Goal: Task Accomplishment & Management: Manage account settings

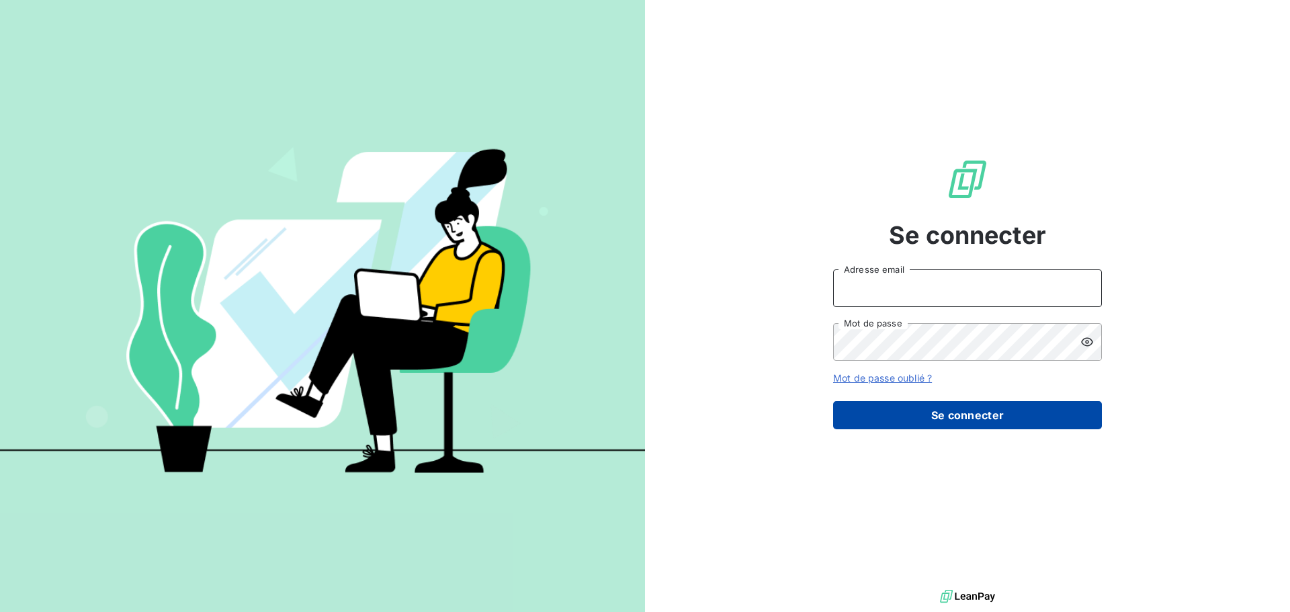
type input "gouveia@sem-espaces-verts.fr"
click at [987, 415] on button "Se connecter" at bounding box center [967, 415] width 269 height 28
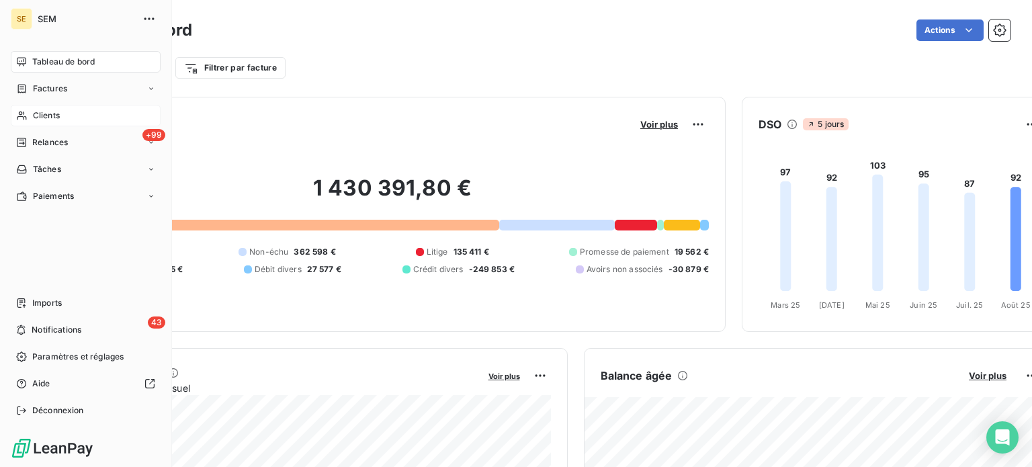
click at [33, 114] on span "Clients" at bounding box center [46, 116] width 27 height 12
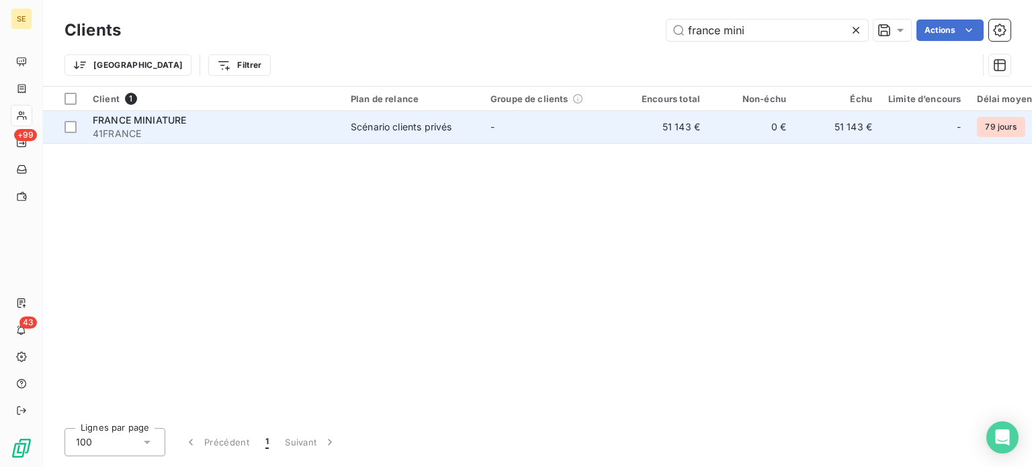
type input "france mini"
click at [290, 118] on div "FRANCE MINIATURE" at bounding box center [214, 120] width 242 height 13
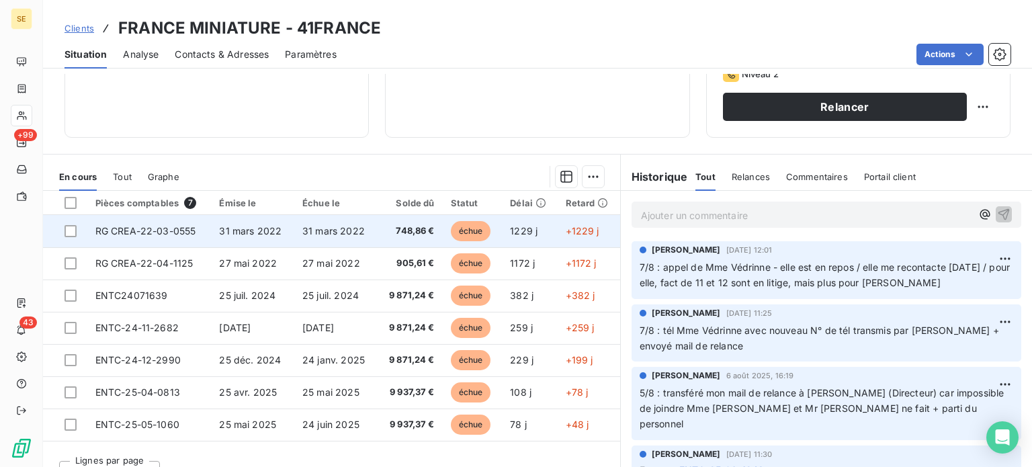
scroll to position [242, 0]
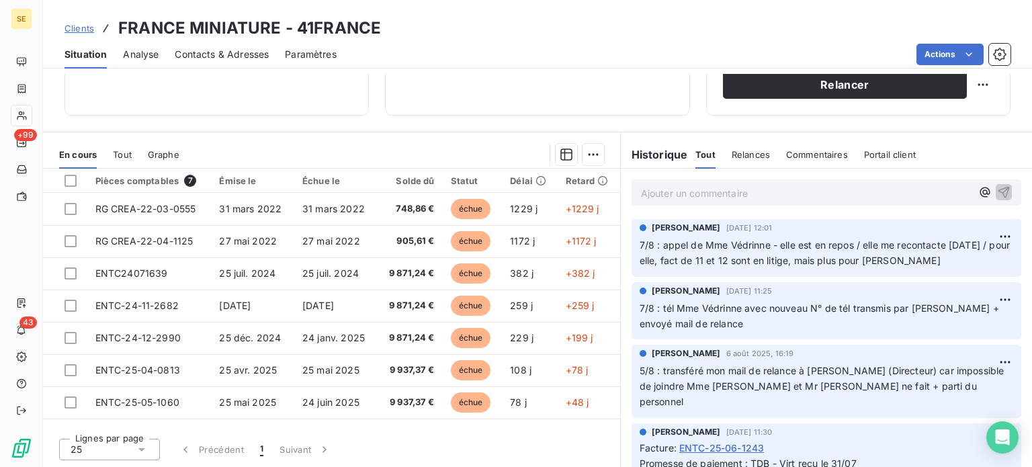
click at [642, 191] on p "Ajouter un commentaire ﻿" at bounding box center [806, 193] width 331 height 17
click at [651, 185] on p "Ajouter un commentaire ﻿" at bounding box center [806, 193] width 331 height 17
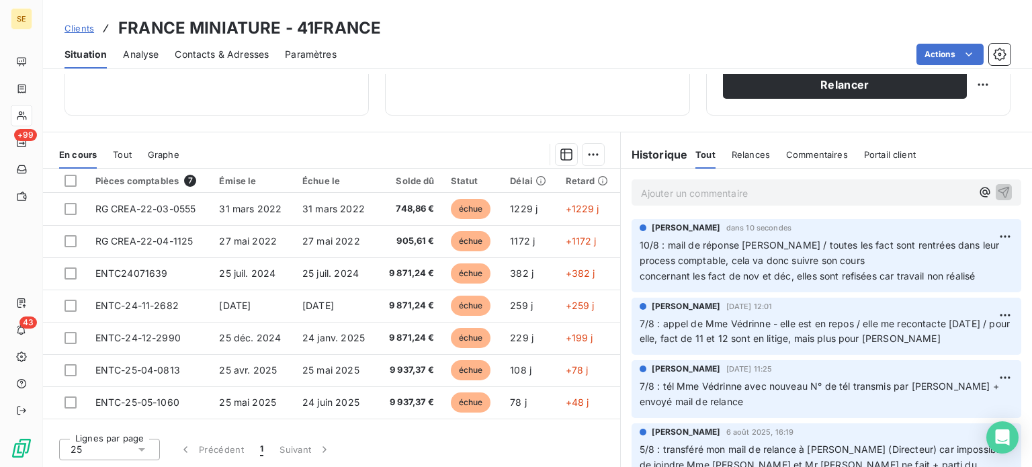
click at [70, 32] on span "Clients" at bounding box center [80, 28] width 30 height 11
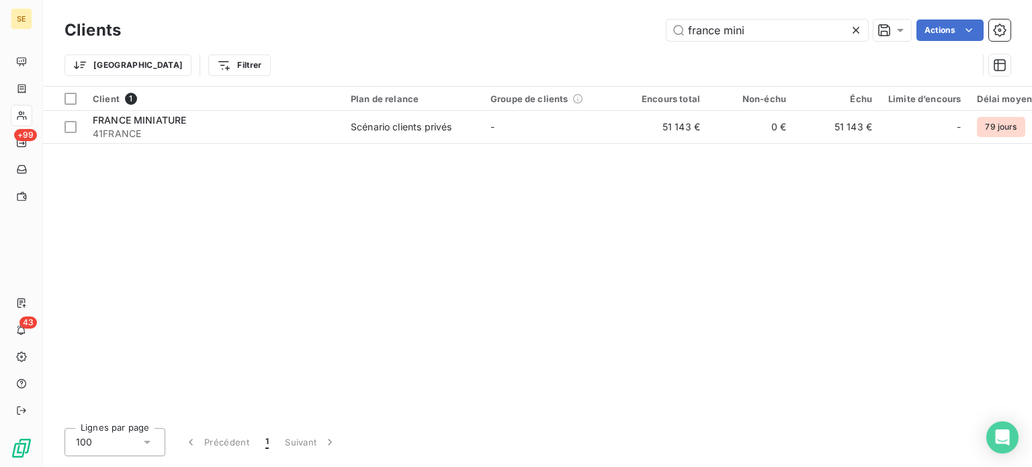
drag, startPoint x: 761, startPoint y: 32, endPoint x: 526, endPoint y: 46, distance: 235.7
click at [526, 46] on div "Clients france mini Actions Trier Filtrer" at bounding box center [538, 51] width 946 height 70
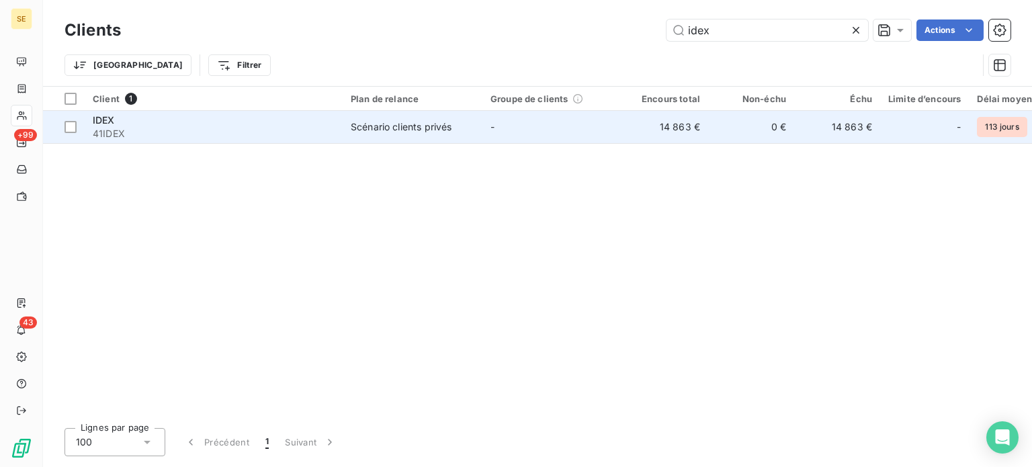
type input "idex"
click at [351, 130] on div "Scénario clients privés" at bounding box center [401, 126] width 101 height 13
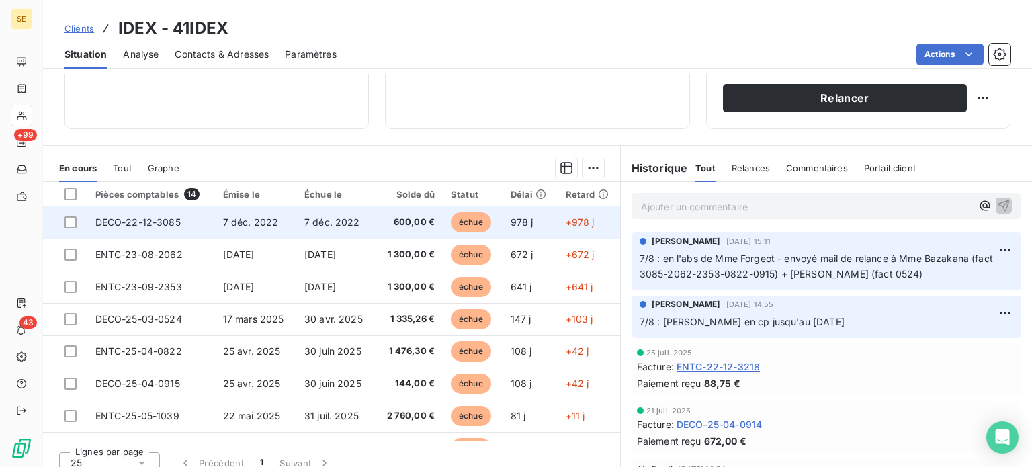
scroll to position [242, 0]
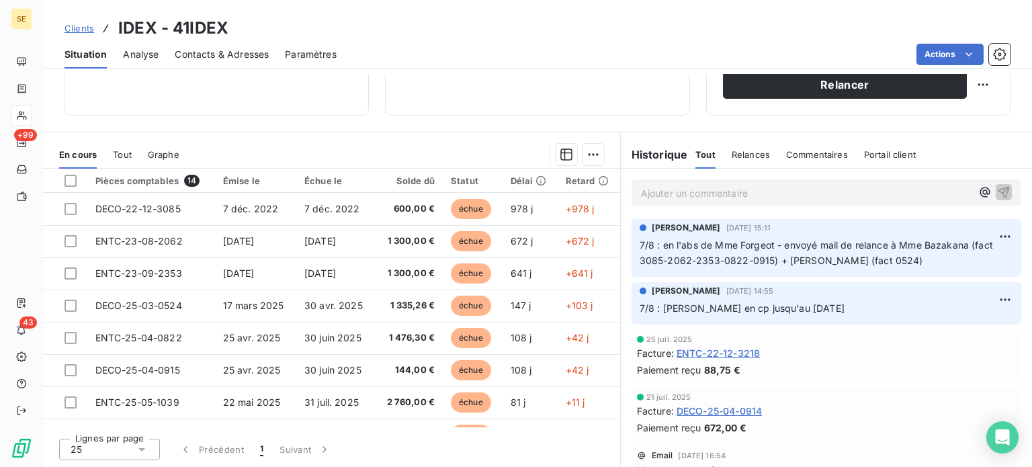
click at [81, 31] on span "Clients" at bounding box center [80, 28] width 30 height 11
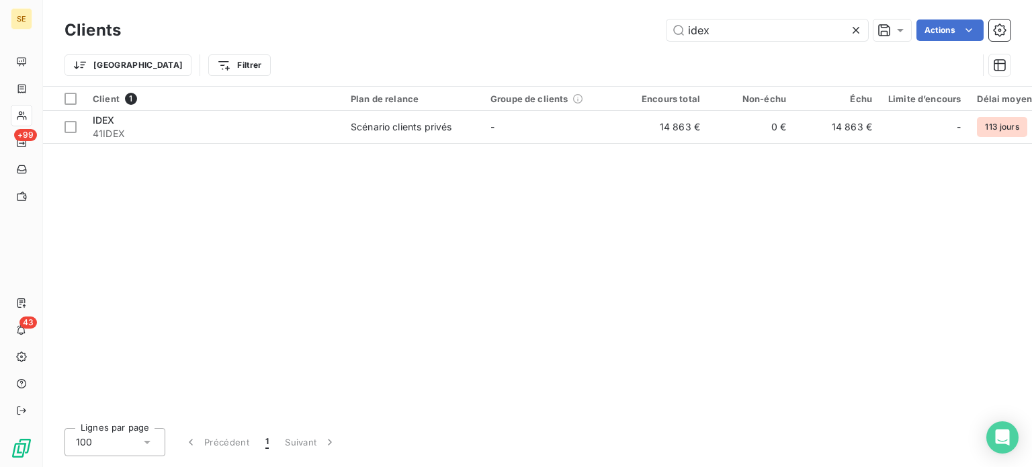
drag, startPoint x: 681, startPoint y: 32, endPoint x: 603, endPoint y: 28, distance: 78.7
click at [610, 33] on div "idex Actions" at bounding box center [574, 30] width 874 height 22
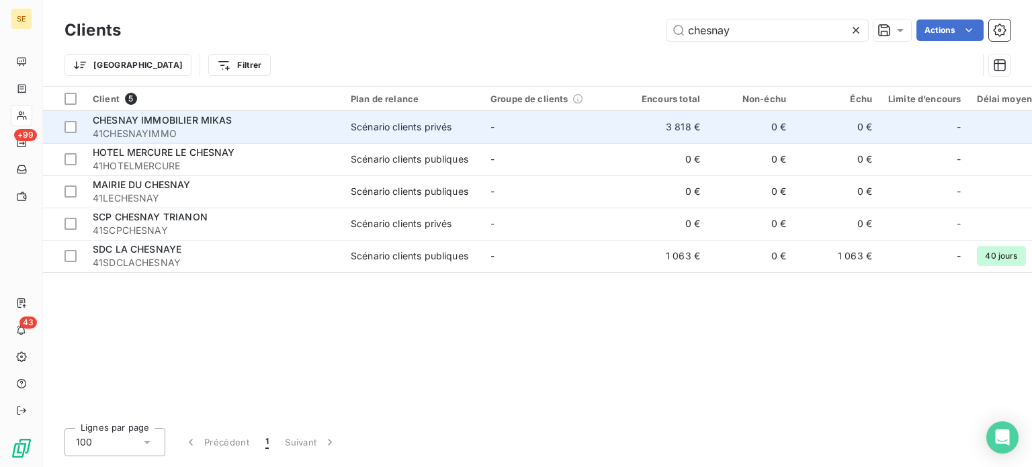
type input "chesnay"
click at [211, 122] on span "CHESNAY IMMOBILIER MIKAS" at bounding box center [163, 119] width 140 height 11
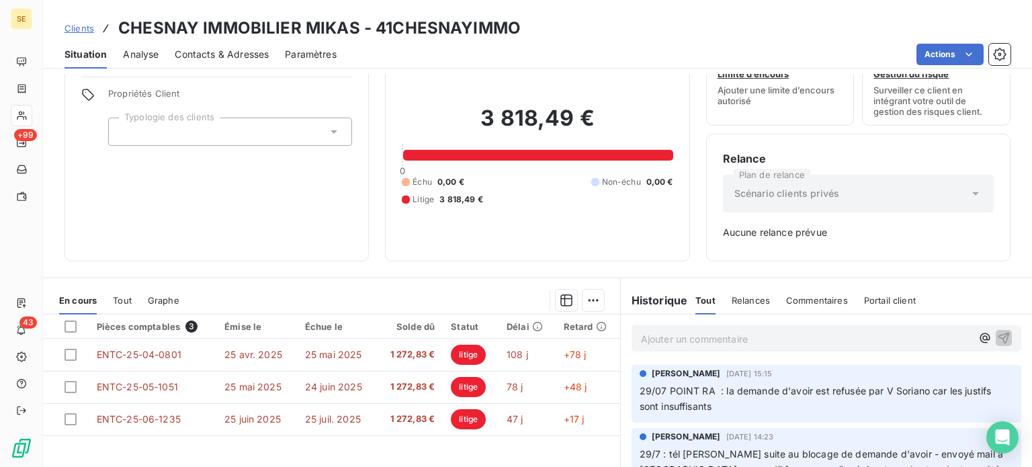
scroll to position [194, 0]
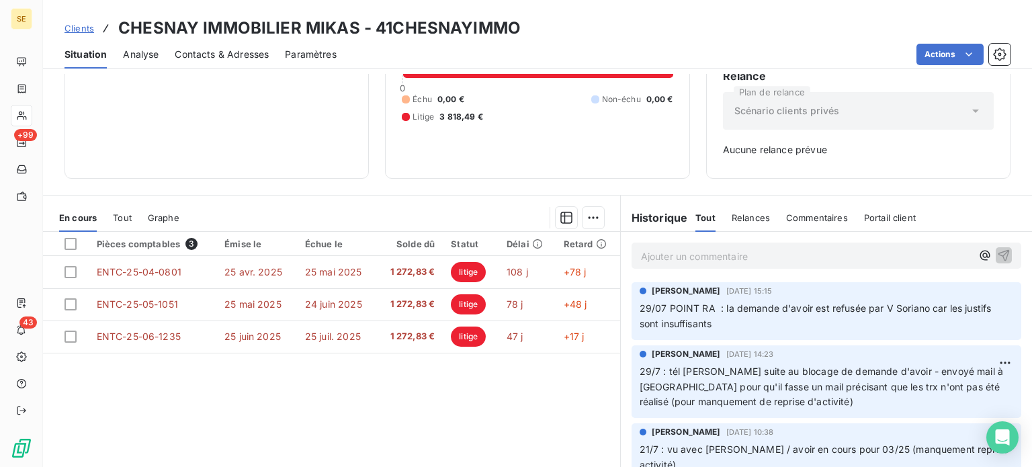
scroll to position [134, 0]
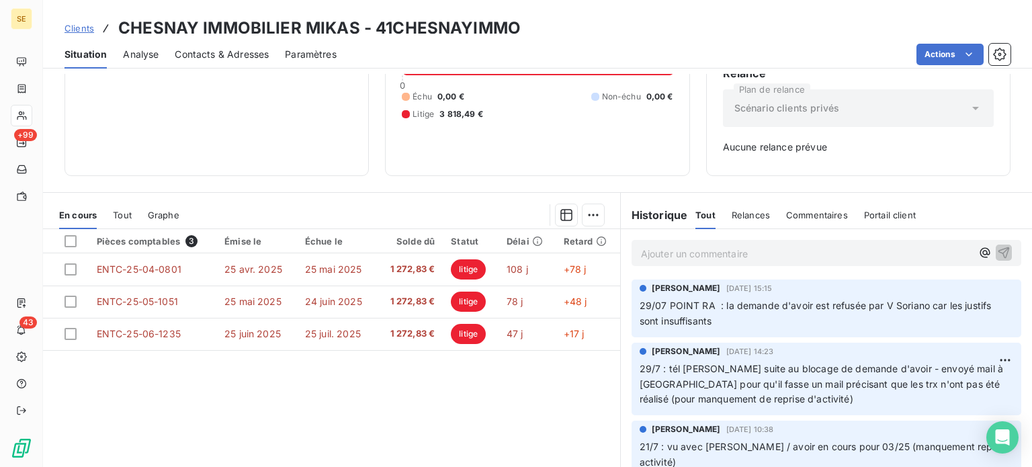
click at [68, 27] on span "Clients" at bounding box center [80, 28] width 30 height 11
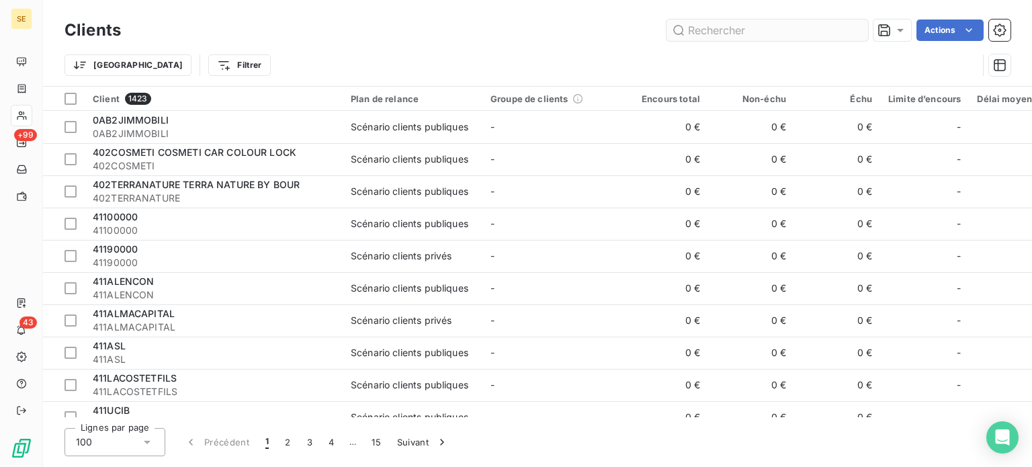
click at [788, 23] on input "text" at bounding box center [768, 30] width 202 height 22
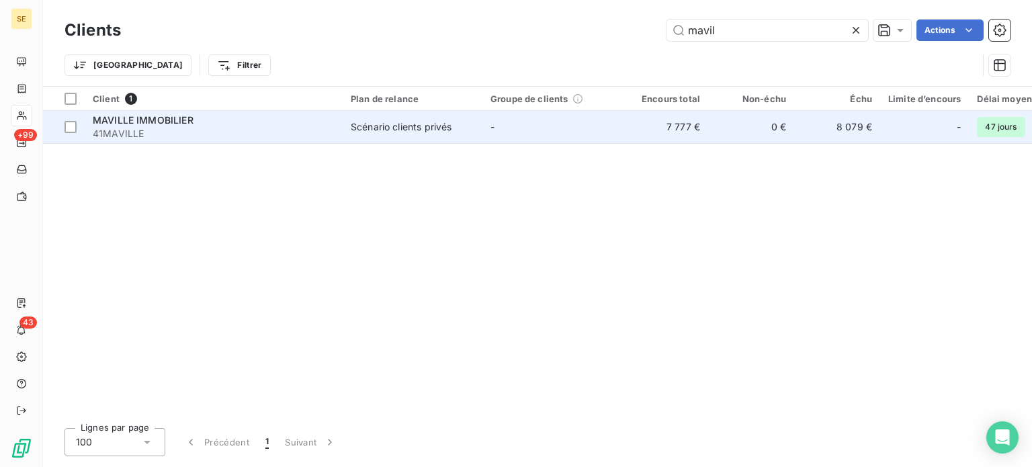
type input "mavil"
click at [589, 118] on td "-" at bounding box center [553, 127] width 140 height 32
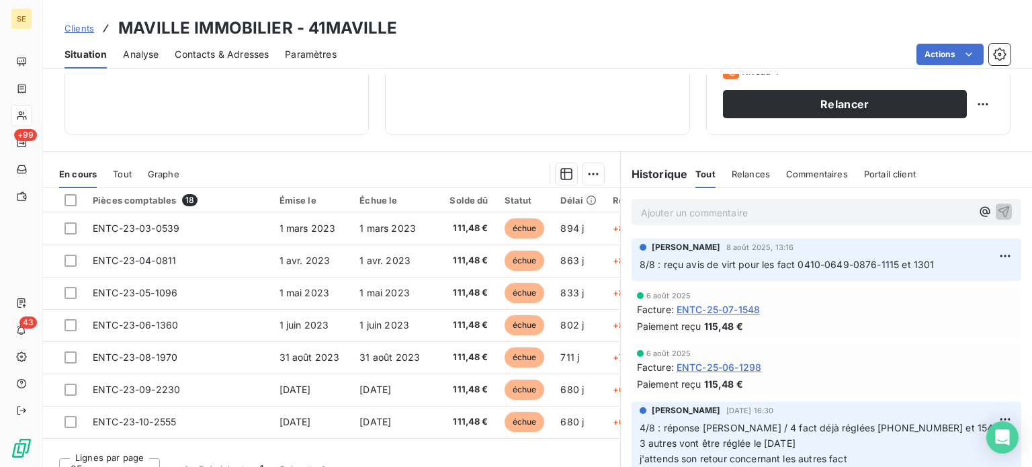
scroll to position [242, 0]
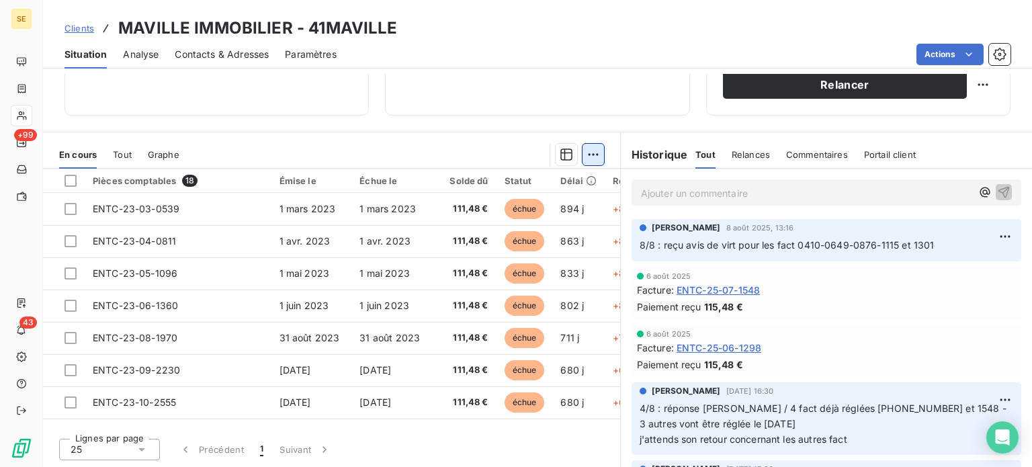
click at [586, 156] on html "SE +99 43 Clients MAVILLE IMMOBILIER - 41MAVILLE Situation Analyse Contacts & A…" at bounding box center [516, 233] width 1032 height 467
click at [589, 149] on html "SE +99 43 Clients MAVILLE IMMOBILIER - 41MAVILLE Situation Analyse Contacts & A…" at bounding box center [516, 233] width 1032 height 467
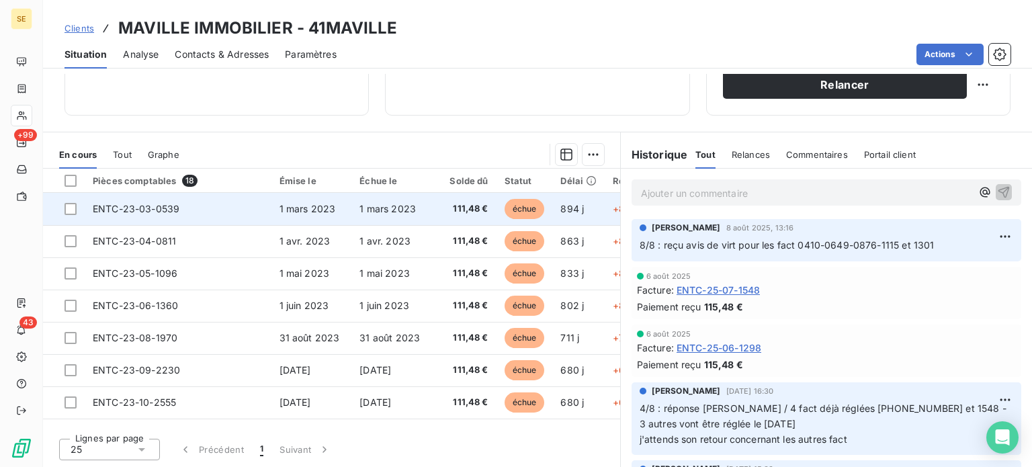
click at [517, 206] on span "échue" at bounding box center [525, 209] width 40 height 20
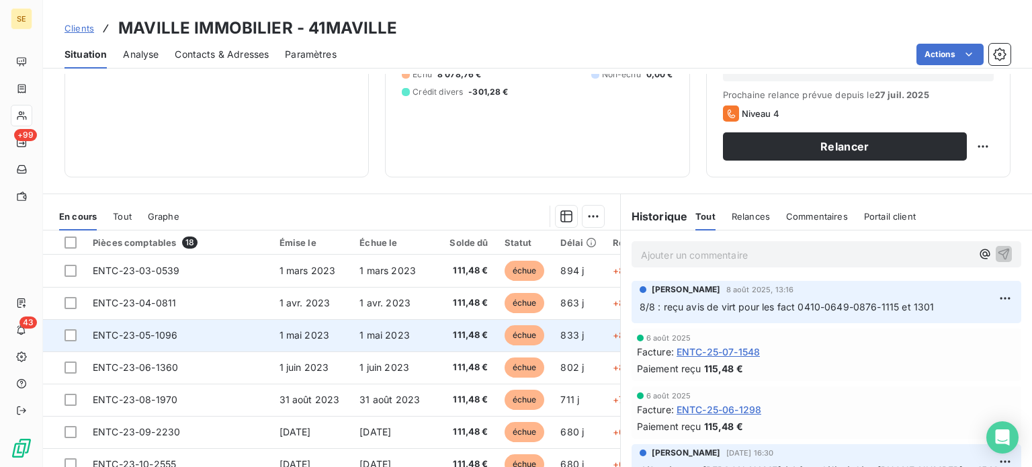
scroll to position [242, 0]
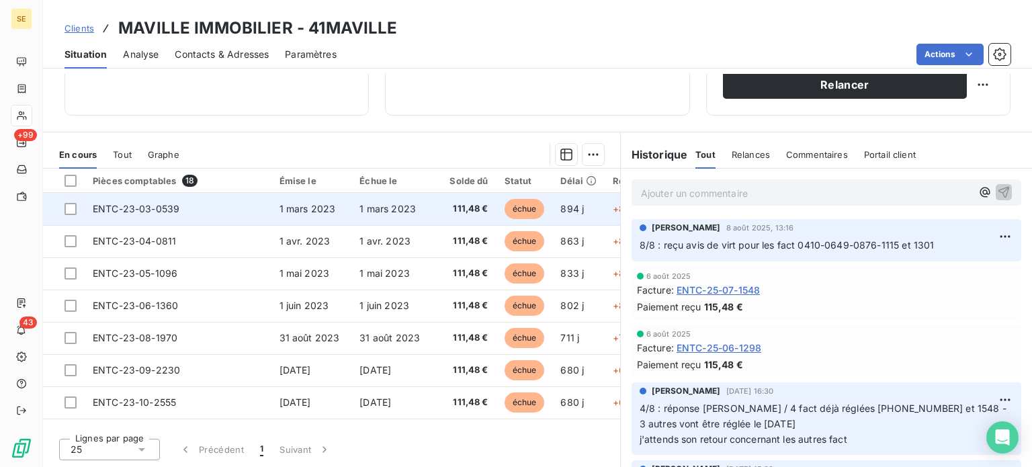
click at [258, 205] on td "ENTC-23-03-0539" at bounding box center [178, 209] width 187 height 32
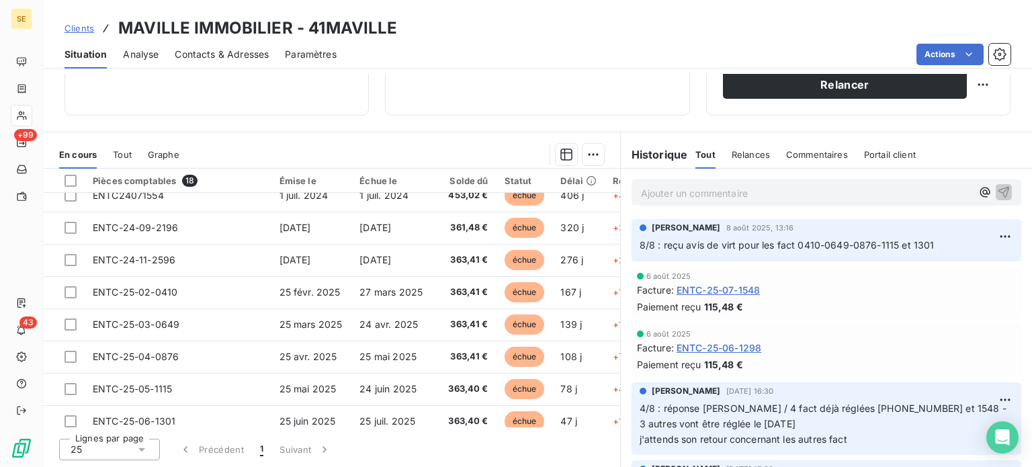
scroll to position [351, 0]
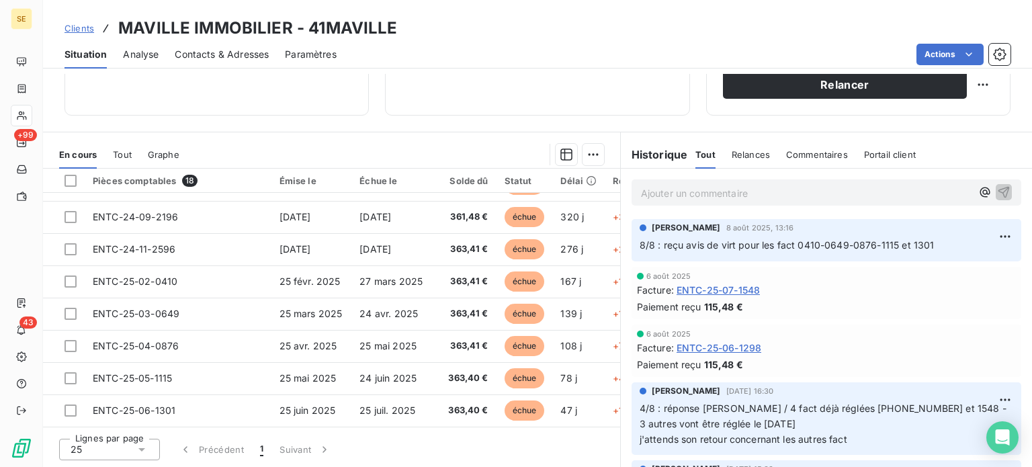
click at [84, 26] on span "Clients" at bounding box center [80, 28] width 30 height 11
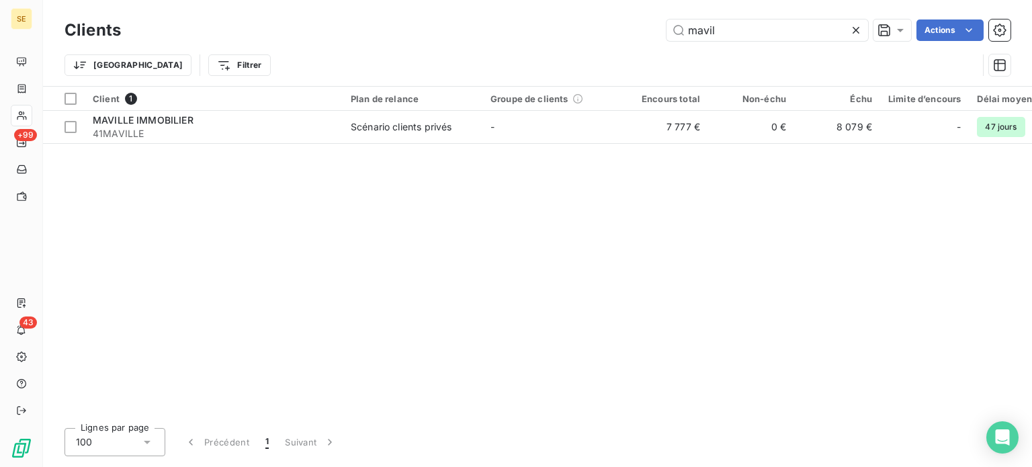
drag, startPoint x: 731, startPoint y: 28, endPoint x: 605, endPoint y: 34, distance: 125.8
click at [606, 30] on div "mavil Actions" at bounding box center [574, 30] width 874 height 22
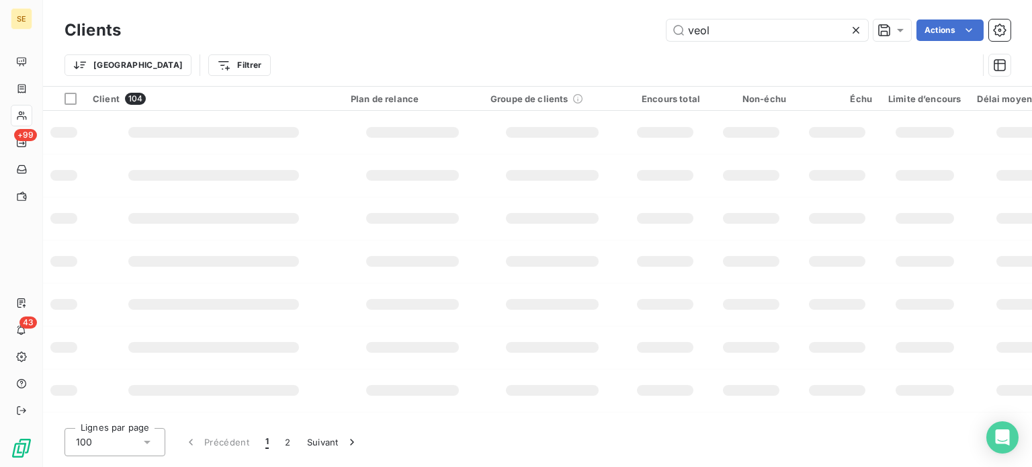
type input "veoli"
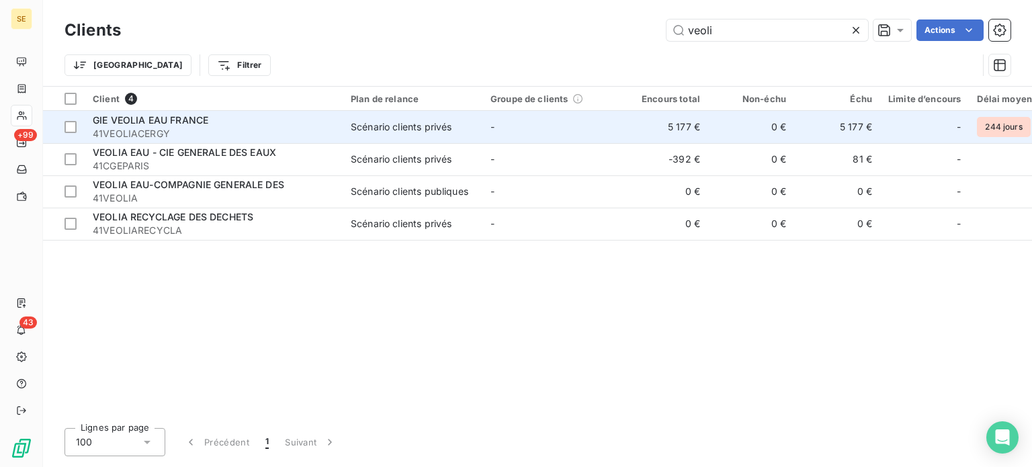
click at [303, 131] on span "41VEOLIACERGY" at bounding box center [214, 133] width 242 height 13
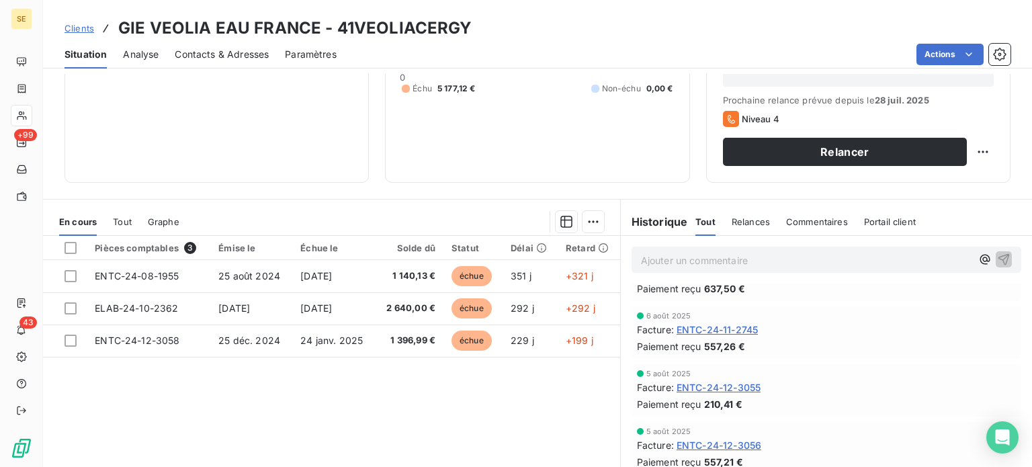
scroll to position [336, 0]
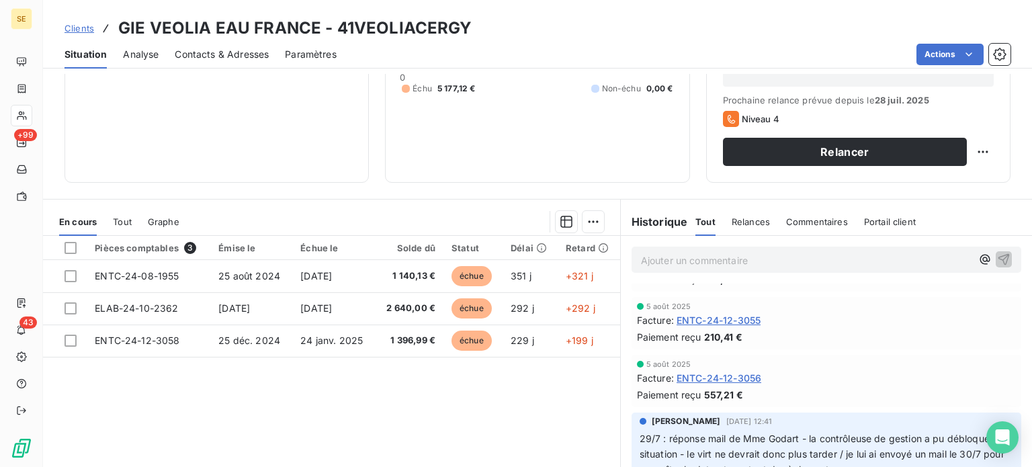
click at [70, 26] on span "Clients" at bounding box center [80, 28] width 30 height 11
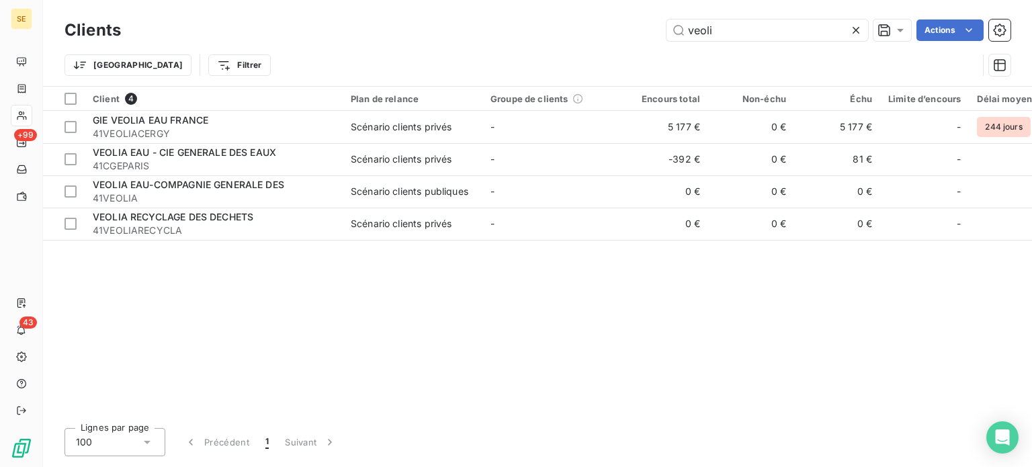
drag, startPoint x: 768, startPoint y: 37, endPoint x: 642, endPoint y: 29, distance: 126.6
click at [642, 29] on div "veoli Actions" at bounding box center [574, 30] width 874 height 22
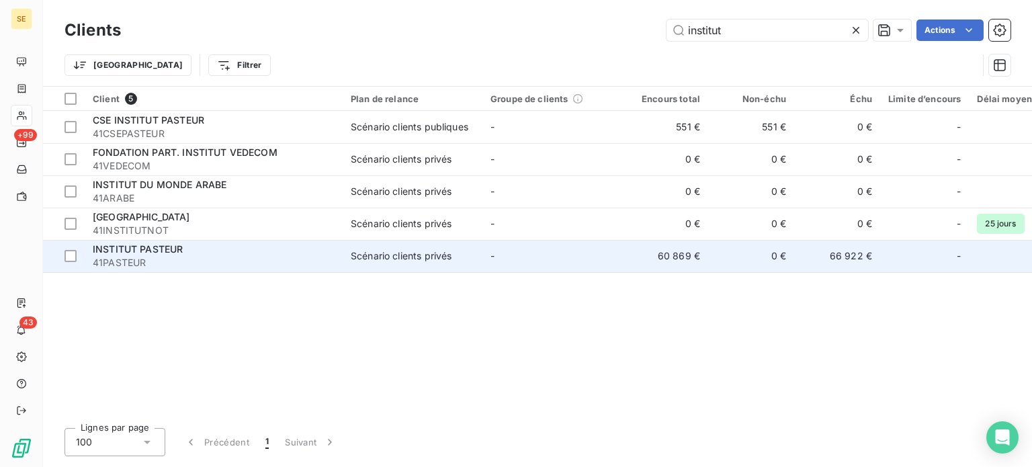
type input "institut"
click at [458, 249] on span "Scénario clients privés" at bounding box center [413, 255] width 124 height 13
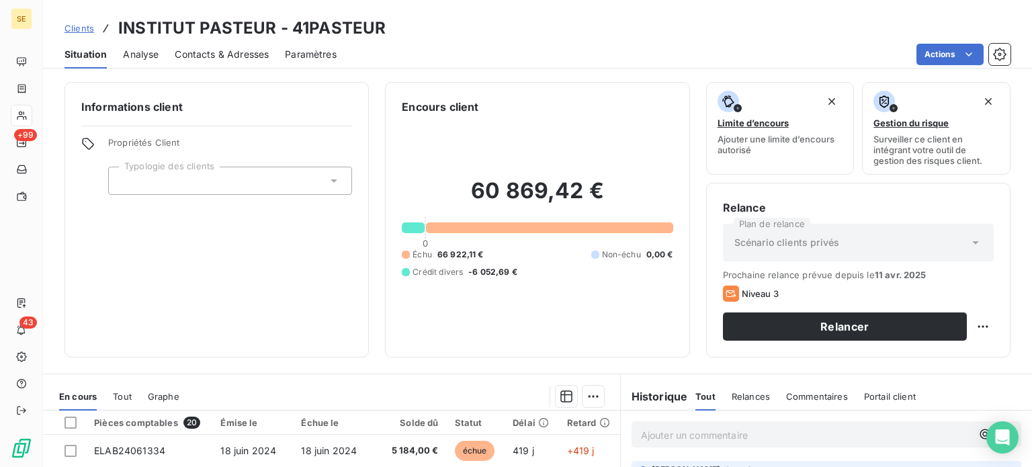
click at [217, 58] on span "Contacts & Adresses" at bounding box center [222, 54] width 94 height 13
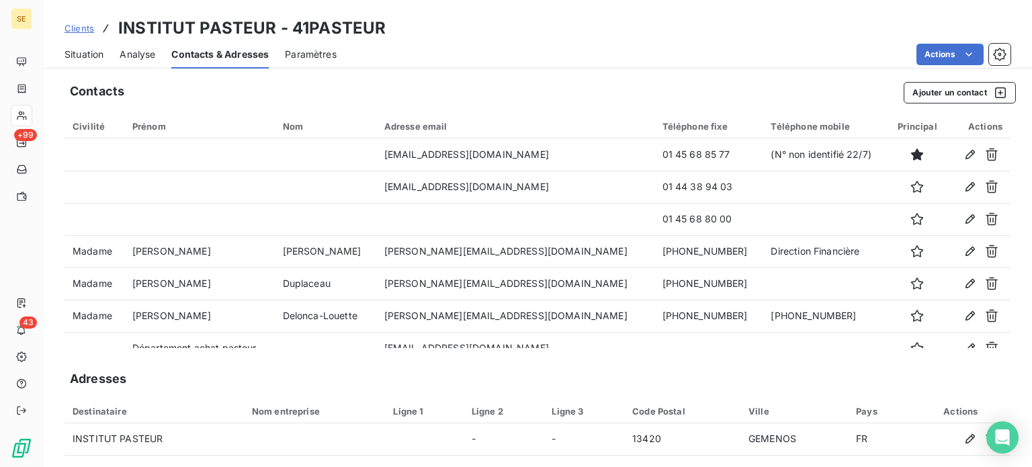
click at [77, 54] on span "Situation" at bounding box center [84, 54] width 39 height 13
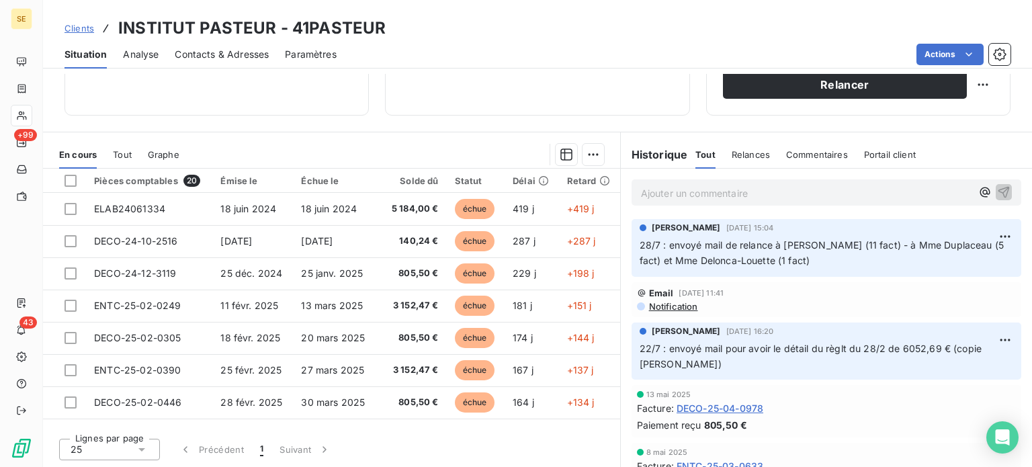
click at [244, 54] on span "Contacts & Adresses" at bounding box center [222, 54] width 94 height 13
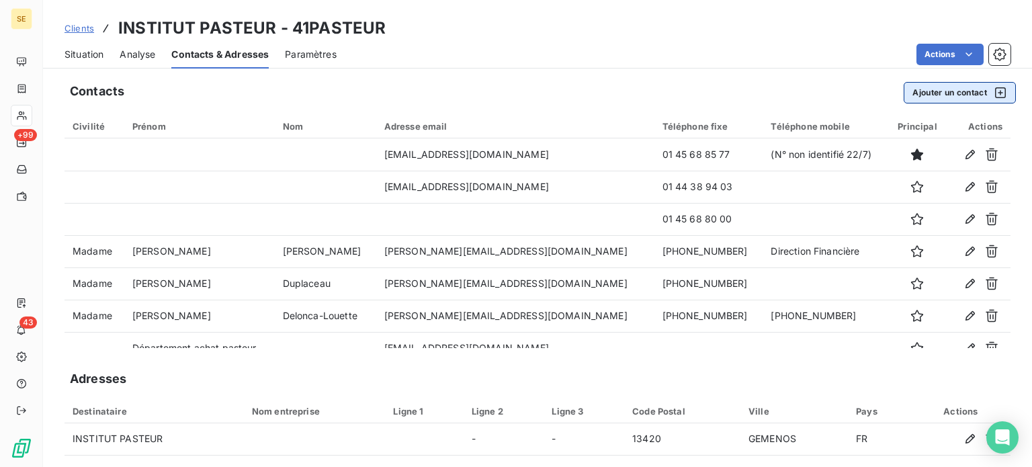
click at [915, 93] on button "Ajouter un contact" at bounding box center [960, 93] width 112 height 22
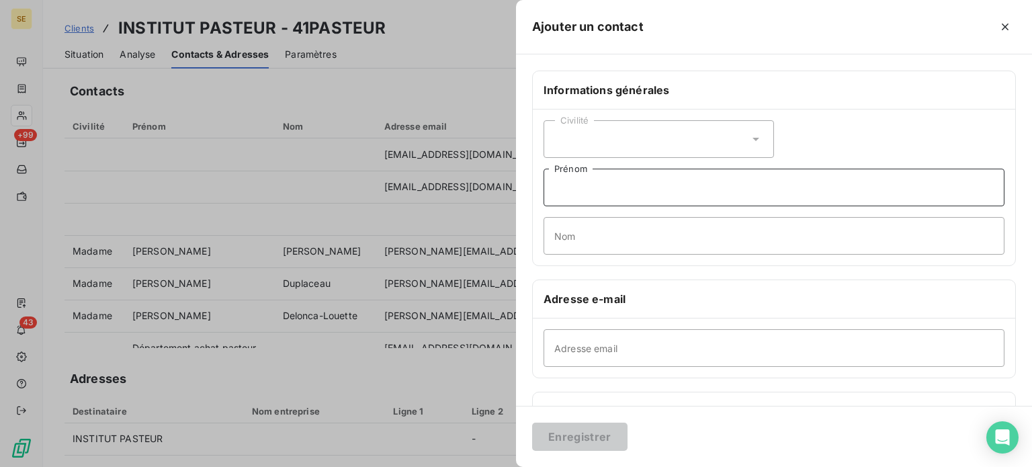
click at [626, 185] on input "Prénom" at bounding box center [774, 188] width 461 height 38
click at [627, 187] on input "Relances fourniseurs" at bounding box center [774, 188] width 461 height 38
type input "Relances fournisseurs"
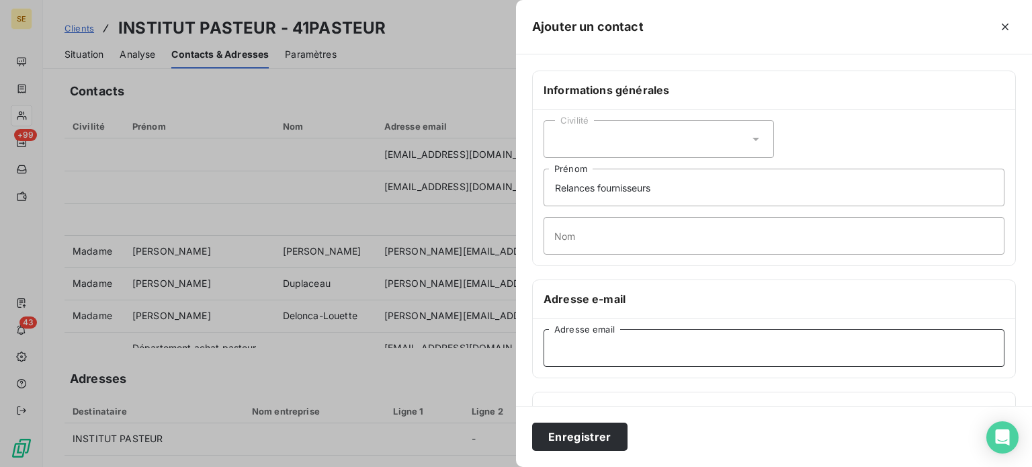
drag, startPoint x: 554, startPoint y: 347, endPoint x: 548, endPoint y: 343, distance: 7.7
click at [554, 347] on input "Adresse email" at bounding box center [774, 348] width 461 height 38
paste input "[EMAIL_ADDRESS][DOMAIN_NAME]"
type input "[EMAIL_ADDRESS][DOMAIN_NAME]"
click at [532, 423] on button "Enregistrer" at bounding box center [579, 437] width 95 height 28
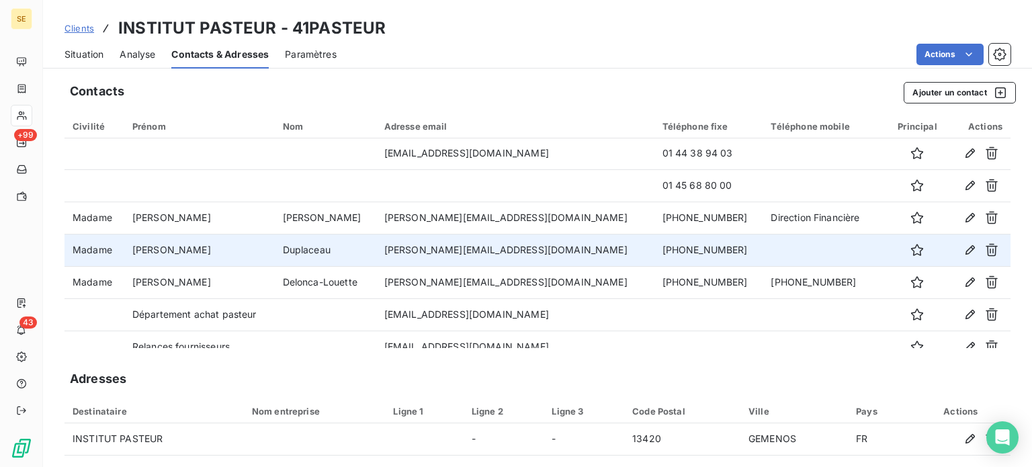
scroll to position [48, 0]
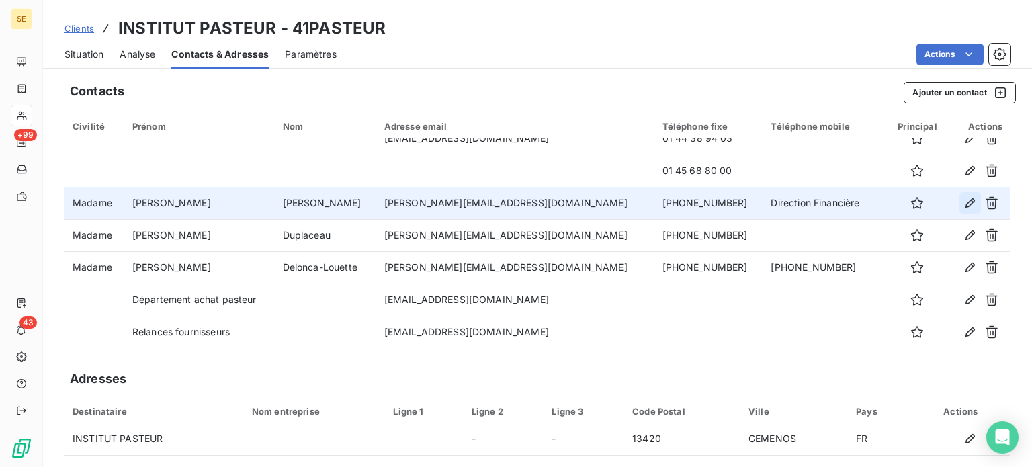
click at [962, 201] on button "button" at bounding box center [971, 203] width 22 height 22
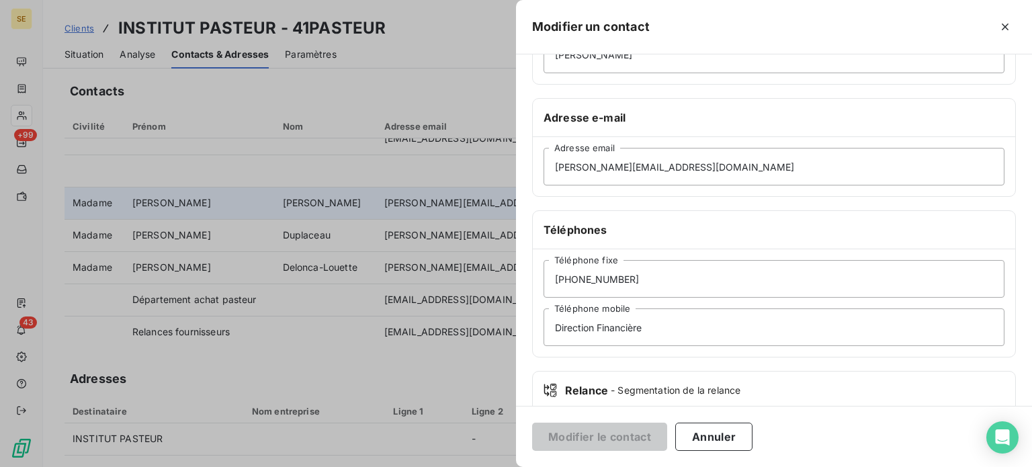
scroll to position [202, 0]
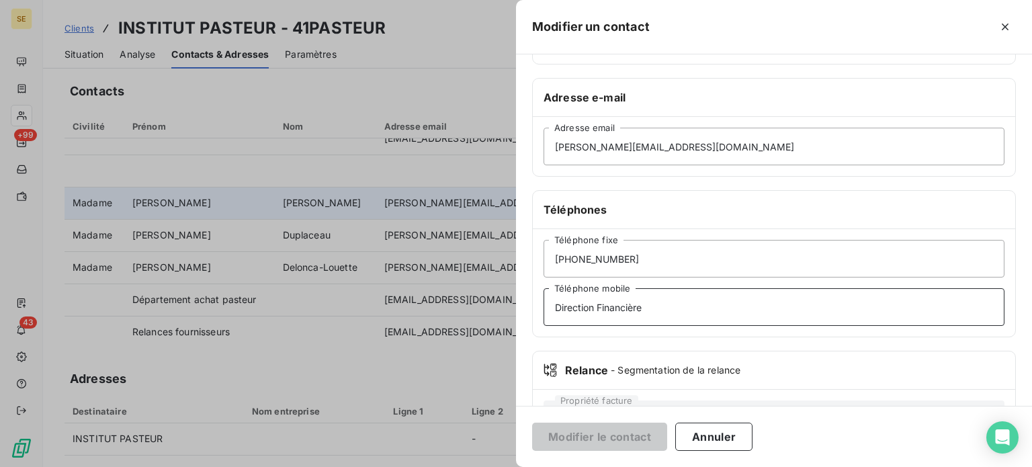
drag, startPoint x: 663, startPoint y: 308, endPoint x: 394, endPoint y: 317, distance: 269.0
click at [394, 466] on div "Modifier un contact Informations générales Civilité Madame [PERSON_NAME] Nom Ad…" at bounding box center [516, 467] width 1032 height 0
type input "Acheteur frais généraux"
click at [532, 423] on button "Modifier le contact" at bounding box center [599, 437] width 135 height 28
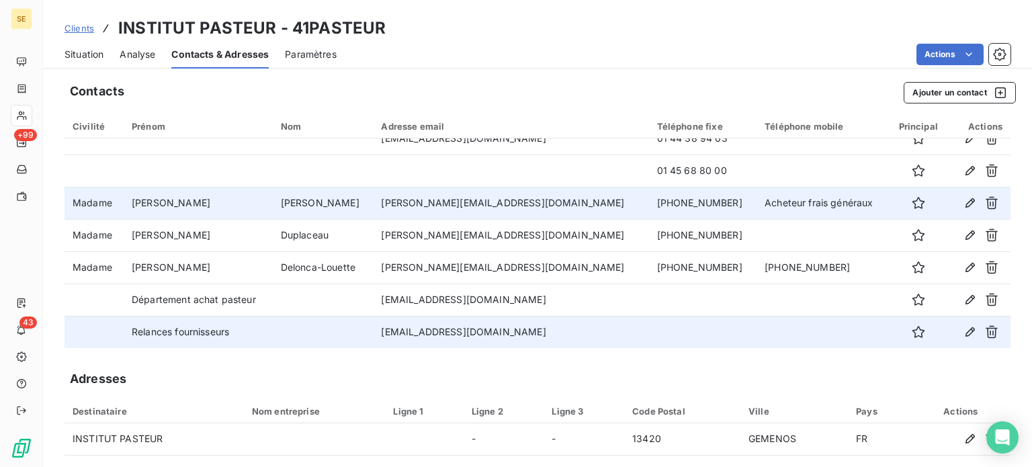
drag, startPoint x: 407, startPoint y: 330, endPoint x: 579, endPoint y: 330, distance: 171.4
click at [579, 330] on td "[EMAIL_ADDRESS][DOMAIN_NAME]" at bounding box center [511, 332] width 276 height 32
copy td "[EMAIL_ADDRESS][DOMAIN_NAME]"
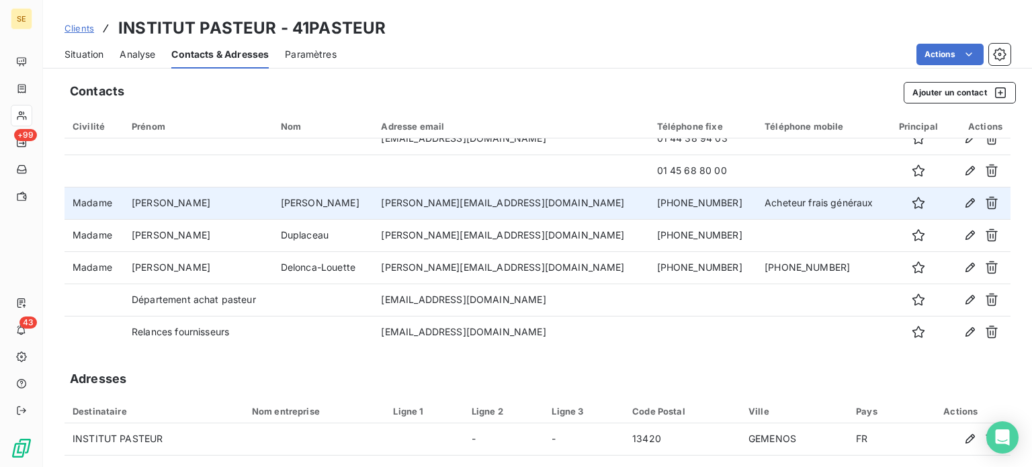
click at [91, 49] on span "Situation" at bounding box center [84, 54] width 39 height 13
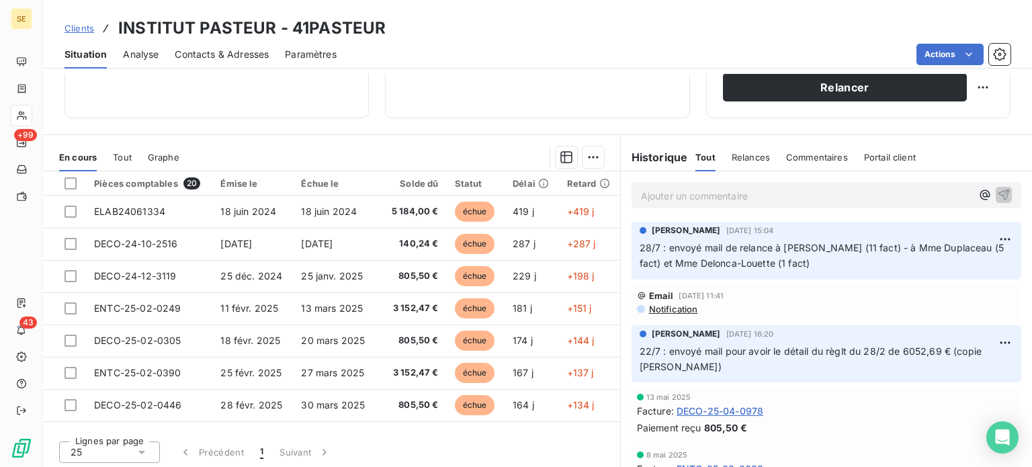
scroll to position [242, 0]
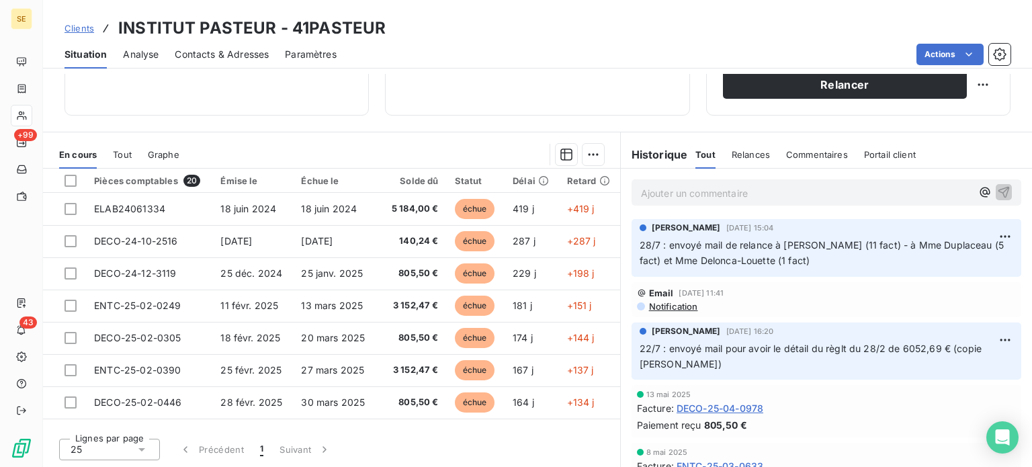
click at [650, 189] on p "Ajouter un commentaire ﻿" at bounding box center [806, 193] width 331 height 17
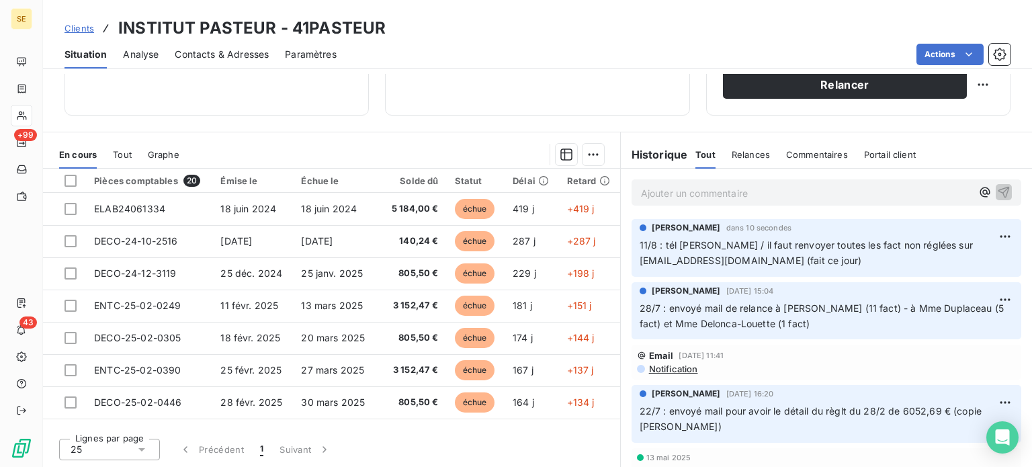
click at [73, 32] on span "Clients" at bounding box center [80, 28] width 30 height 11
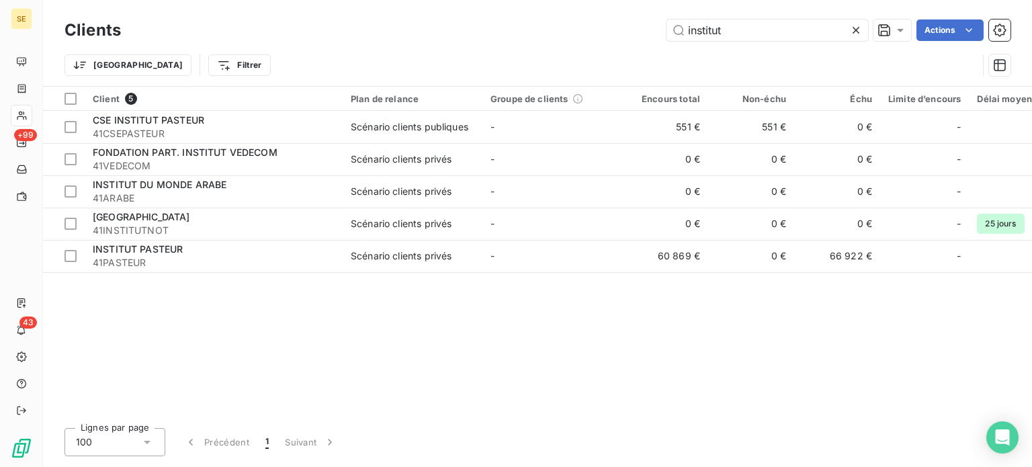
drag, startPoint x: 739, startPoint y: 26, endPoint x: 511, endPoint y: 29, distance: 227.8
click at [511, 29] on div "institut Actions" at bounding box center [574, 30] width 874 height 22
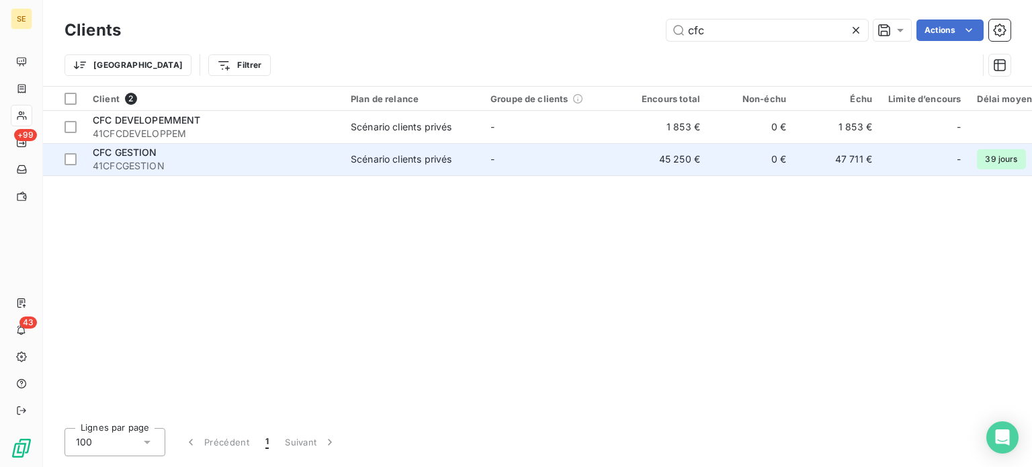
type input "cfc"
click at [333, 154] on div "CFC GESTION" at bounding box center [214, 152] width 242 height 13
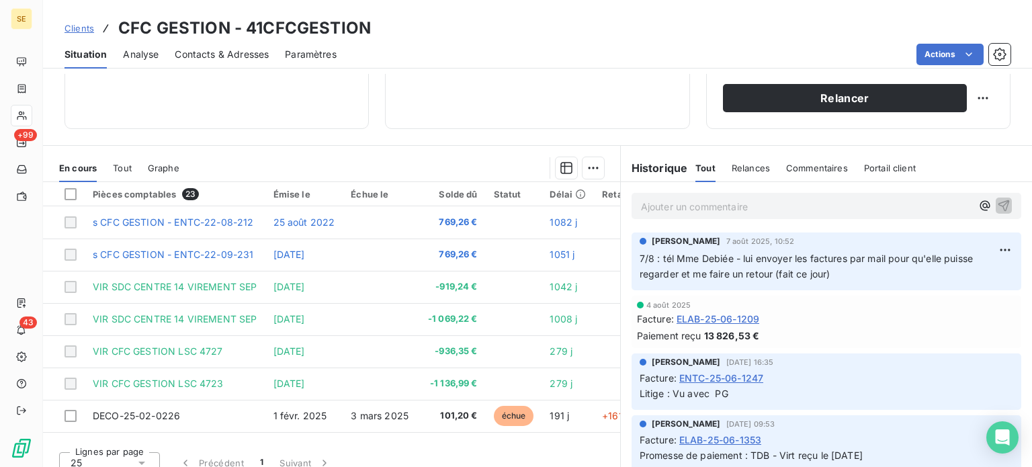
scroll to position [242, 0]
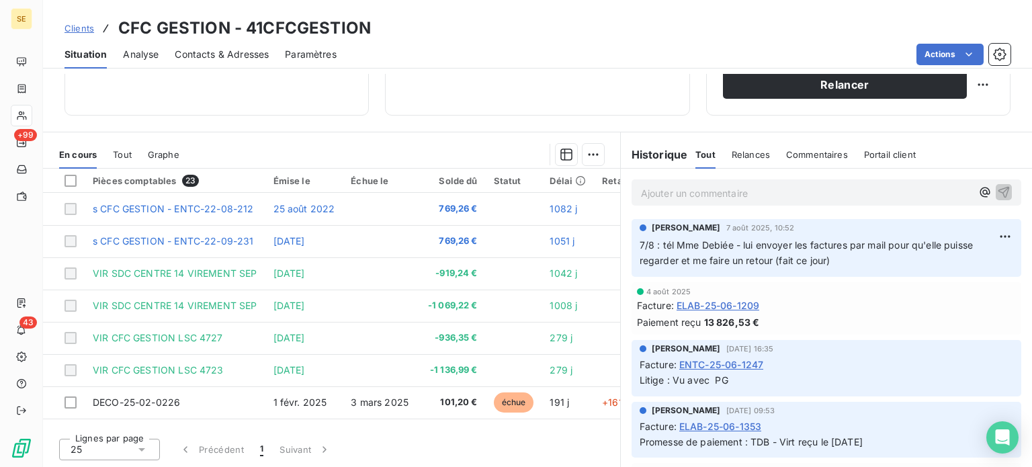
click at [83, 28] on span "Clients" at bounding box center [80, 28] width 30 height 11
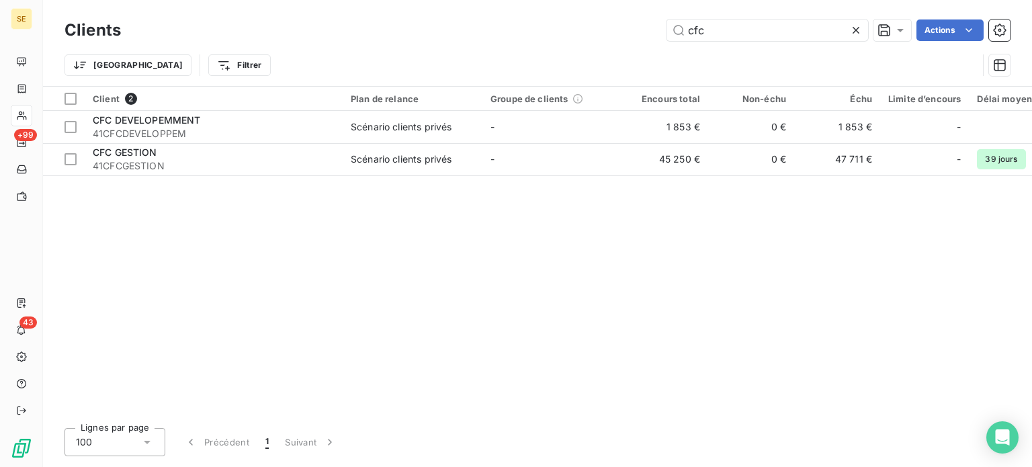
drag, startPoint x: 753, startPoint y: 29, endPoint x: 436, endPoint y: 27, distance: 316.5
click at [442, 30] on div "cfc Actions" at bounding box center [574, 30] width 874 height 22
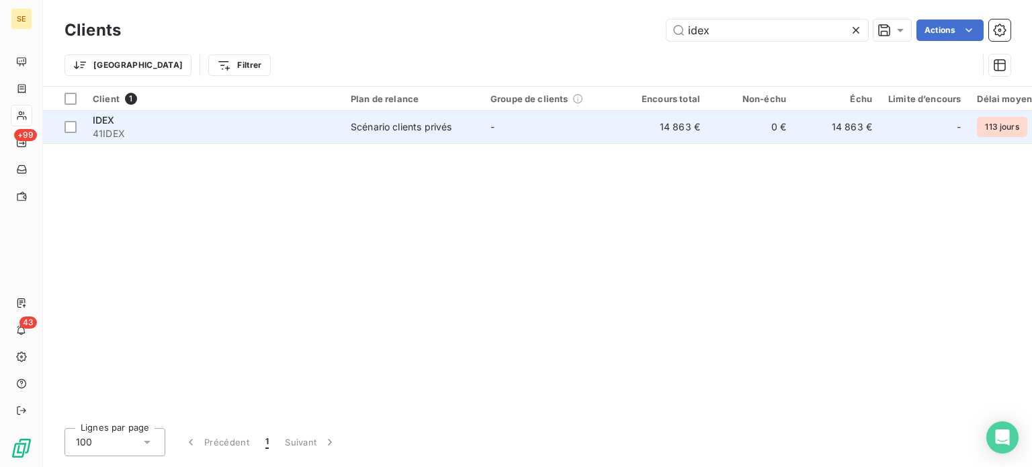
type input "idex"
click at [345, 130] on td "Scénario clients privés" at bounding box center [413, 127] width 140 height 32
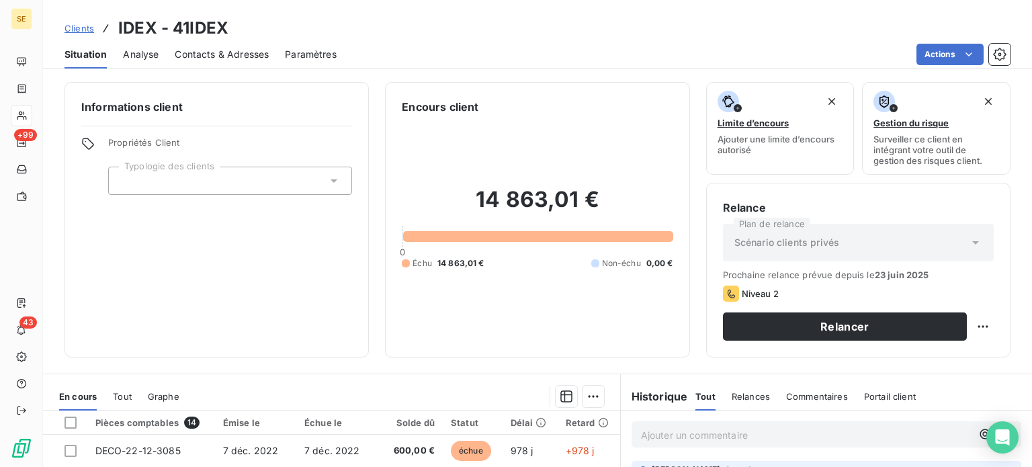
click at [80, 25] on span "Clients" at bounding box center [80, 28] width 30 height 11
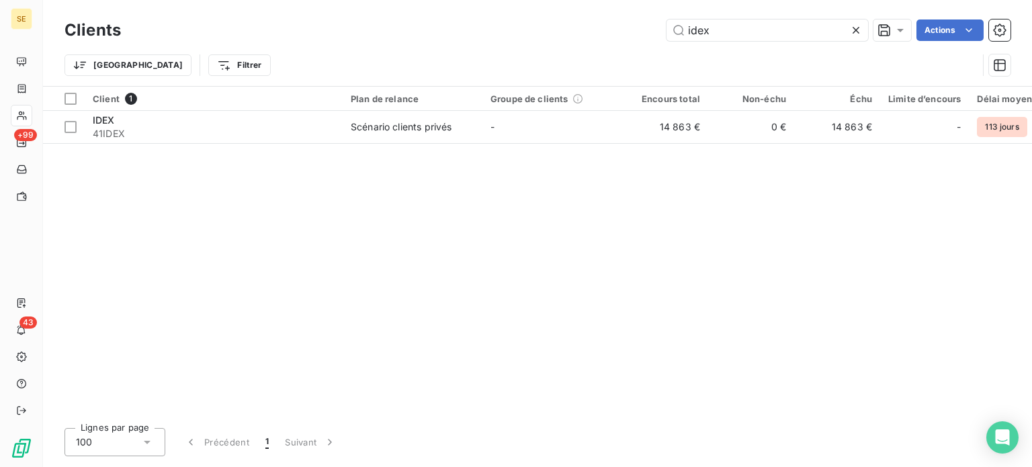
drag, startPoint x: 722, startPoint y: 37, endPoint x: 579, endPoint y: 39, distance: 143.2
click at [580, 39] on div "idex Actions" at bounding box center [574, 30] width 874 height 22
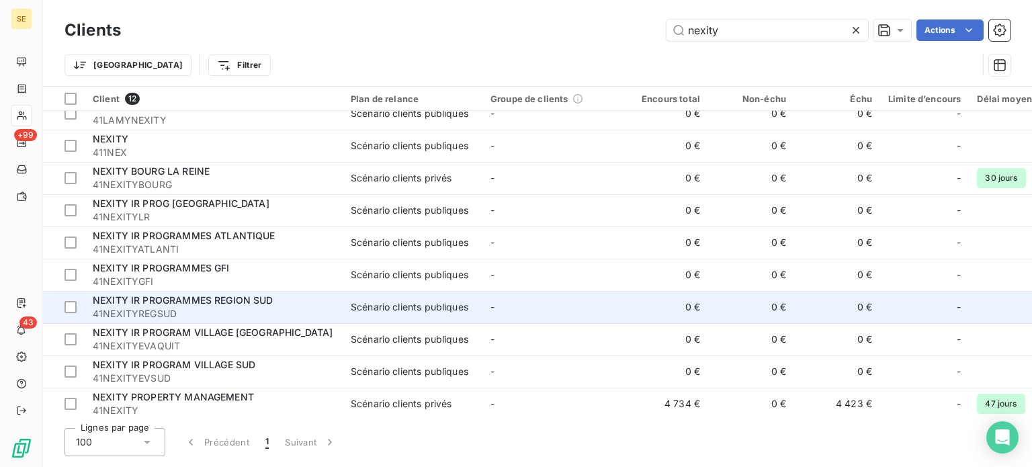
scroll to position [86, 0]
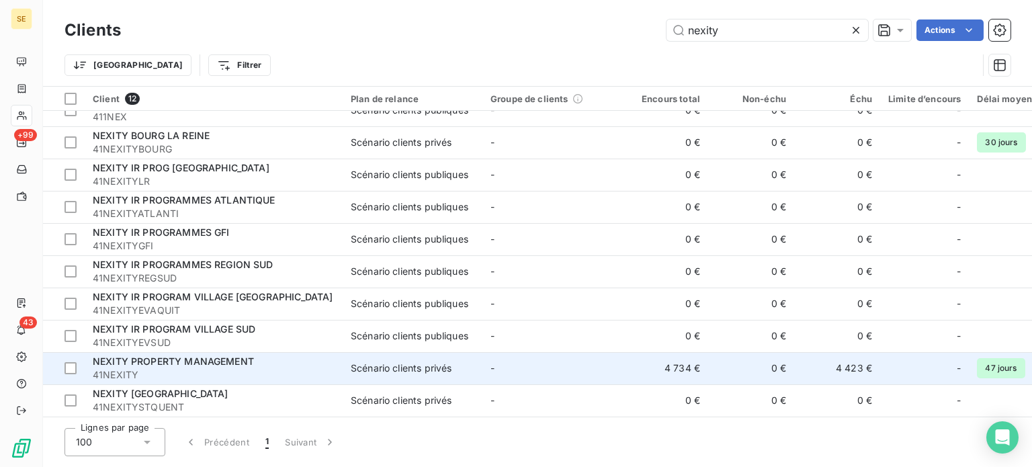
type input "nexity"
click at [181, 360] on span "NEXITY PROPERTY MANAGEMENT" at bounding box center [173, 361] width 161 height 11
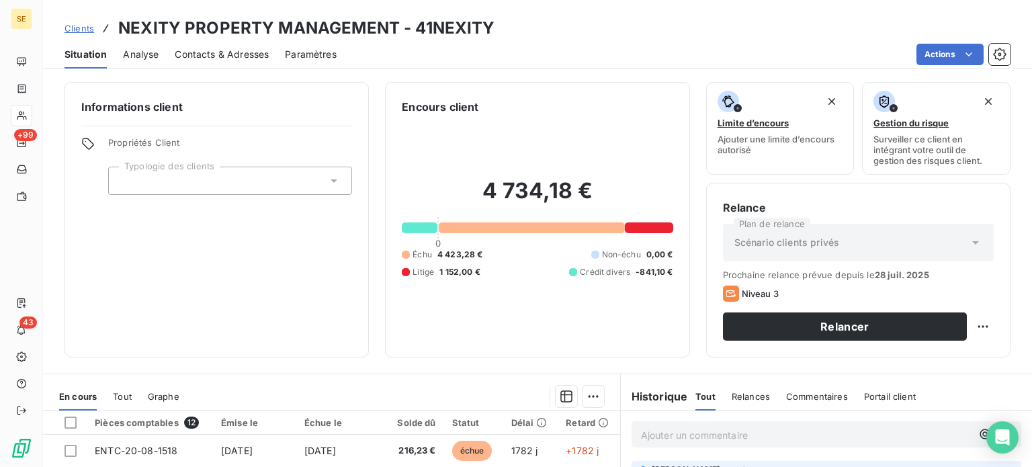
click at [81, 25] on span "Clients" at bounding box center [80, 28] width 30 height 11
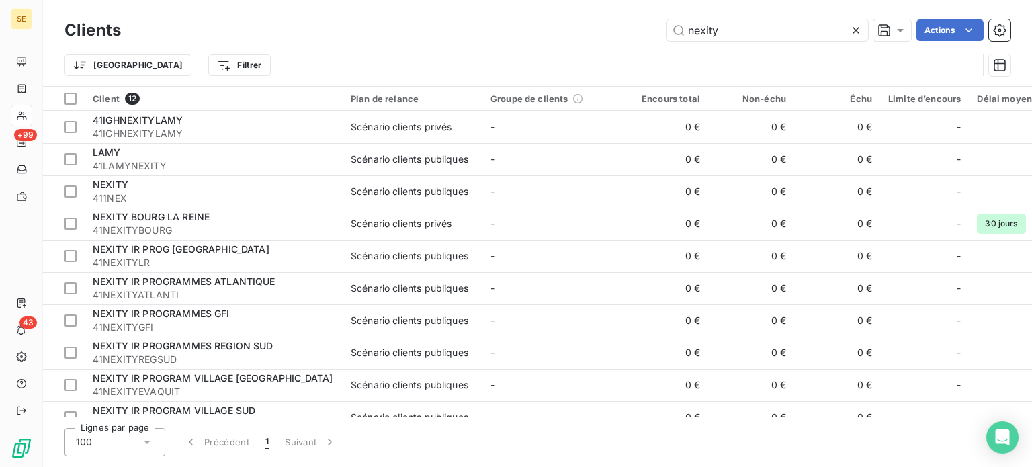
drag, startPoint x: 755, startPoint y: 22, endPoint x: 571, endPoint y: 38, distance: 185.5
click at [581, 41] on div "Clients nexity Actions" at bounding box center [538, 30] width 946 height 28
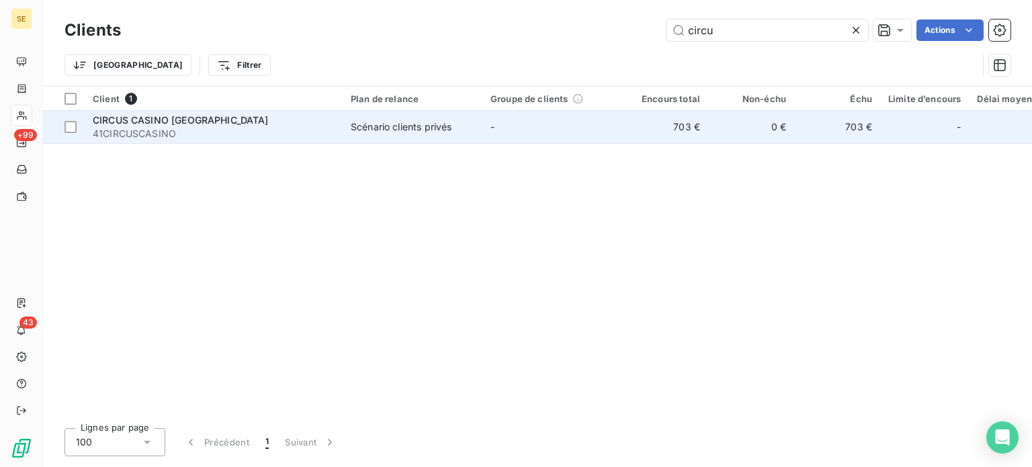
type input "circu"
click at [218, 128] on span "41CIRCUSCASINO" at bounding box center [214, 133] width 242 height 13
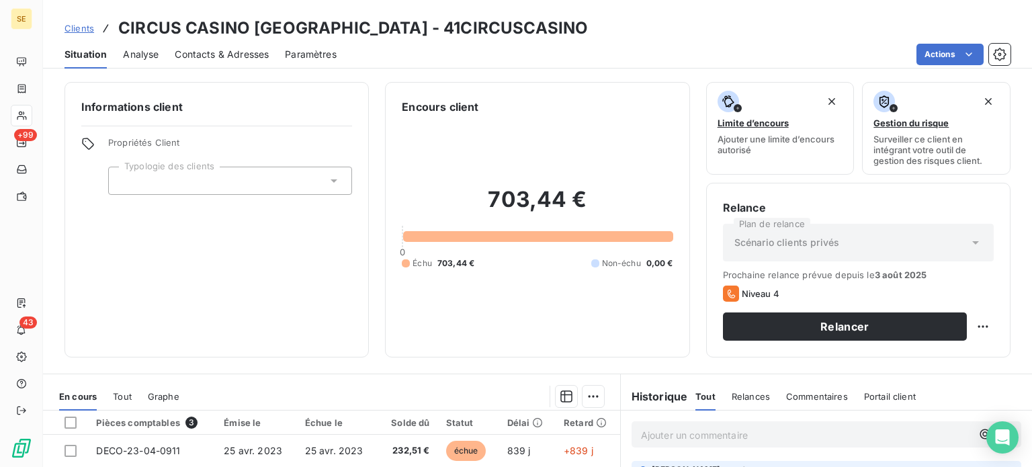
click at [79, 26] on span "Clients" at bounding box center [80, 28] width 30 height 11
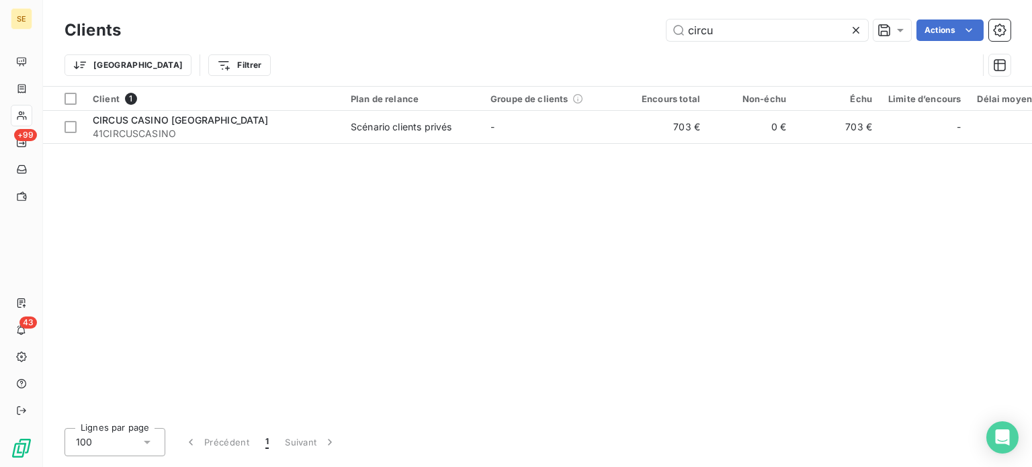
drag, startPoint x: 734, startPoint y: 32, endPoint x: 547, endPoint y: 29, distance: 186.9
click at [552, 28] on div "circu Actions" at bounding box center [574, 30] width 874 height 22
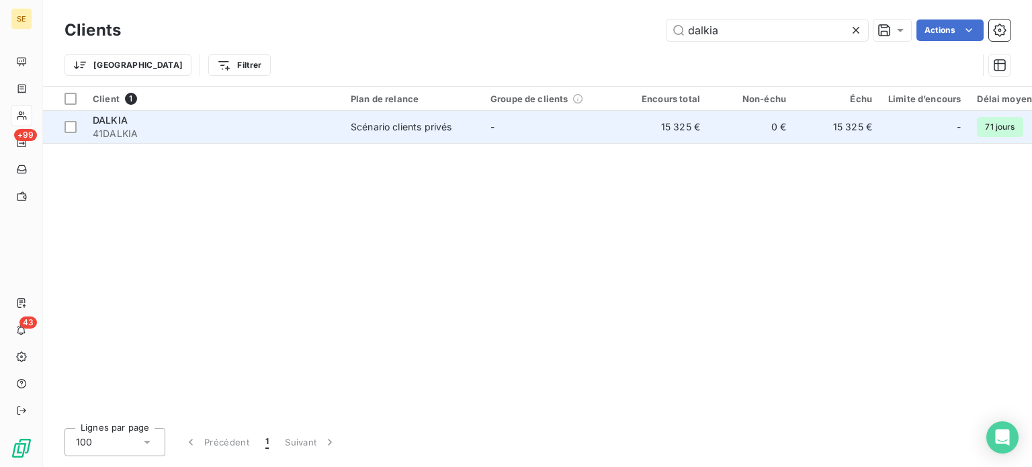
type input "dalkia"
click at [370, 123] on div "Scénario clients privés" at bounding box center [401, 126] width 101 height 13
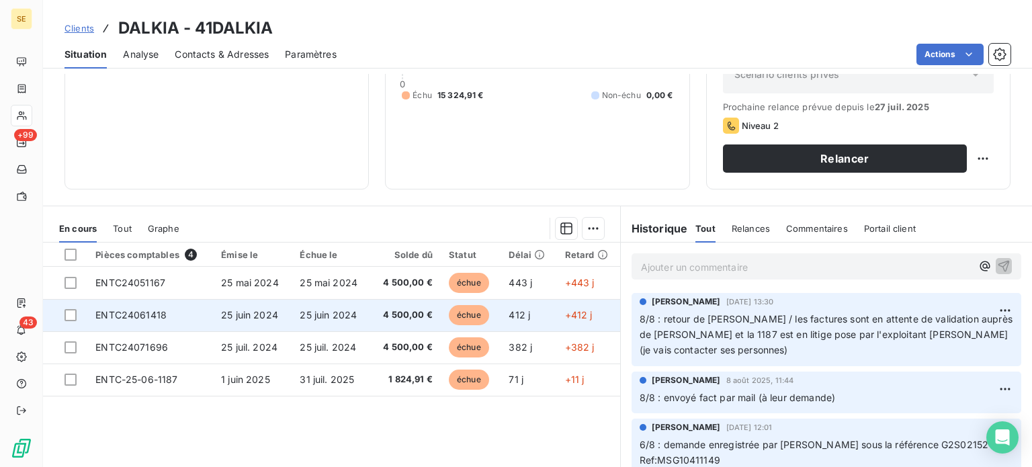
scroll to position [202, 0]
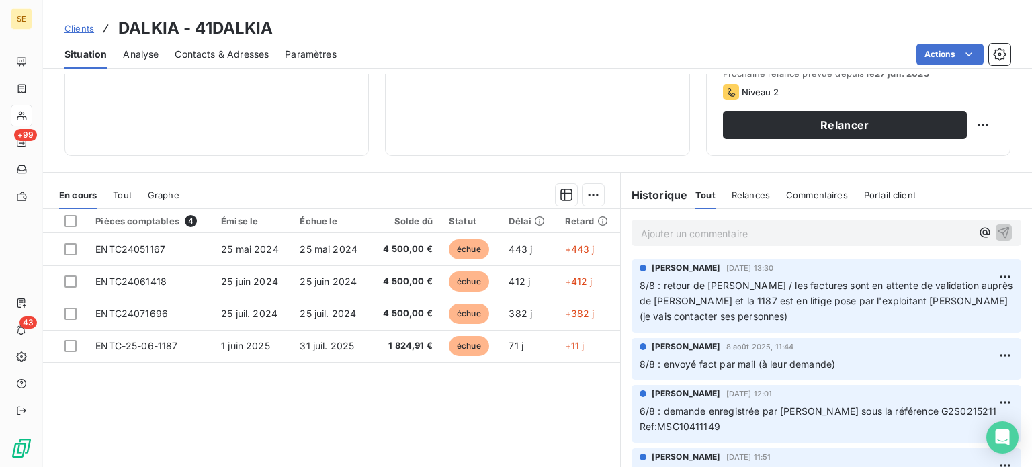
click at [74, 27] on span "Clients" at bounding box center [80, 28] width 30 height 11
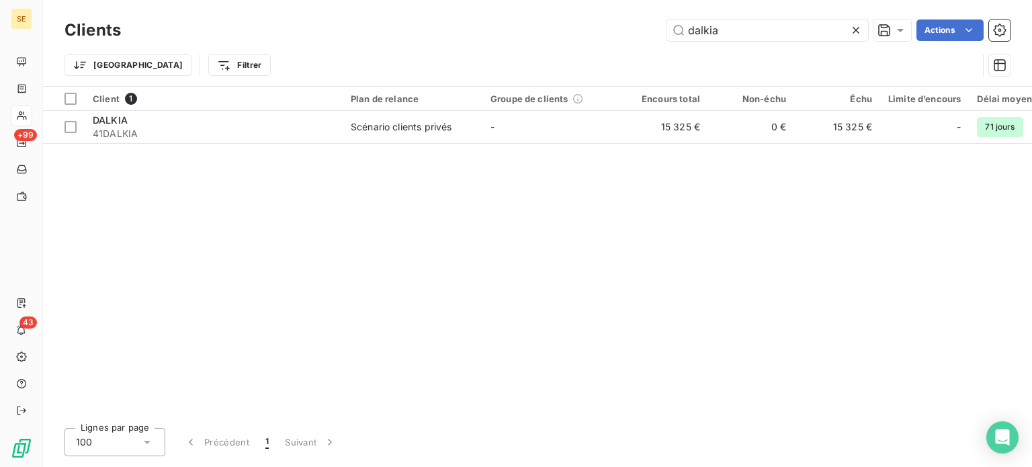
drag, startPoint x: 747, startPoint y: 26, endPoint x: 663, endPoint y: 29, distance: 84.7
click at [663, 29] on div "dalkia Actions" at bounding box center [574, 30] width 874 height 22
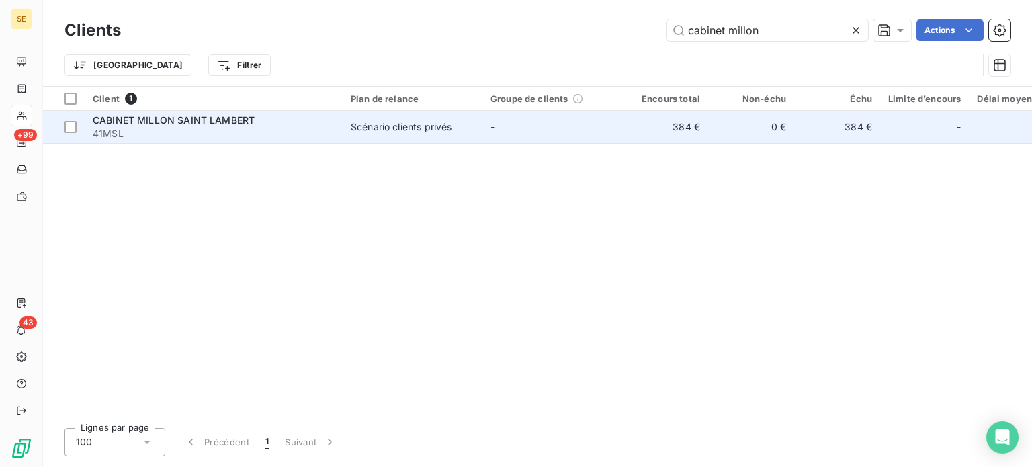
type input "cabinet millon"
click at [550, 122] on td "-" at bounding box center [553, 127] width 140 height 32
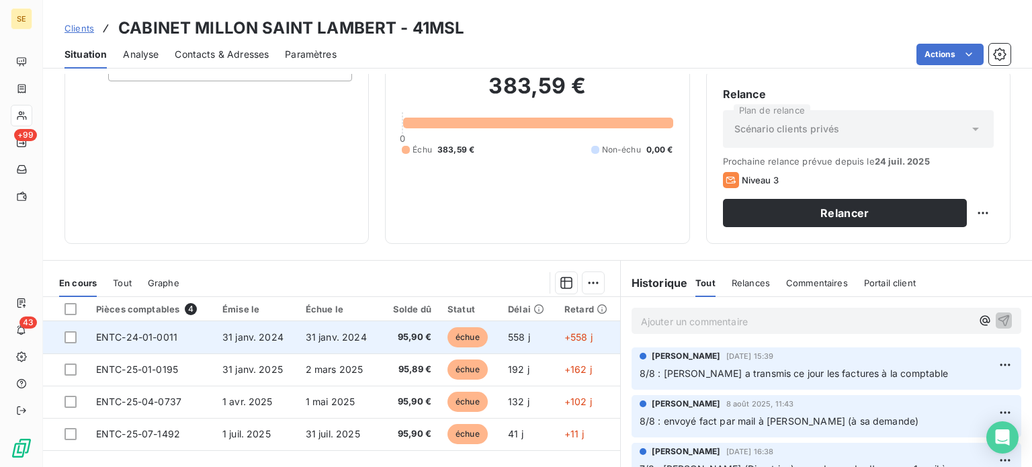
scroll to position [108, 0]
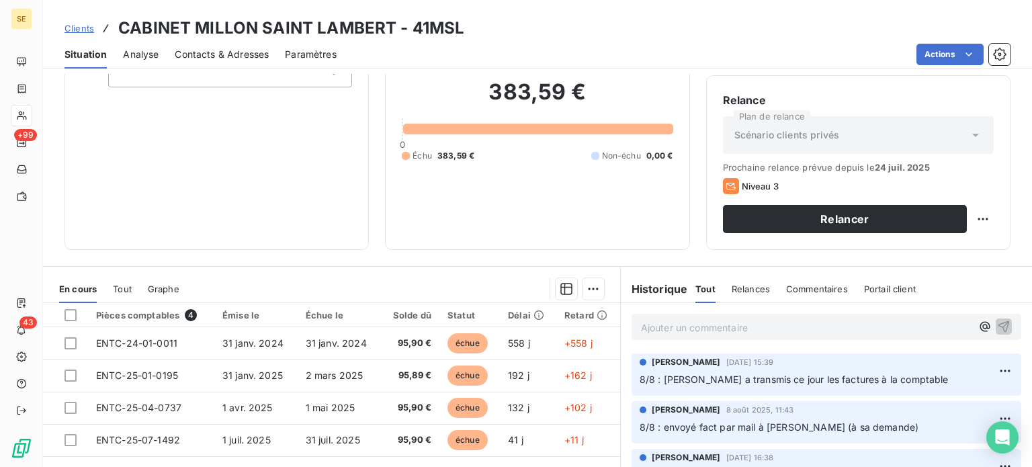
click at [79, 26] on span "Clients" at bounding box center [80, 28] width 30 height 11
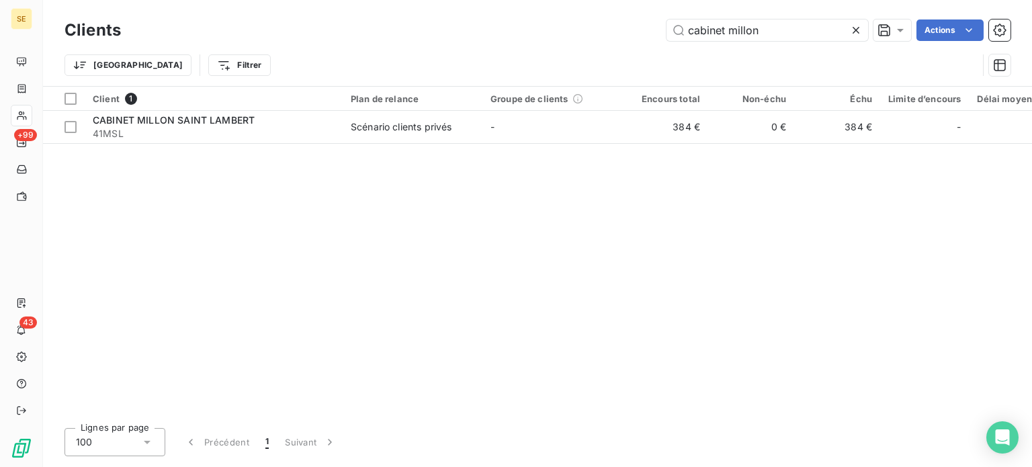
drag, startPoint x: 781, startPoint y: 32, endPoint x: 527, endPoint y: 34, distance: 254.0
click at [527, 34] on div "cabinet millon Actions" at bounding box center [574, 30] width 874 height 22
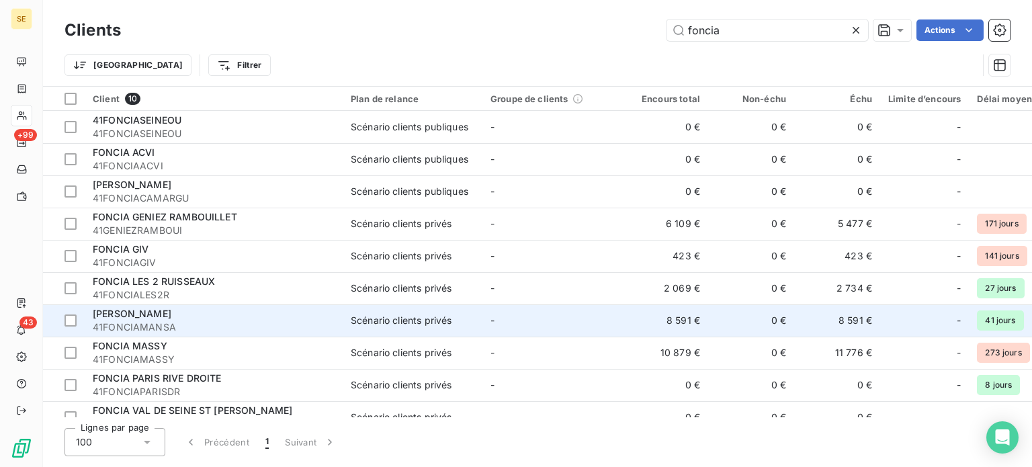
type input "foncia"
click at [128, 318] on span "[PERSON_NAME]" at bounding box center [132, 313] width 79 height 11
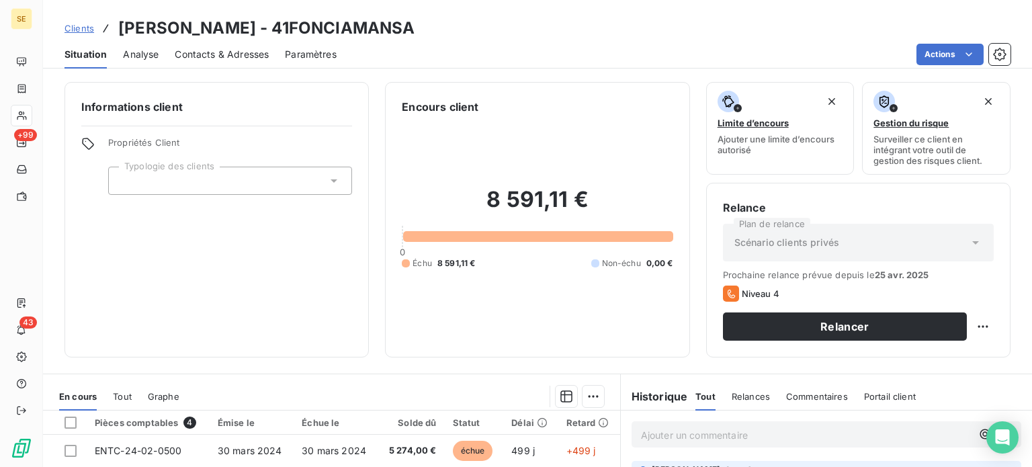
click at [80, 26] on span "Clients" at bounding box center [80, 28] width 30 height 11
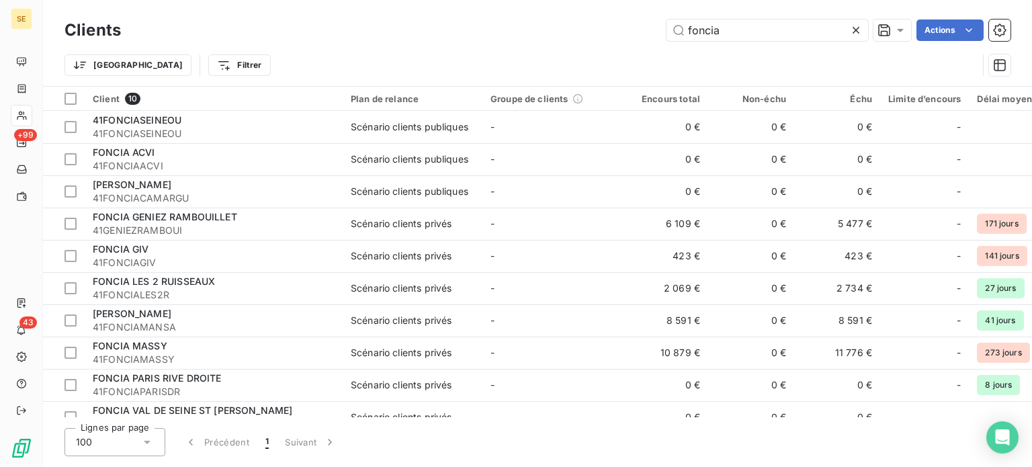
drag, startPoint x: 747, startPoint y: 24, endPoint x: 598, endPoint y: 26, distance: 149.2
click at [598, 26] on div "foncia Actions" at bounding box center [574, 30] width 874 height 22
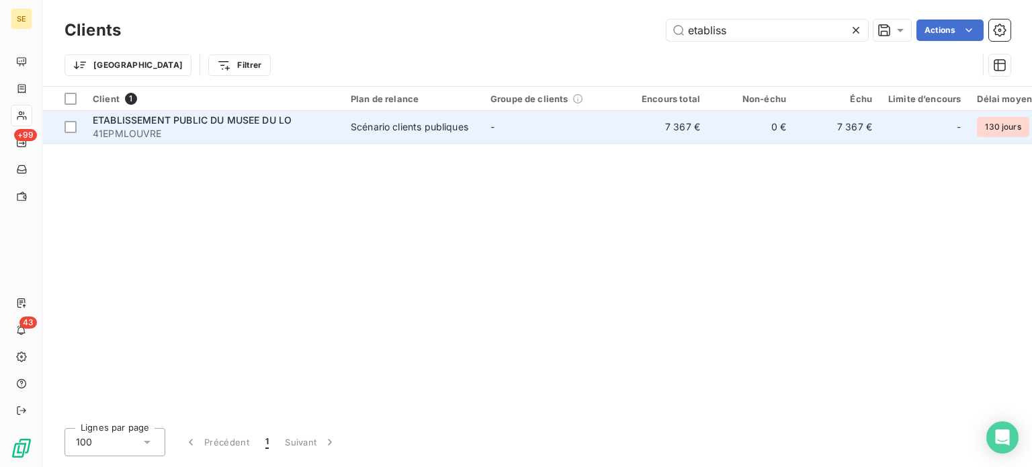
type input "etabliss"
click at [230, 119] on span "ETABLISSEMENT PUBLIC DU MUSEE DU LO" at bounding box center [192, 119] width 199 height 11
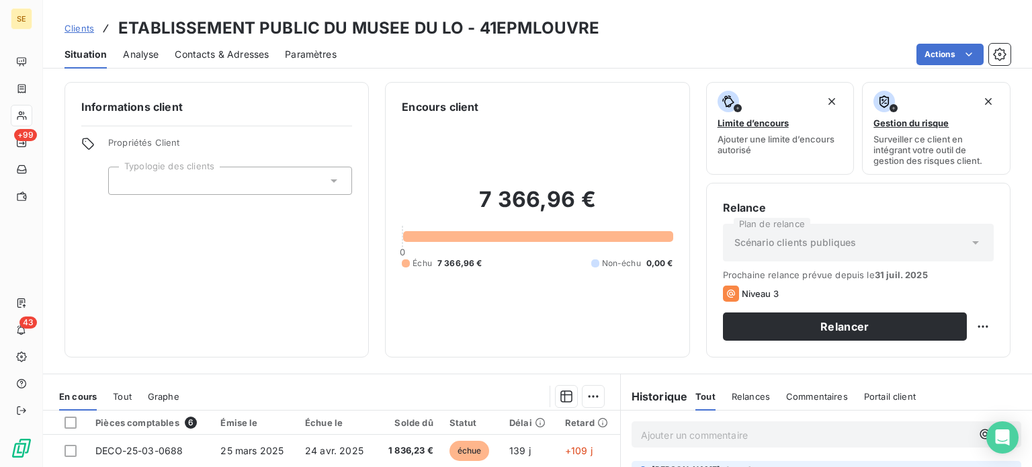
click at [86, 26] on span "Clients" at bounding box center [80, 28] width 30 height 11
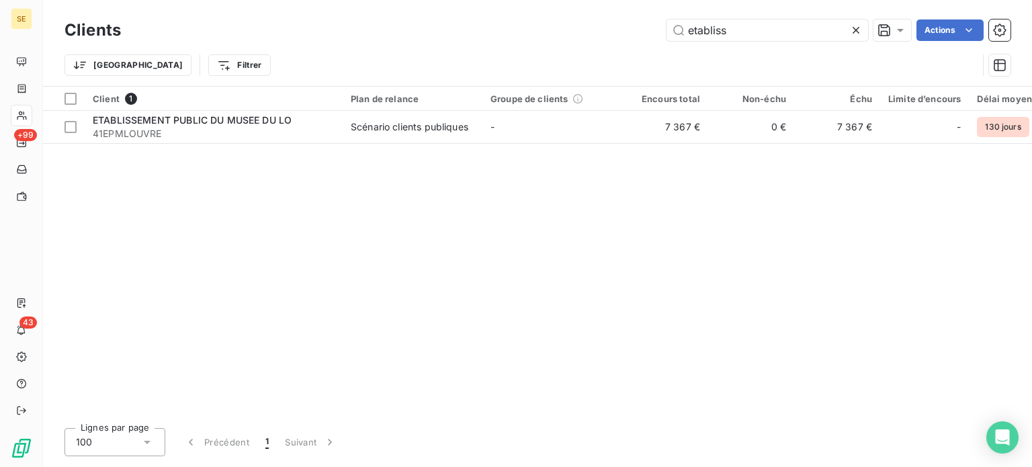
drag, startPoint x: 651, startPoint y: 32, endPoint x: 612, endPoint y: 32, distance: 39.0
click at [612, 32] on div "etabliss Actions" at bounding box center [574, 30] width 874 height 22
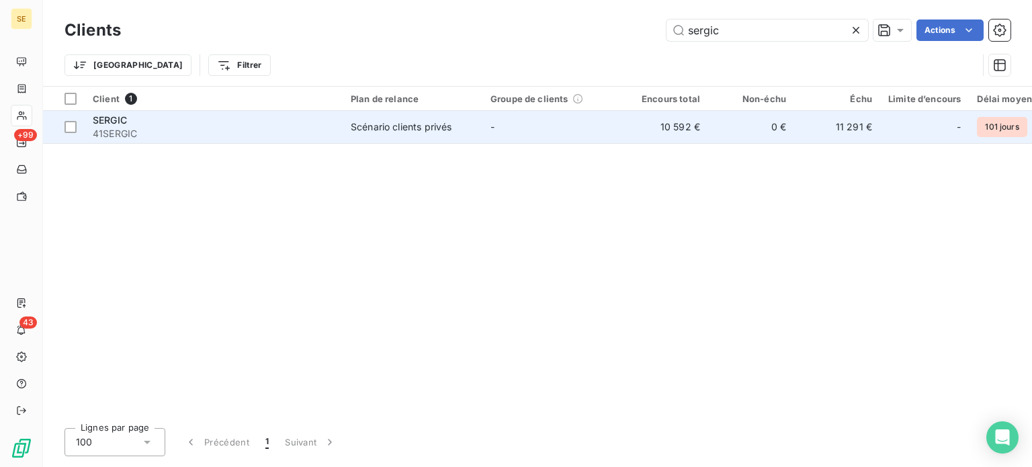
type input "sergic"
click at [360, 124] on div "Scénario clients privés" at bounding box center [401, 126] width 101 height 13
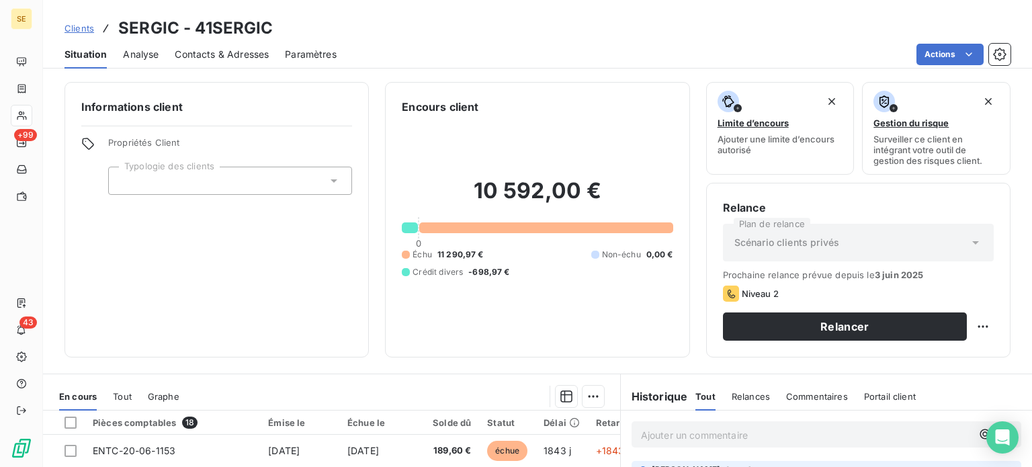
click at [206, 57] on span "Contacts & Adresses" at bounding box center [222, 54] width 94 height 13
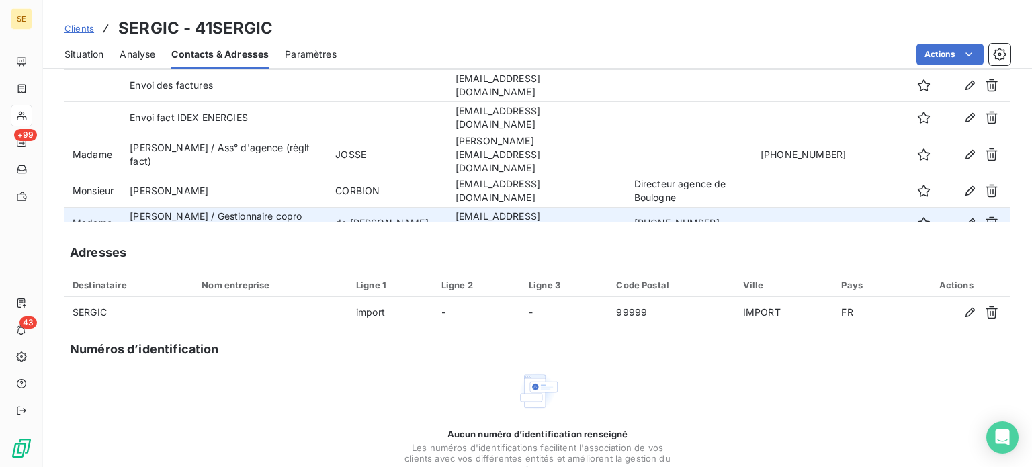
scroll to position [193, 0]
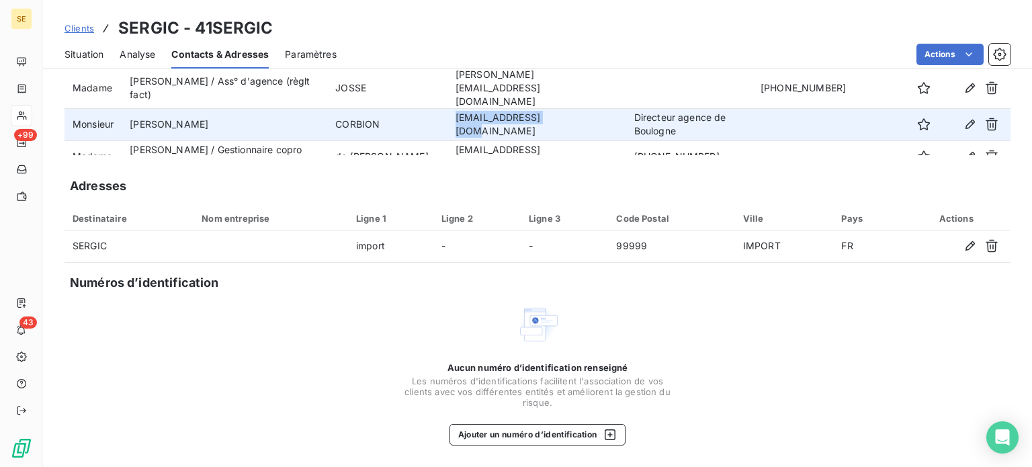
drag, startPoint x: 433, startPoint y: 106, endPoint x: 533, endPoint y: 107, distance: 99.5
click at [533, 108] on td "[EMAIL_ADDRESS][DOMAIN_NAME]" at bounding box center [537, 124] width 179 height 32
copy td "[EMAIL_ADDRESS][DOMAIN_NAME]"
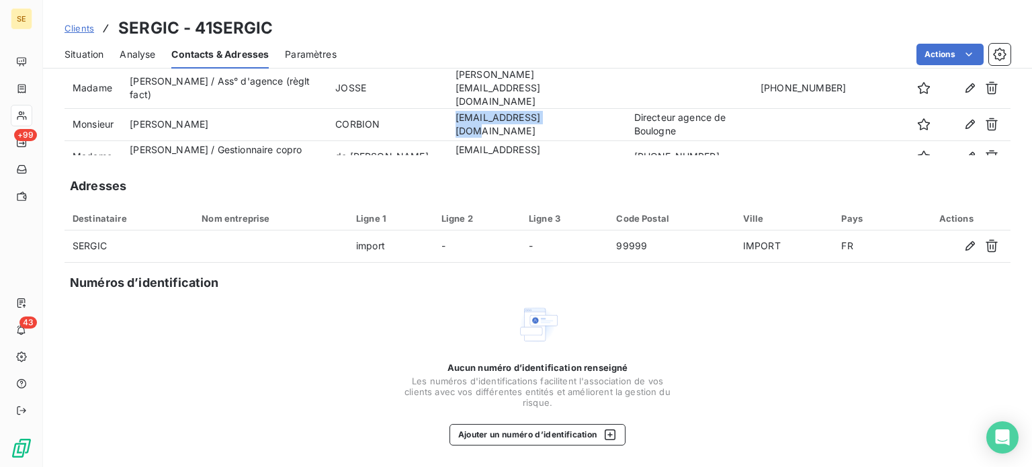
click at [75, 32] on span "Clients" at bounding box center [80, 28] width 30 height 11
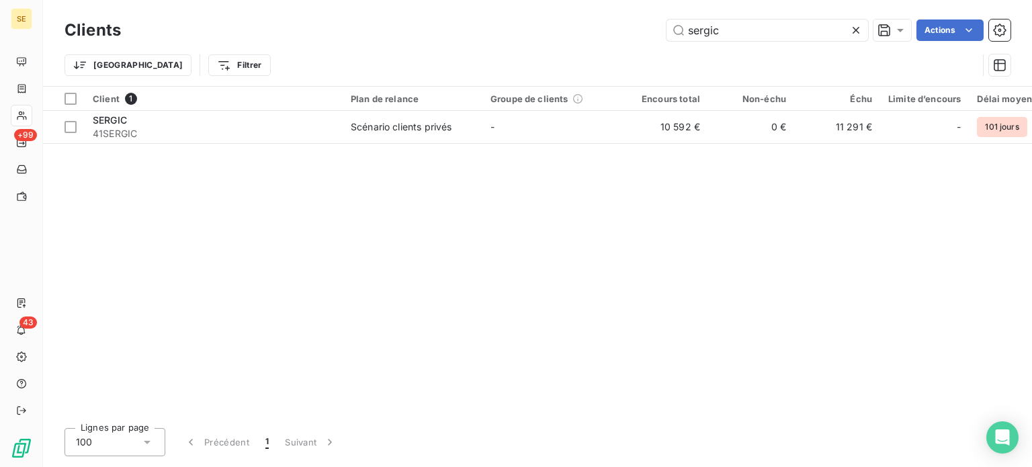
drag, startPoint x: 741, startPoint y: 33, endPoint x: 570, endPoint y: 42, distance: 171.6
click at [570, 42] on div "Clients sergic Actions" at bounding box center [538, 30] width 946 height 28
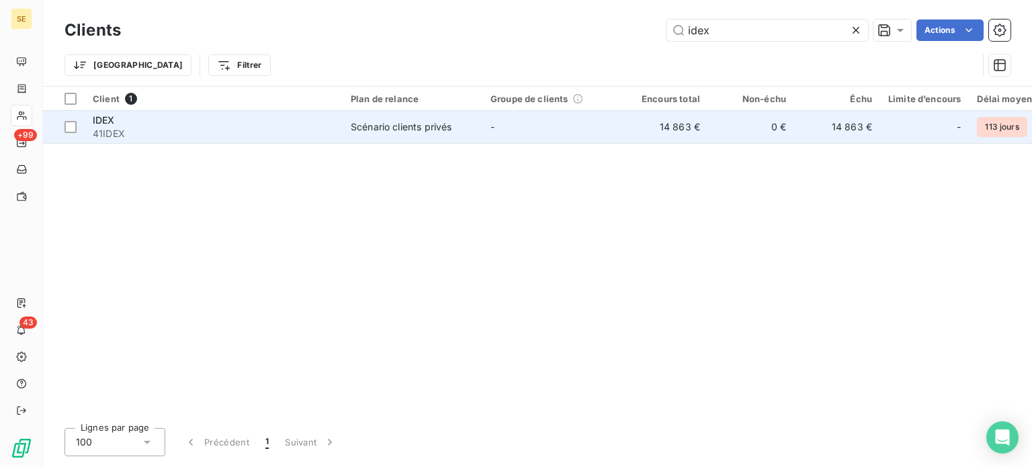
type input "idex"
click at [351, 126] on div "Scénario clients privés" at bounding box center [401, 126] width 101 height 13
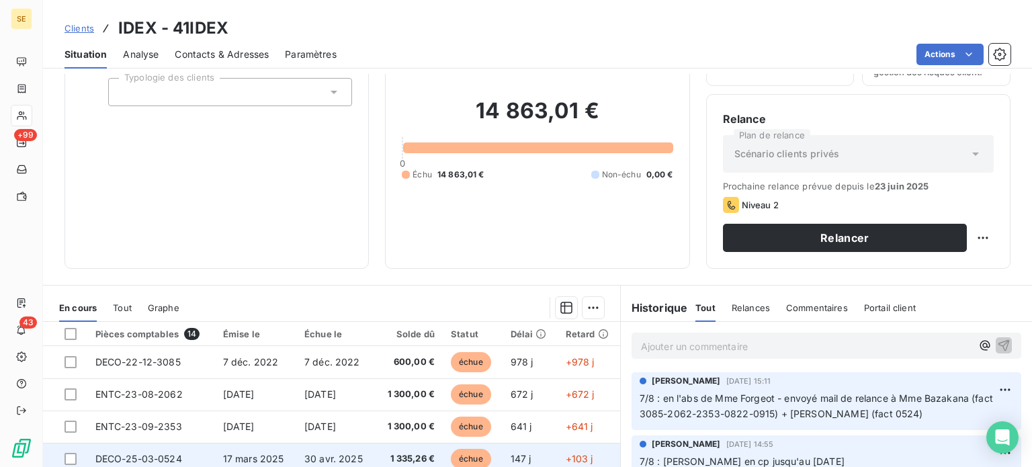
scroll to position [242, 0]
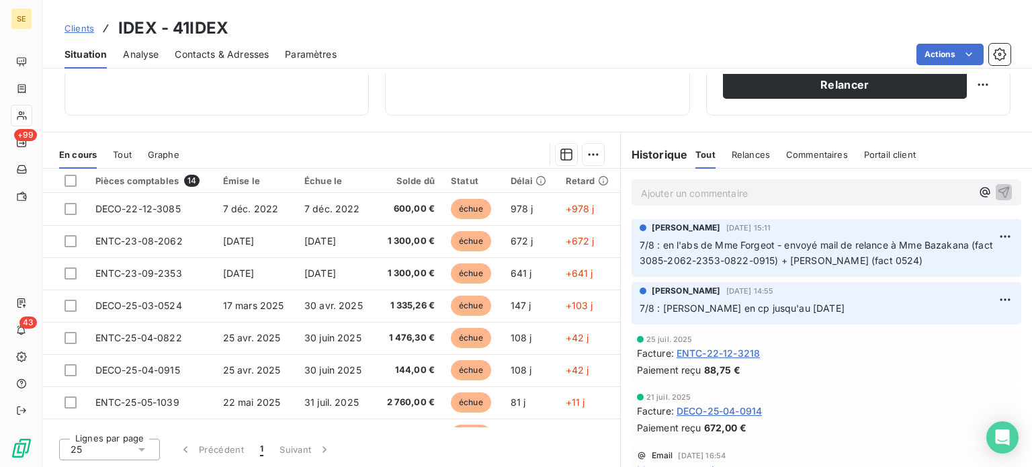
click at [83, 26] on span "Clients" at bounding box center [80, 28] width 30 height 11
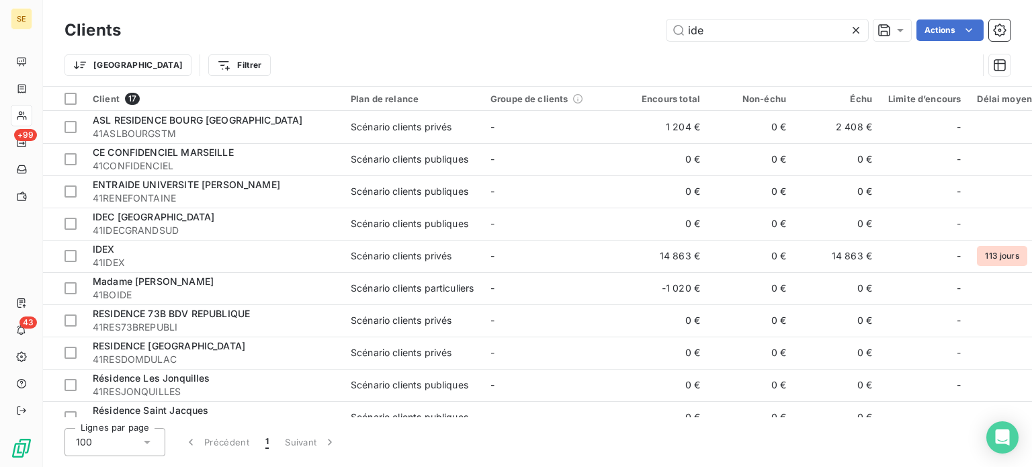
type input "ide"
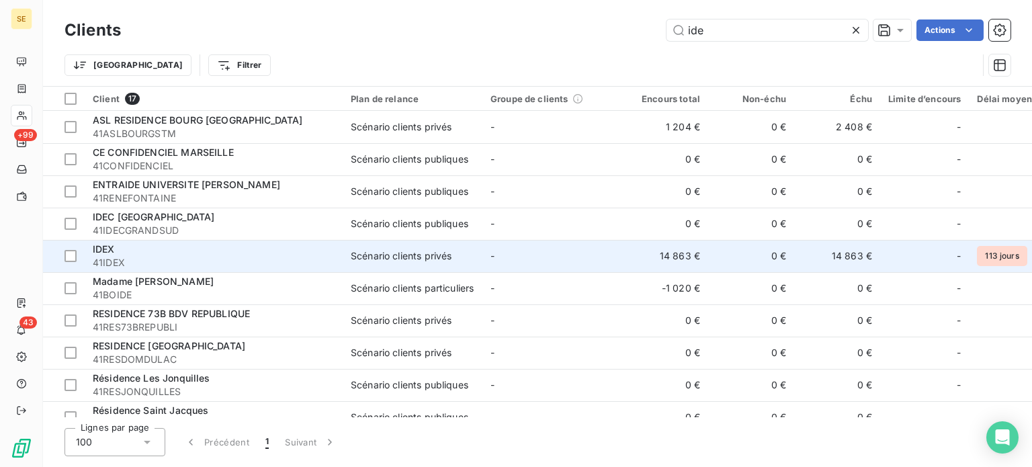
click at [122, 248] on div "IDEX" at bounding box center [214, 249] width 242 height 13
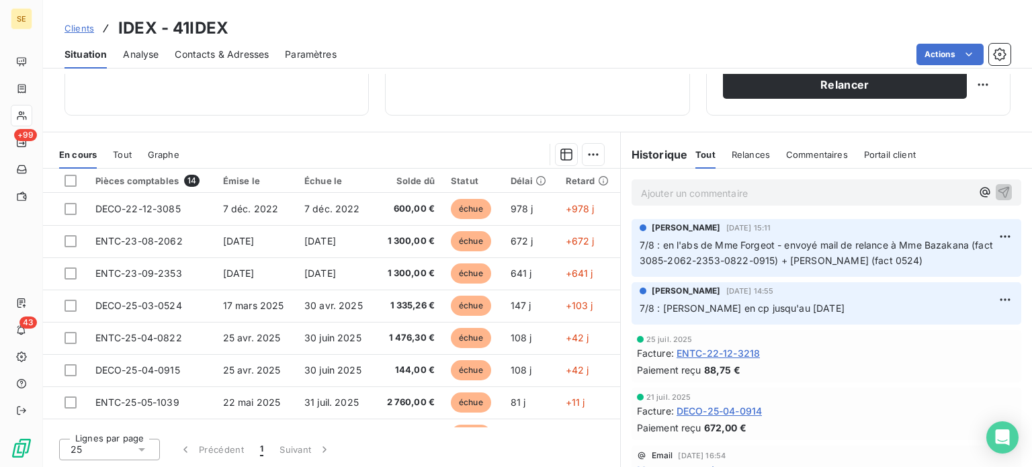
click at [75, 27] on span "Clients" at bounding box center [80, 28] width 30 height 11
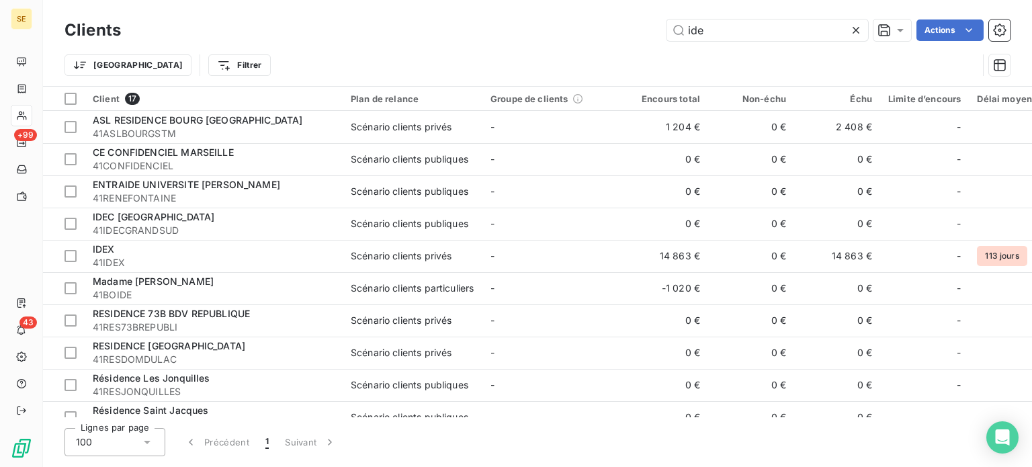
drag, startPoint x: 708, startPoint y: 32, endPoint x: 561, endPoint y: 37, distance: 147.3
click at [562, 39] on div "ide Actions" at bounding box center [574, 30] width 874 height 22
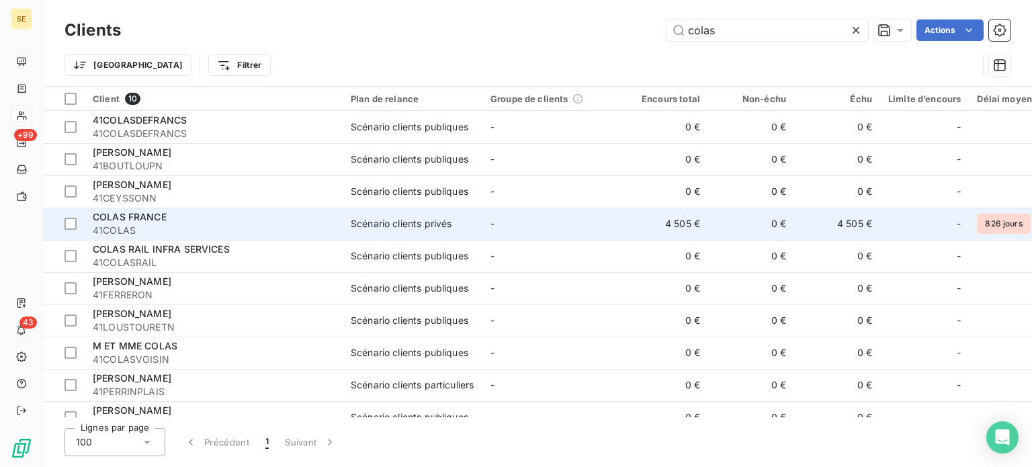
type input "colas"
click at [179, 224] on span "41COLAS" at bounding box center [214, 230] width 242 height 13
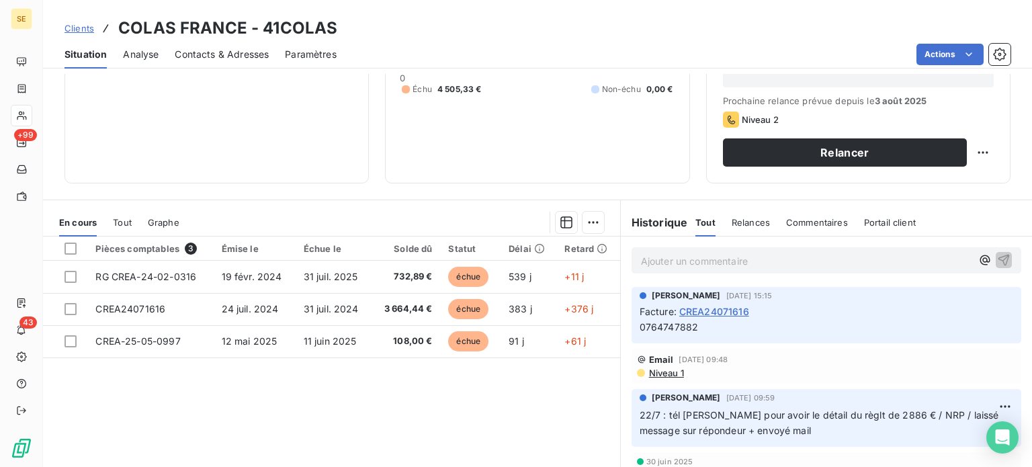
scroll to position [202, 0]
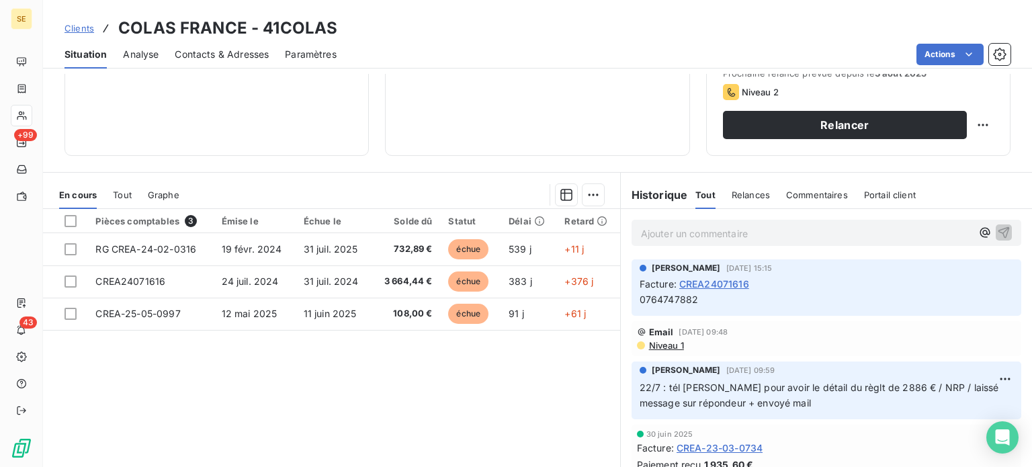
click at [223, 54] on span "Contacts & Adresses" at bounding box center [222, 54] width 94 height 13
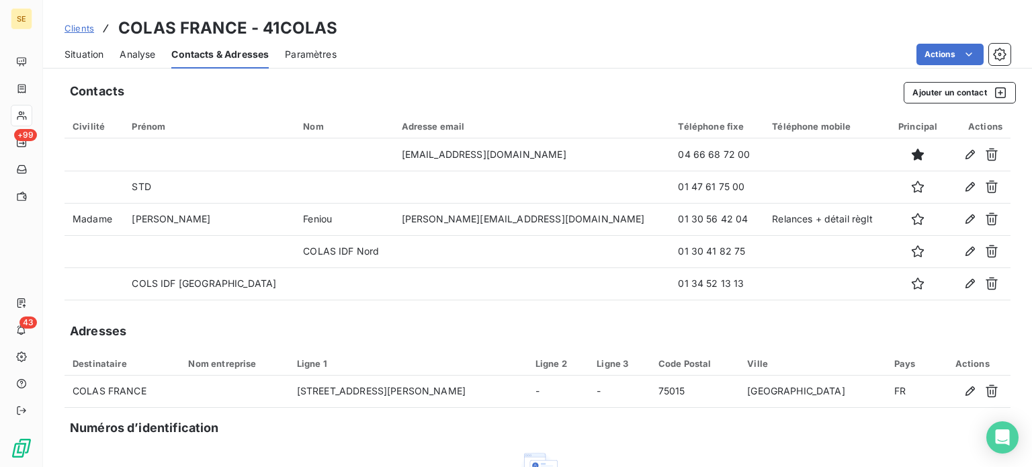
click at [223, 54] on span "Contacts & Adresses" at bounding box center [219, 54] width 97 height 13
click at [93, 53] on span "Situation" at bounding box center [84, 54] width 39 height 13
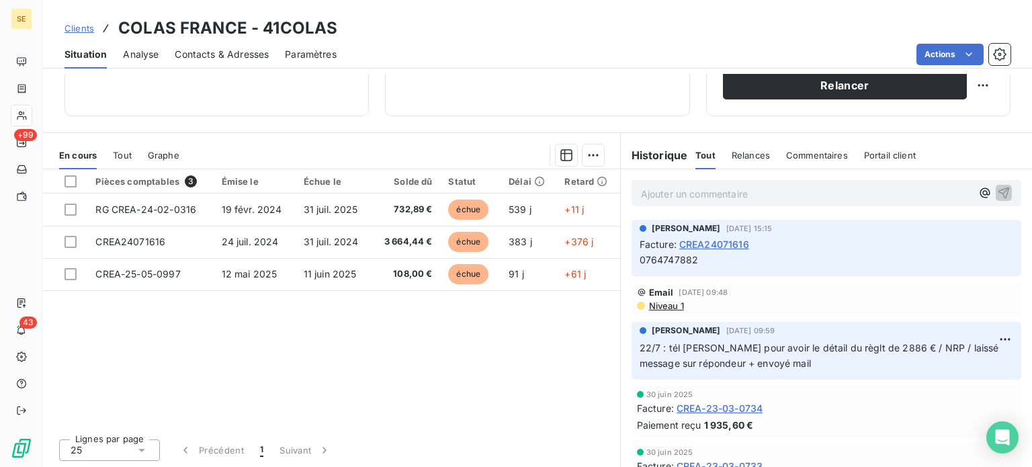
scroll to position [242, 0]
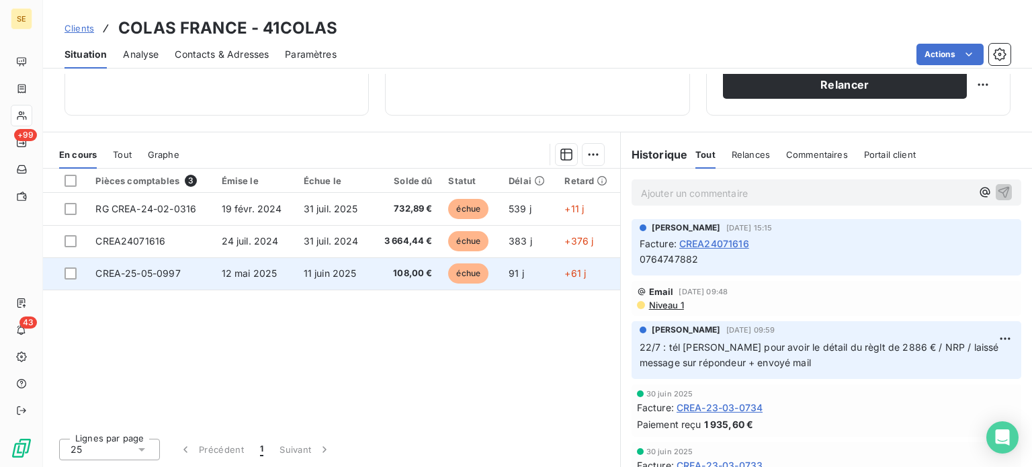
click at [136, 269] on span "CREA-25-05-0997" at bounding box center [137, 272] width 85 height 11
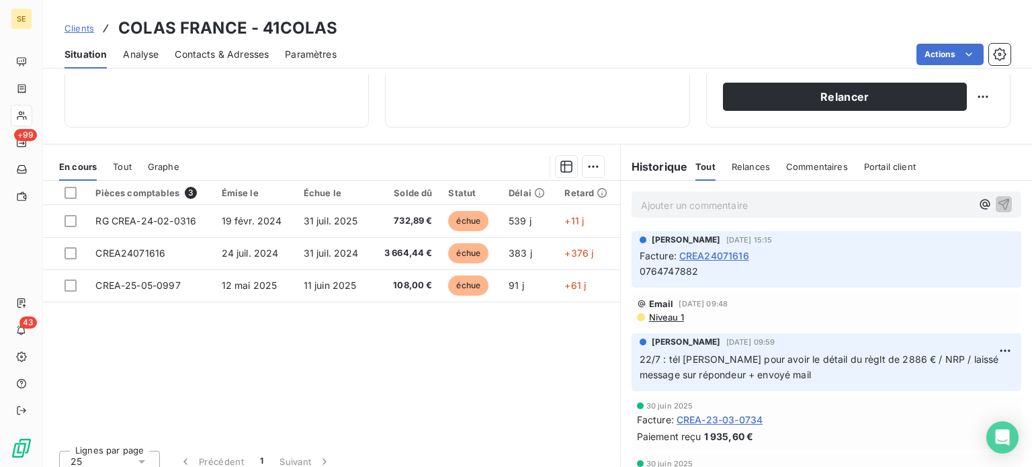
scroll to position [242, 0]
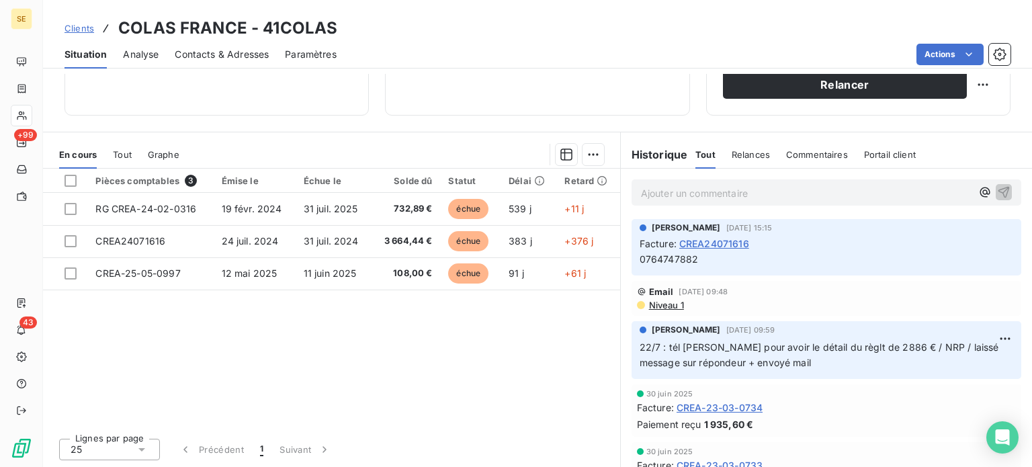
click at [233, 56] on span "Contacts & Adresses" at bounding box center [222, 54] width 94 height 13
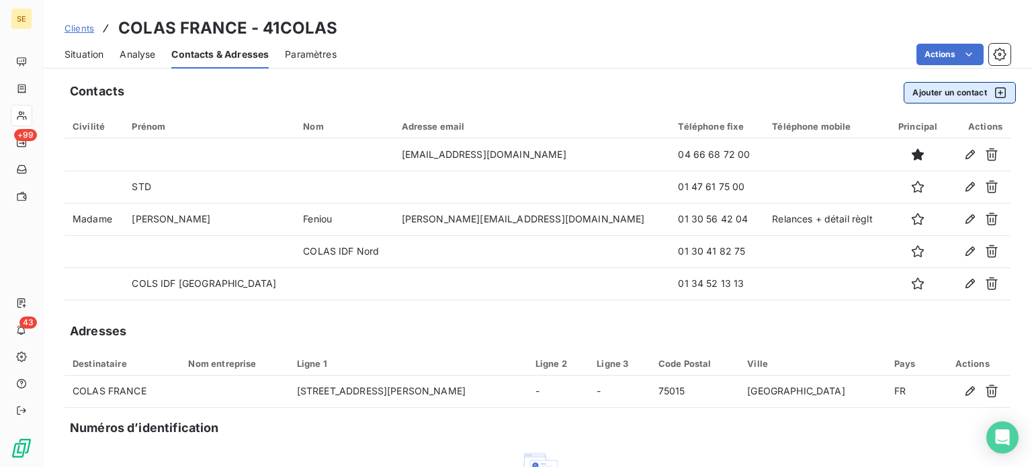
click at [937, 95] on button "Ajouter un contact" at bounding box center [960, 93] width 112 height 22
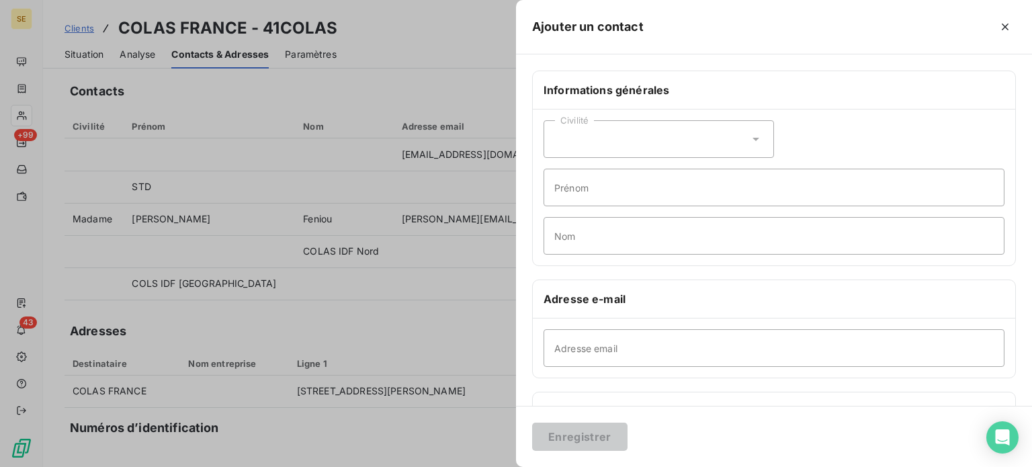
click at [751, 136] on icon at bounding box center [755, 138] width 13 height 13
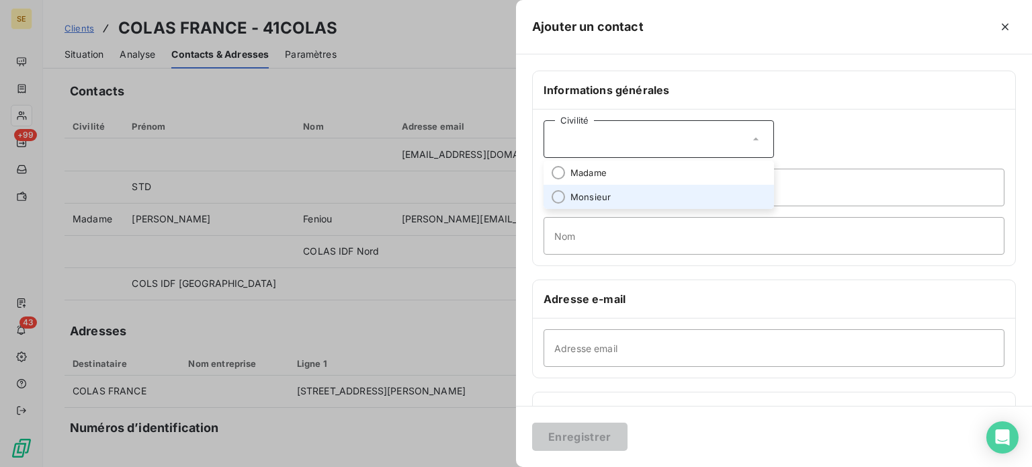
click at [608, 193] on span "Monsieur" at bounding box center [591, 197] width 40 height 13
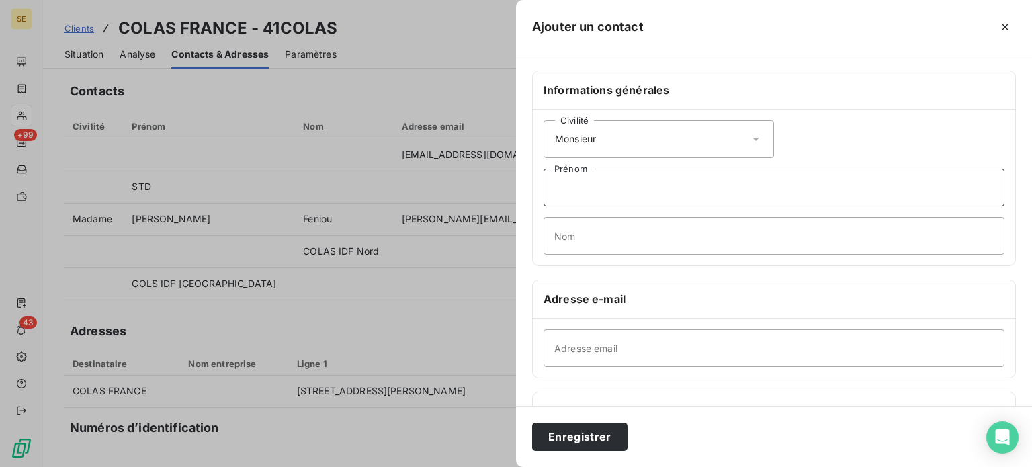
click at [589, 192] on input "Prénom" at bounding box center [774, 188] width 461 height 38
click at [583, 238] on input "Nom" at bounding box center [774, 236] width 461 height 38
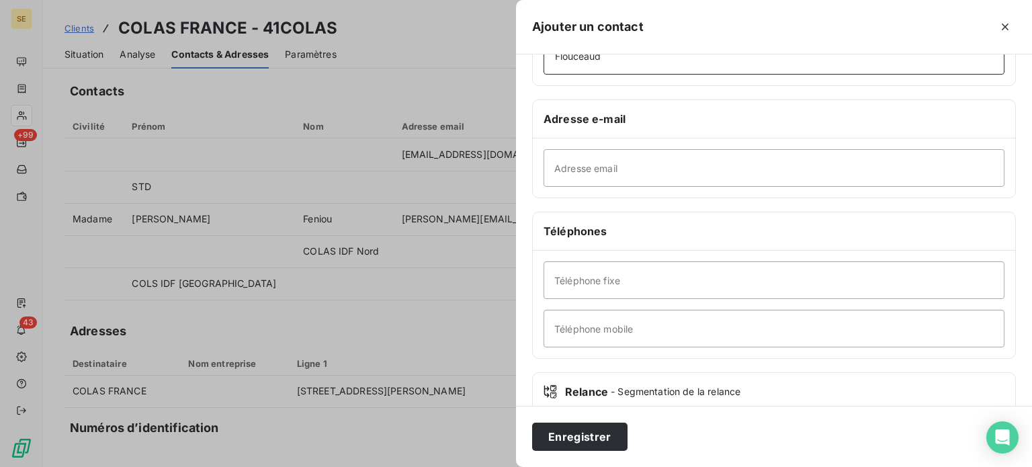
scroll to position [202, 0]
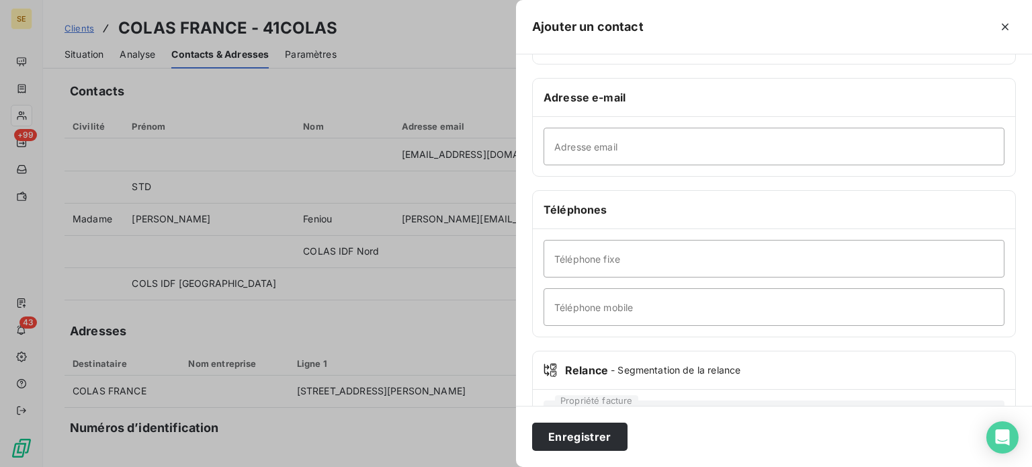
type input "Flouceaud"
click at [618, 308] on input "Téléphone mobile" at bounding box center [774, 307] width 461 height 38
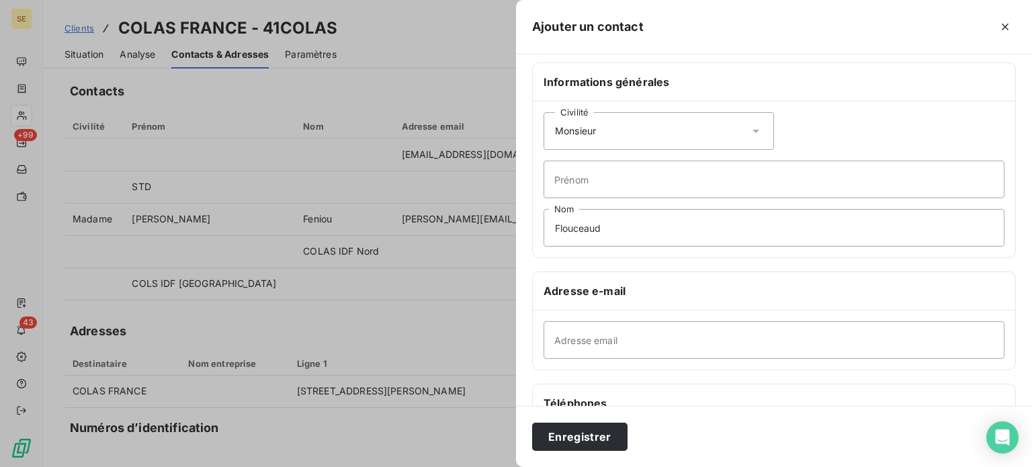
scroll to position [0, 0]
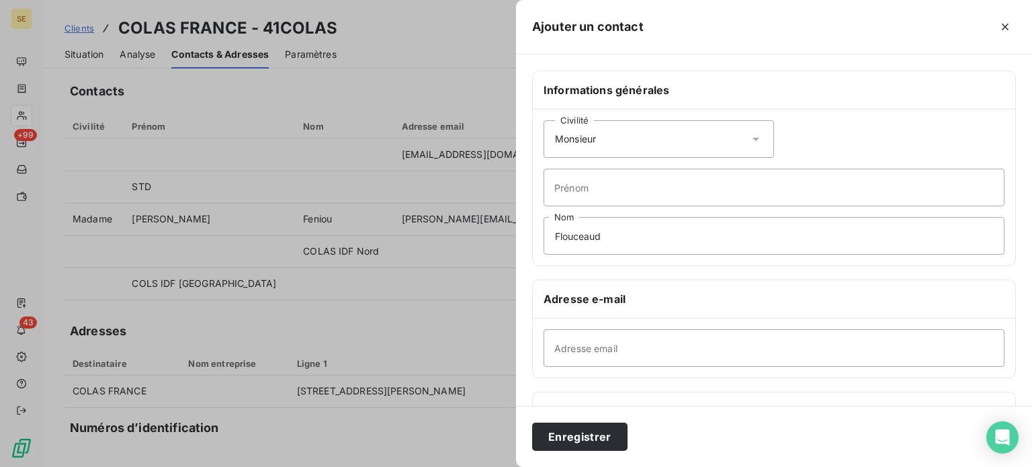
type input "[PHONE_NUMBER]"
click at [618, 187] on input "Prénom" at bounding box center [774, 188] width 461 height 38
type input "Service exploitation"
click at [532, 423] on button "Enregistrer" at bounding box center [579, 437] width 95 height 28
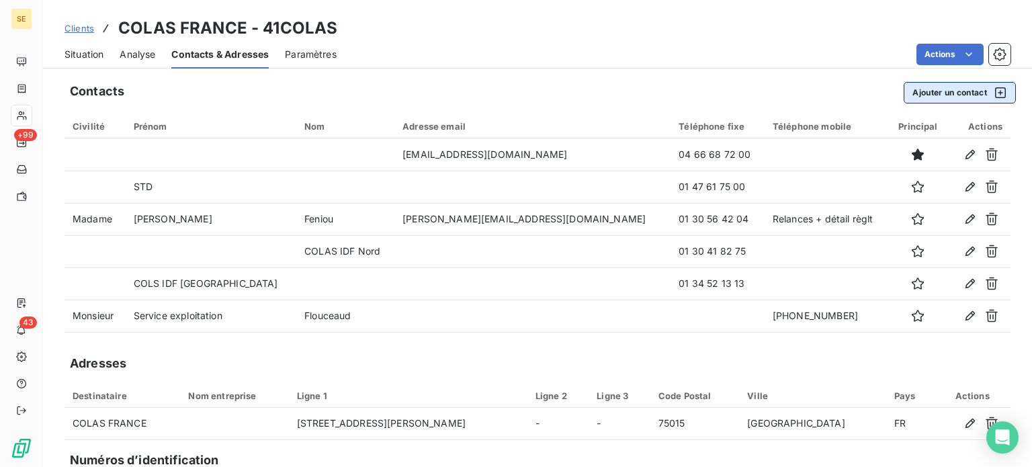
click at [925, 94] on button "Ajouter un contact" at bounding box center [960, 93] width 112 height 22
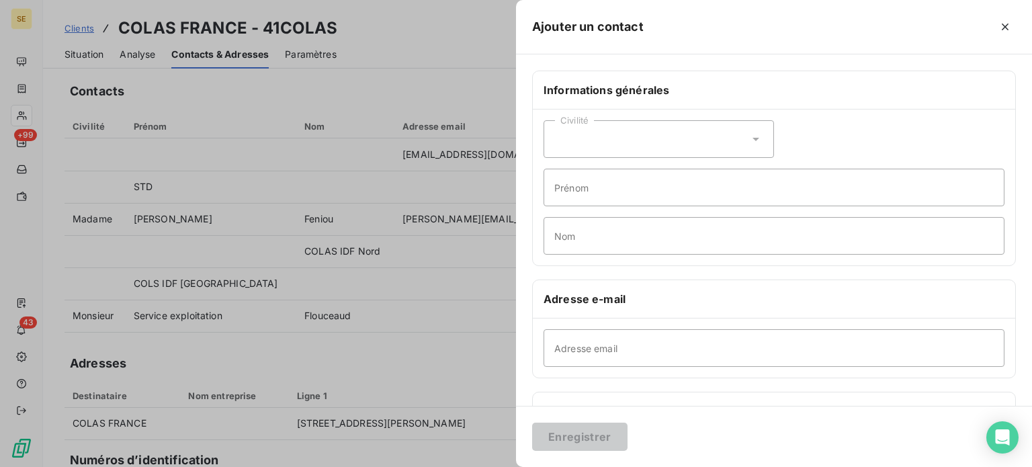
click at [755, 142] on icon at bounding box center [755, 138] width 13 height 13
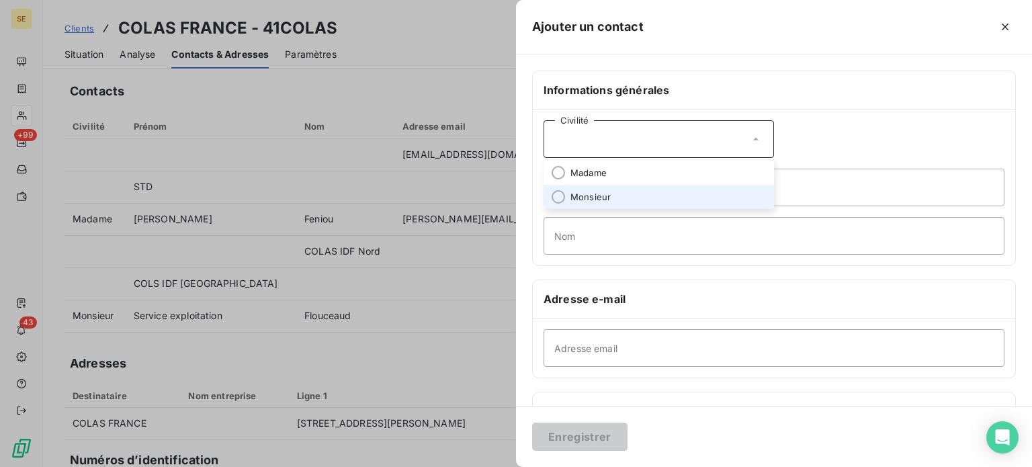
click at [594, 196] on span "Monsieur" at bounding box center [591, 197] width 40 height 13
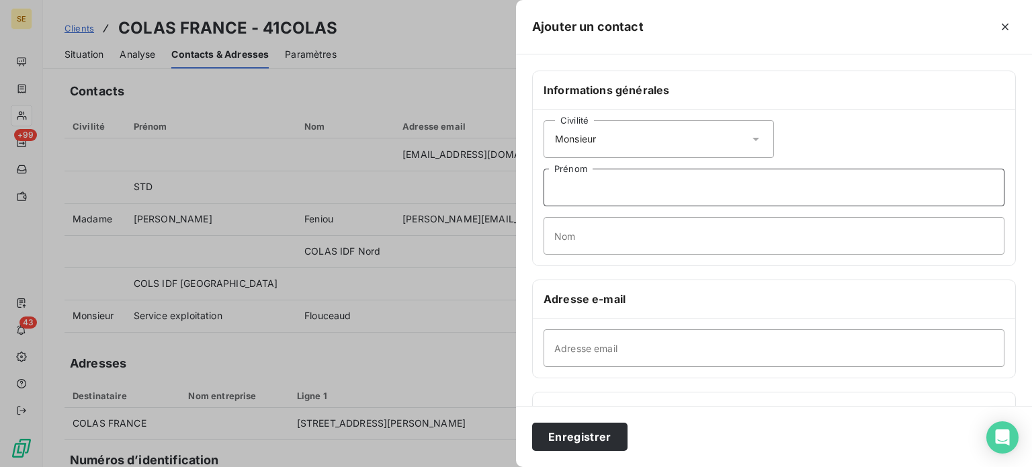
click at [577, 185] on input "Prénom" at bounding box center [774, 188] width 461 height 38
type input "[PERSON_NAME]"
type input "FISCHER"
click at [585, 346] on input "Adresse email" at bounding box center [774, 348] width 461 height 38
type input "C"
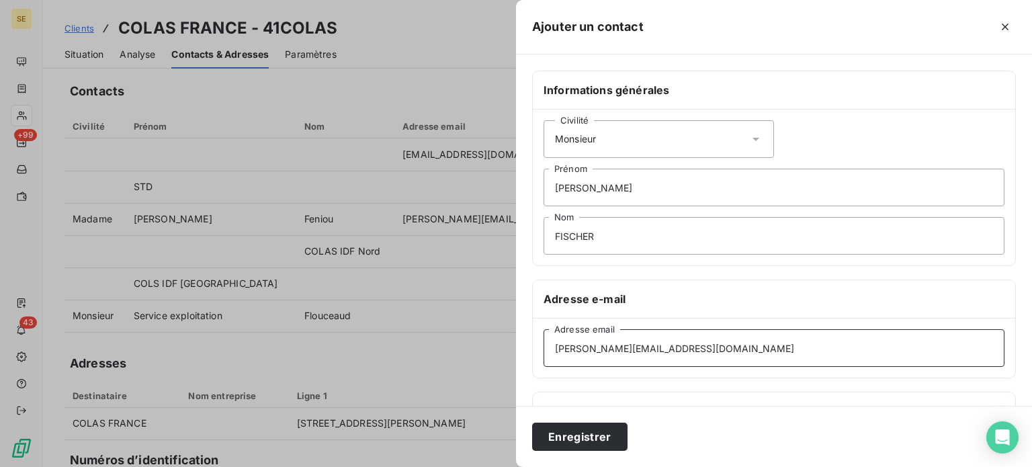
click at [765, 343] on input "[PERSON_NAME][EMAIL_ADDRESS][DOMAIN_NAME]" at bounding box center [774, 348] width 461 height 38
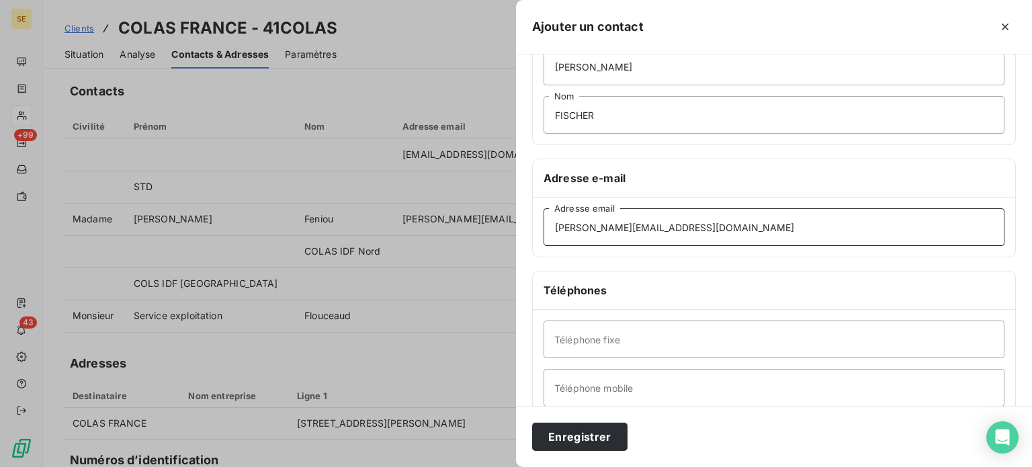
scroll to position [134, 0]
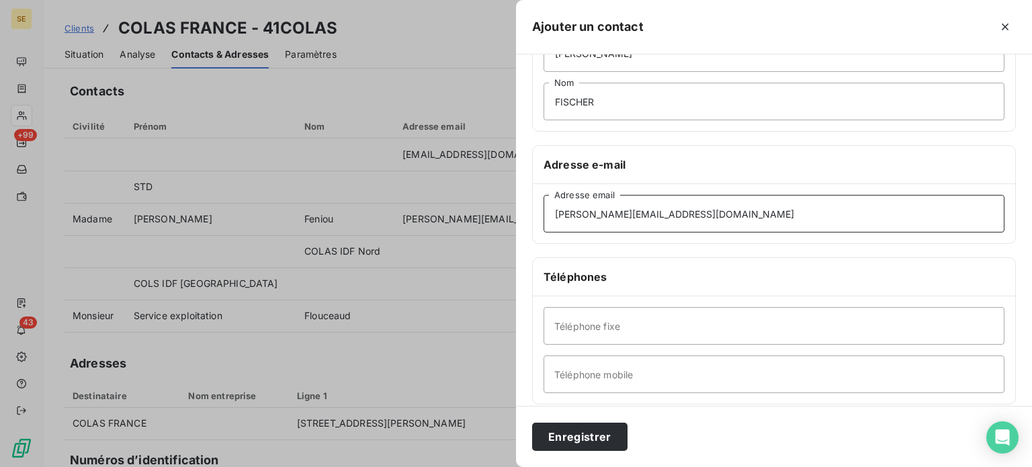
type input "[PERSON_NAME][EMAIL_ADDRESS][DOMAIN_NAME]"
click at [602, 330] on input "Téléphone fixe" at bounding box center [774, 326] width 461 height 38
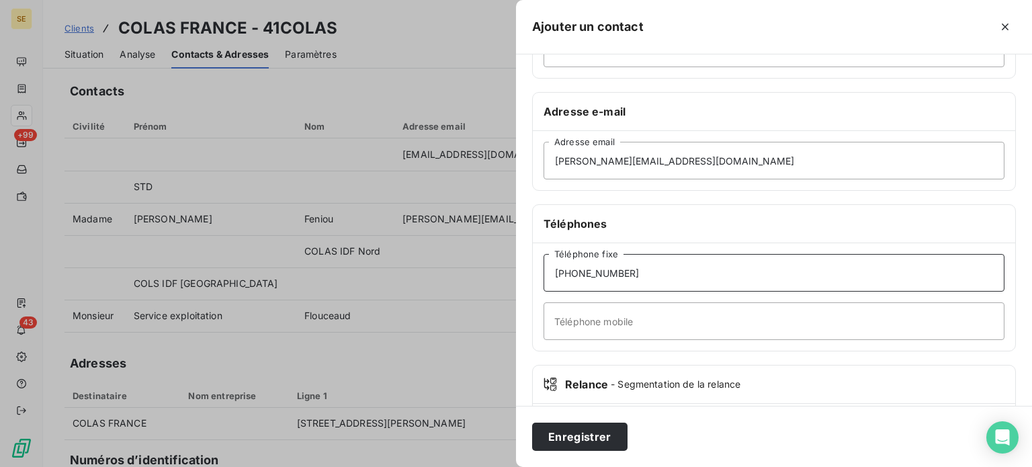
scroll to position [259, 0]
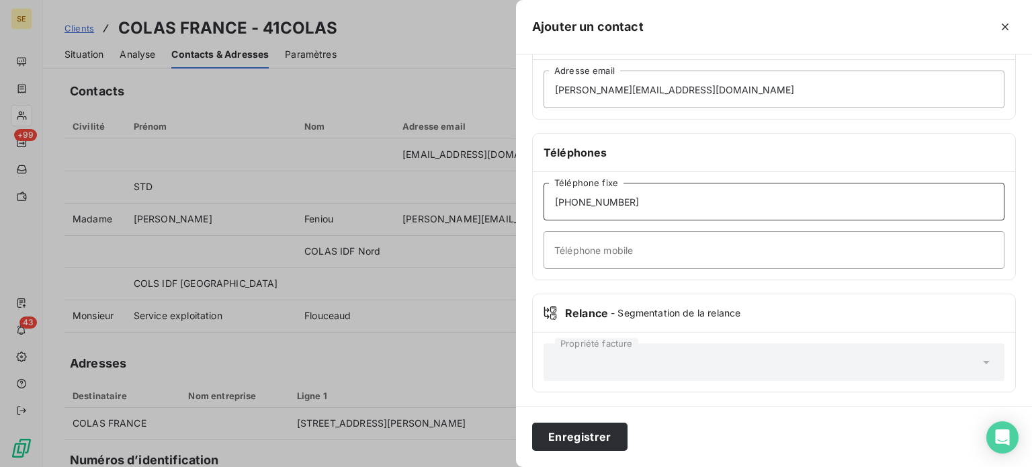
type input "[PHONE_NUMBER]"
click at [632, 256] on input "Téléphone mobile" at bounding box center [774, 250] width 461 height 38
type input "[PHONE_NUMBER]"
click at [532, 423] on button "Enregistrer" at bounding box center [579, 437] width 95 height 28
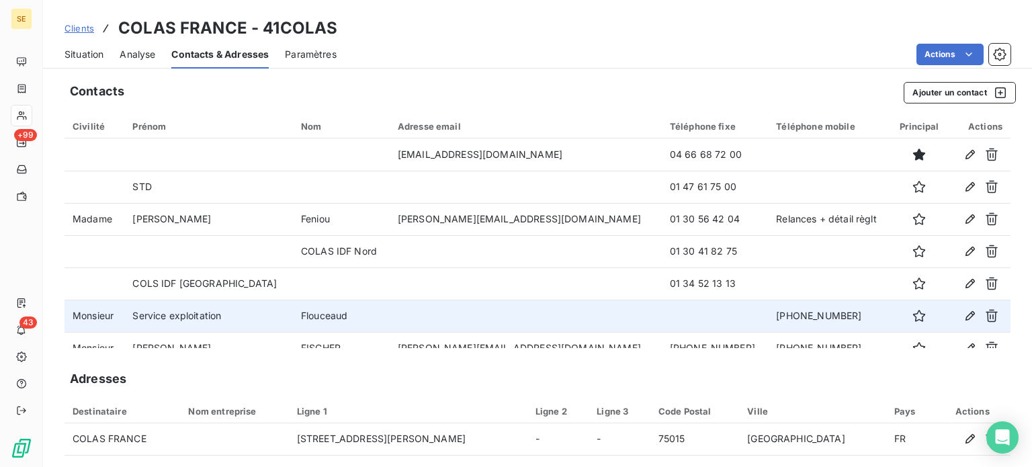
scroll to position [16, 0]
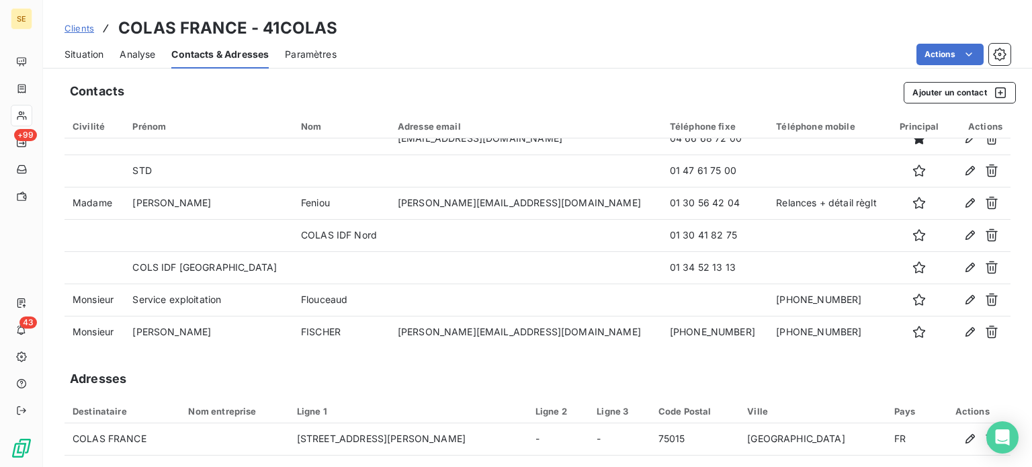
click at [85, 55] on span "Situation" at bounding box center [84, 54] width 39 height 13
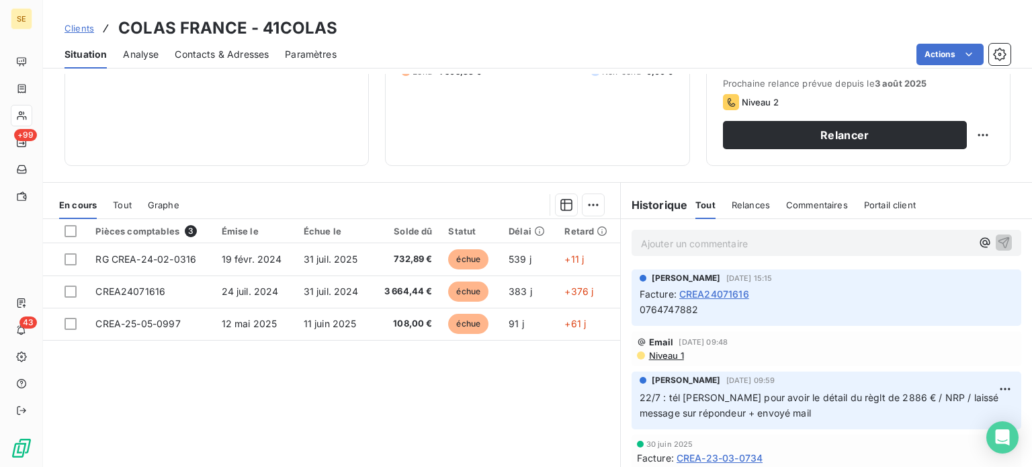
scroll to position [202, 0]
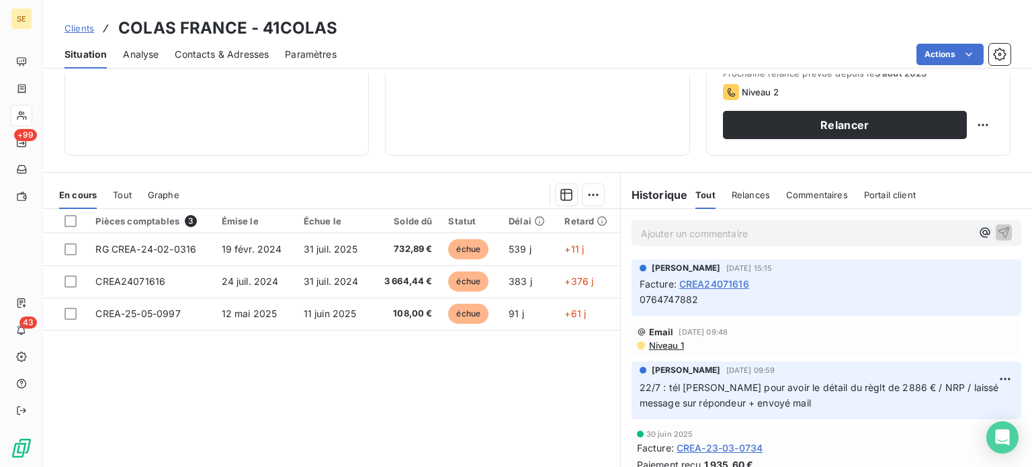
click at [214, 56] on span "Contacts & Adresses" at bounding box center [222, 54] width 94 height 13
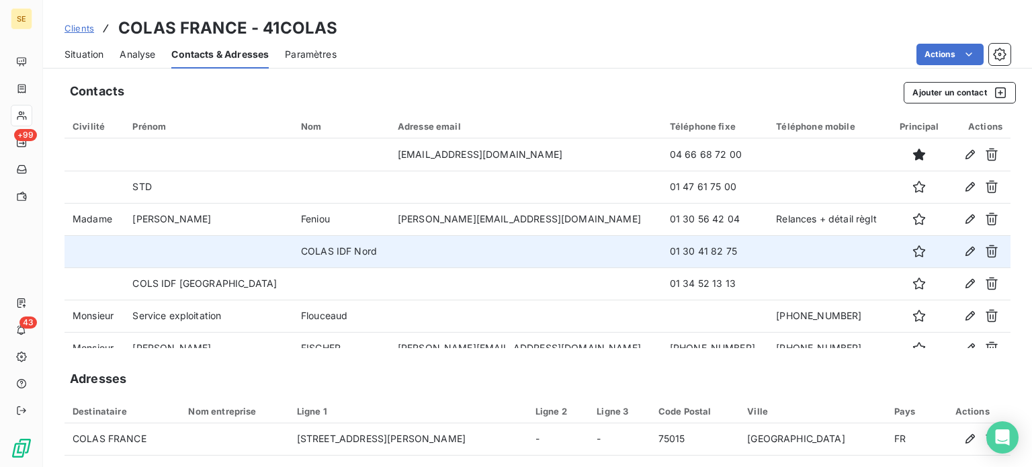
scroll to position [16, 0]
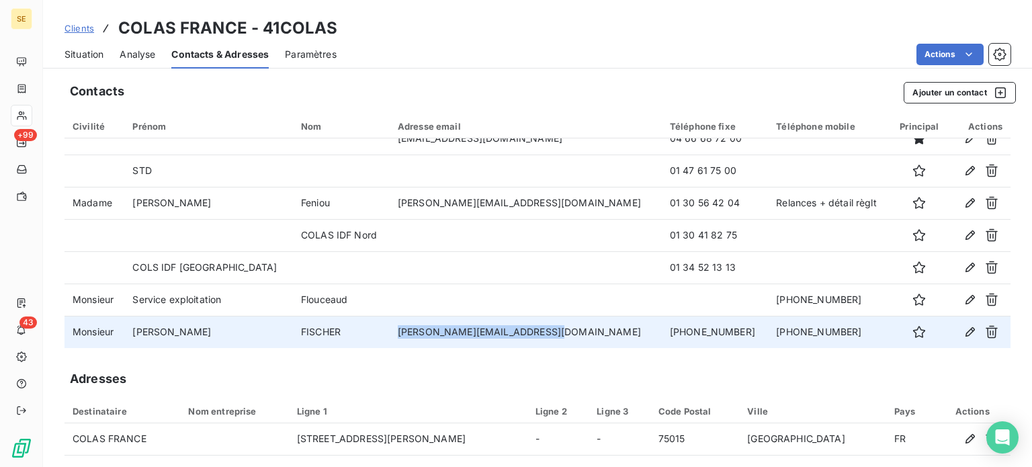
drag, startPoint x: 401, startPoint y: 330, endPoint x: 536, endPoint y: 319, distance: 136.2
click at [536, 319] on td "[PERSON_NAME][EMAIL_ADDRESS][DOMAIN_NAME]" at bounding box center [526, 332] width 272 height 32
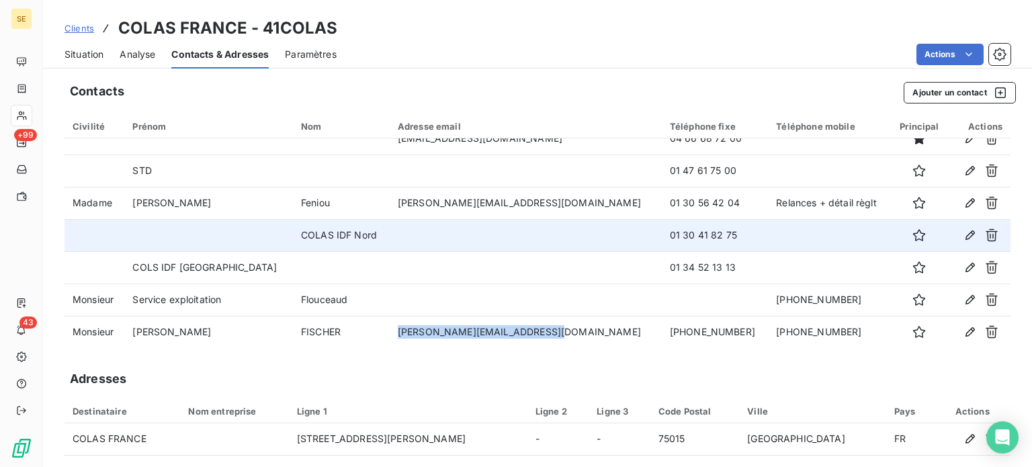
copy td "[PERSON_NAME][EMAIL_ADDRESS][DOMAIN_NAME]"
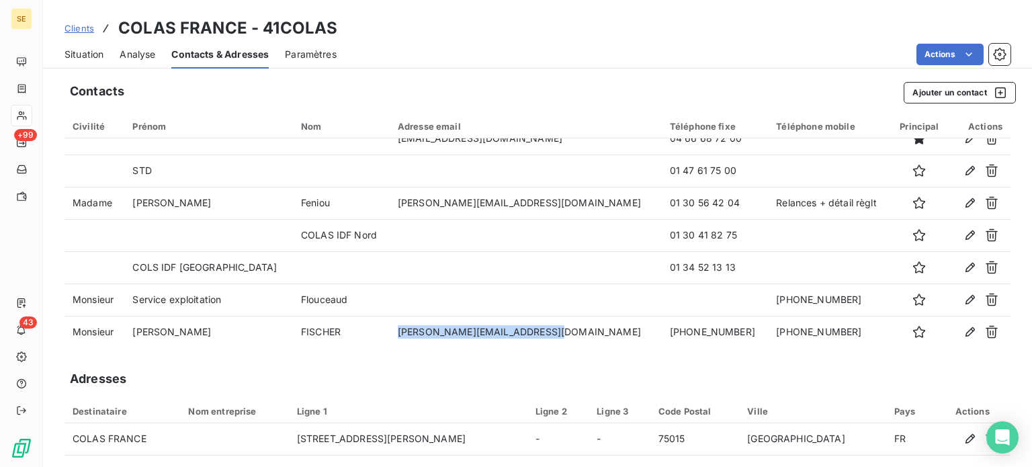
click at [94, 53] on span "Situation" at bounding box center [84, 54] width 39 height 13
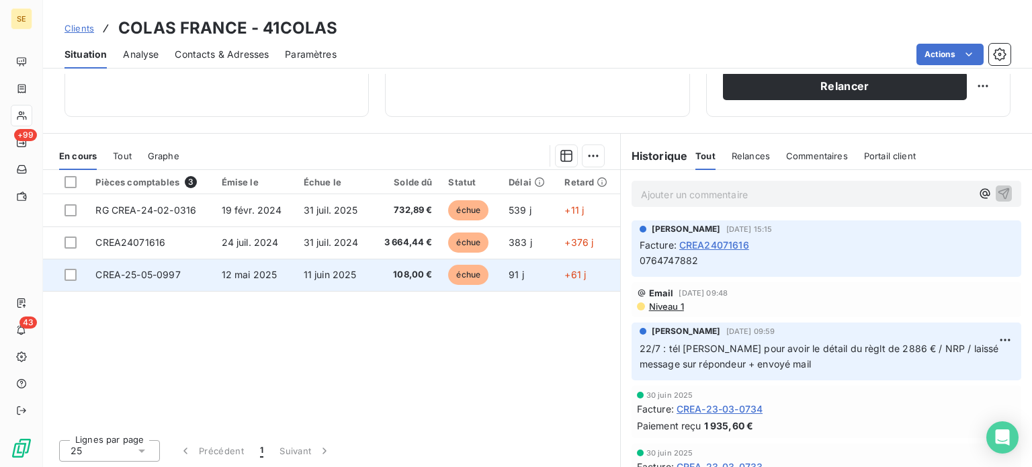
scroll to position [242, 0]
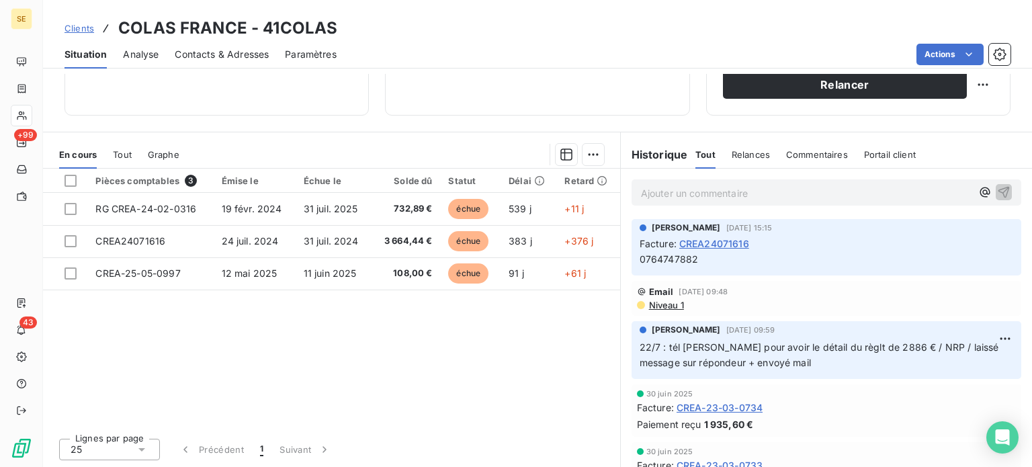
click at [73, 26] on span "Clients" at bounding box center [80, 28] width 30 height 11
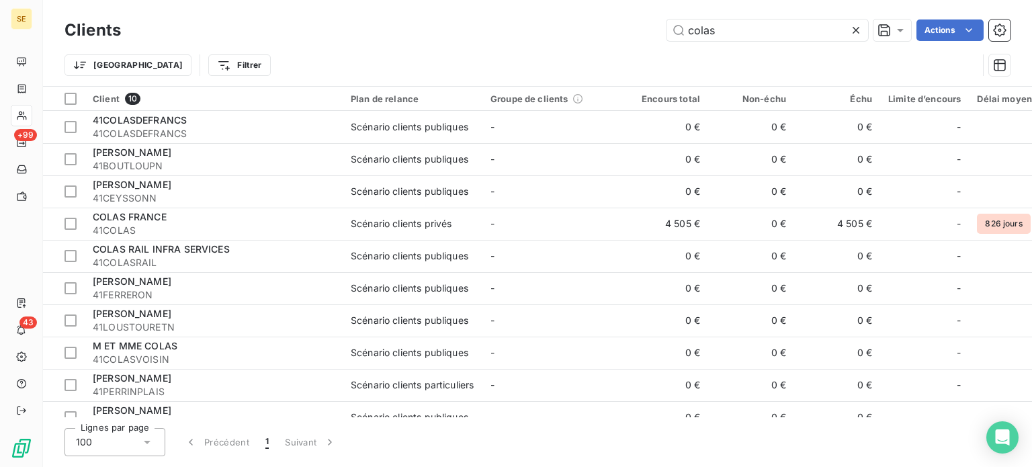
drag, startPoint x: 648, startPoint y: 30, endPoint x: 556, endPoint y: 36, distance: 91.6
click at [556, 36] on div "colas Actions" at bounding box center [574, 30] width 874 height 22
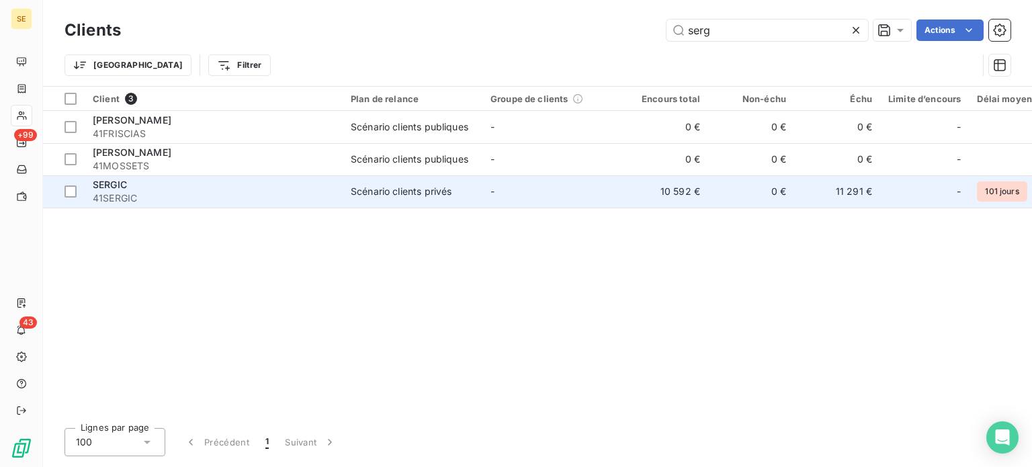
type input "serg"
click at [159, 192] on span "41SERGIC" at bounding box center [214, 198] width 242 height 13
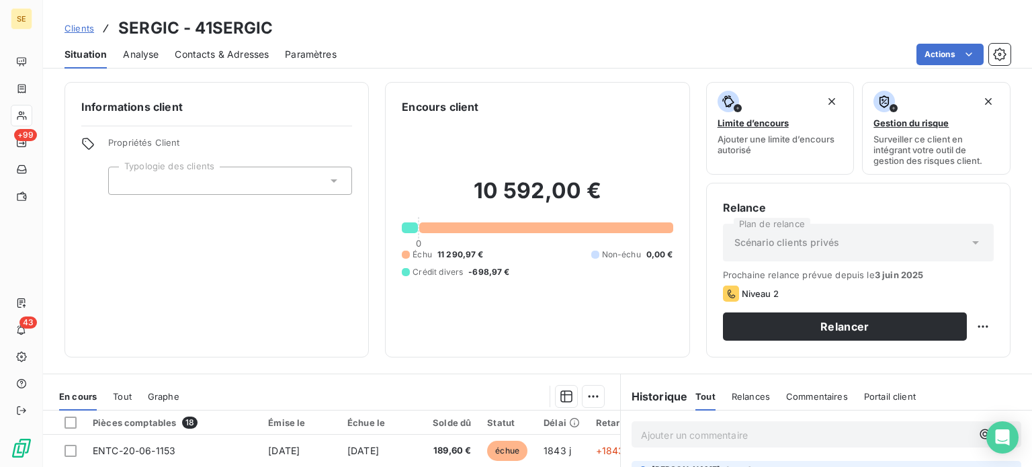
click at [212, 55] on span "Contacts & Adresses" at bounding box center [222, 54] width 94 height 13
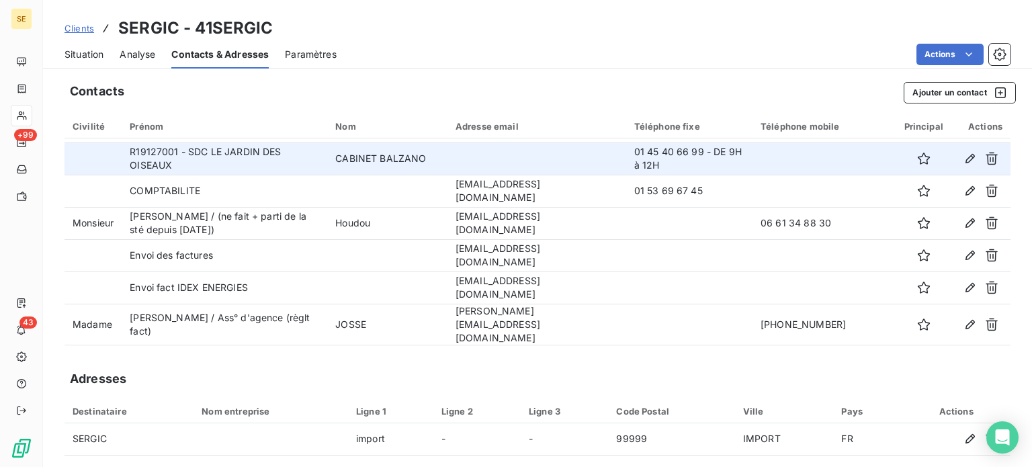
scroll to position [134, 0]
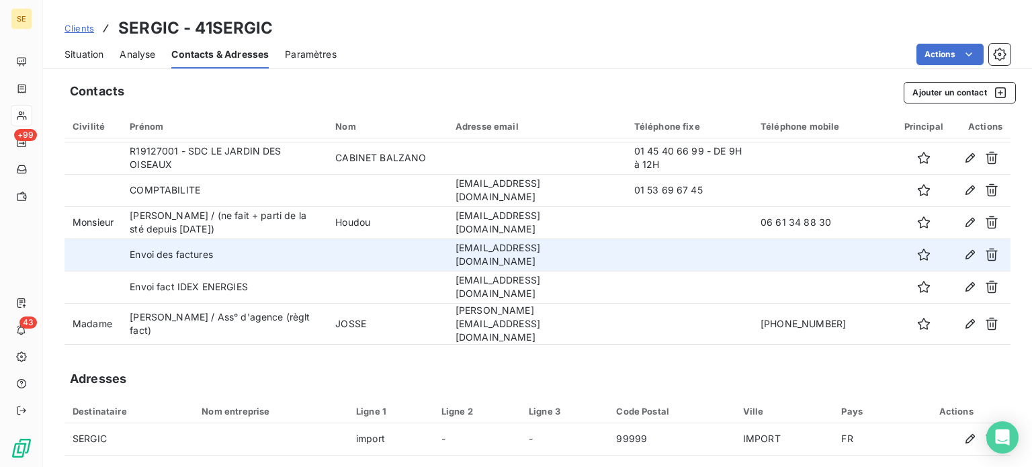
drag, startPoint x: 435, startPoint y: 244, endPoint x: 595, endPoint y: 238, distance: 160.1
click at [595, 239] on td "[EMAIL_ADDRESS][DOMAIN_NAME]" at bounding box center [537, 255] width 179 height 32
copy td "[EMAIL_ADDRESS][DOMAIN_NAME]"
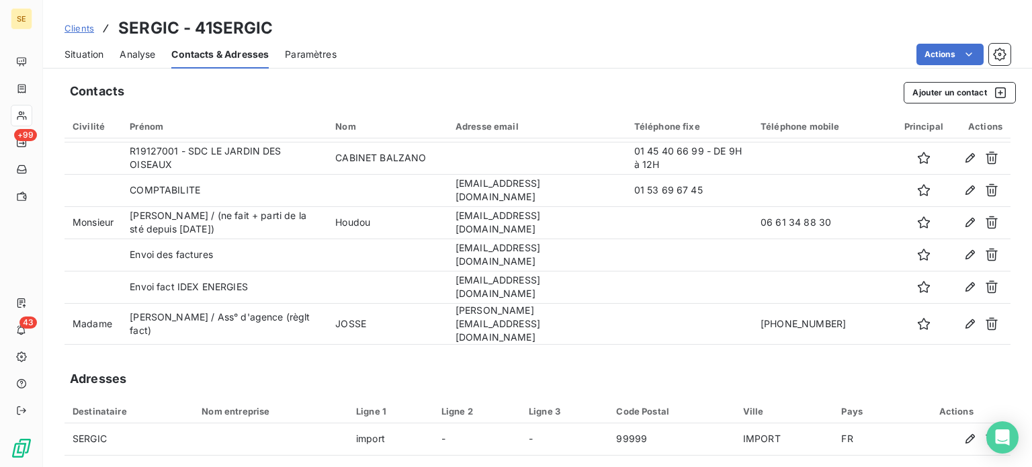
click at [80, 52] on span "Situation" at bounding box center [84, 54] width 39 height 13
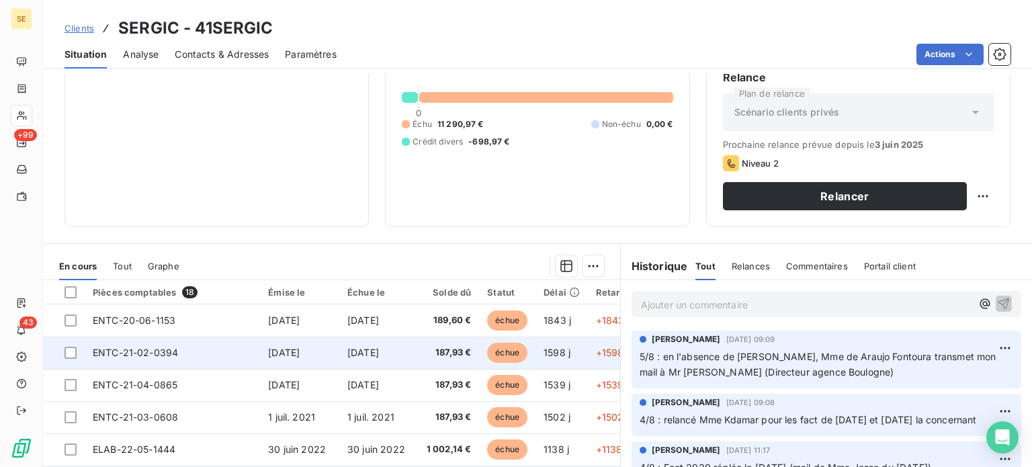
scroll to position [242, 0]
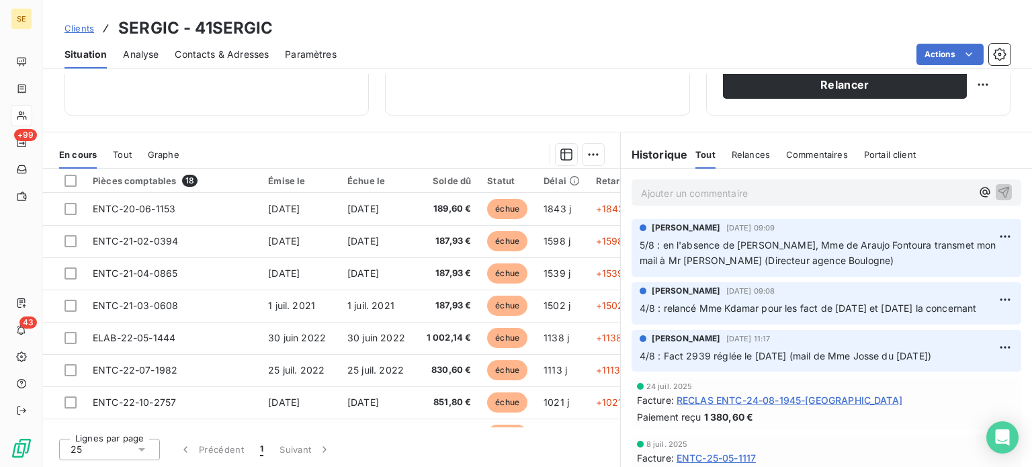
click at [669, 192] on p "Ajouter un commentaire ﻿" at bounding box center [806, 193] width 331 height 17
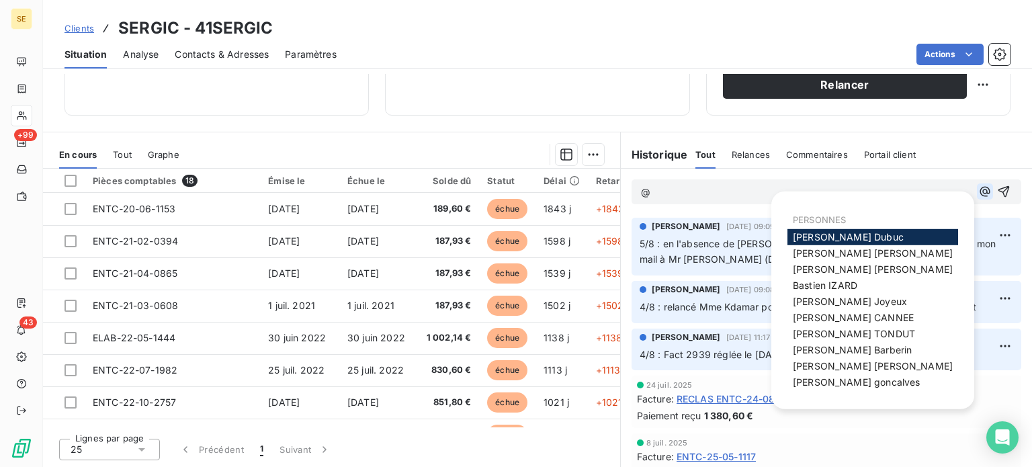
click at [978, 193] on icon "button" at bounding box center [984, 191] width 13 height 13
click at [847, 235] on span "[PERSON_NAME]" at bounding box center [848, 236] width 111 height 11
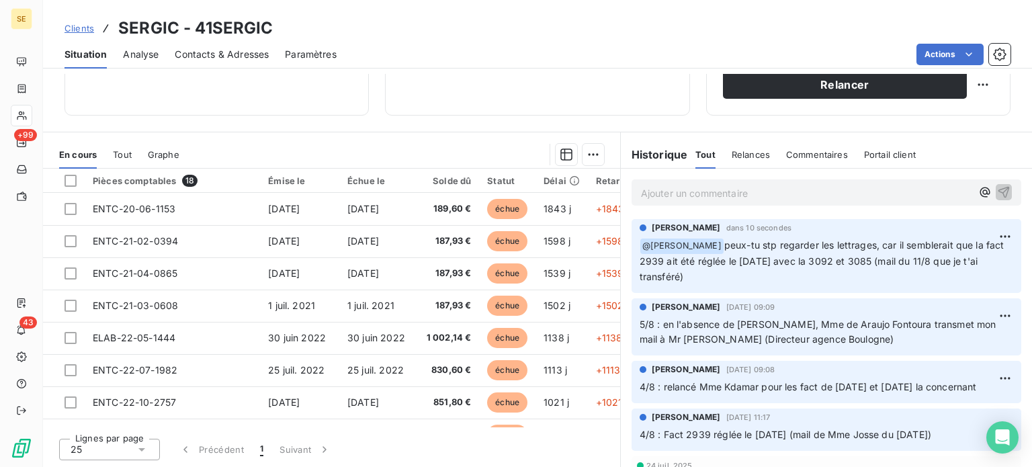
click at [78, 29] on span "Clients" at bounding box center [80, 28] width 30 height 11
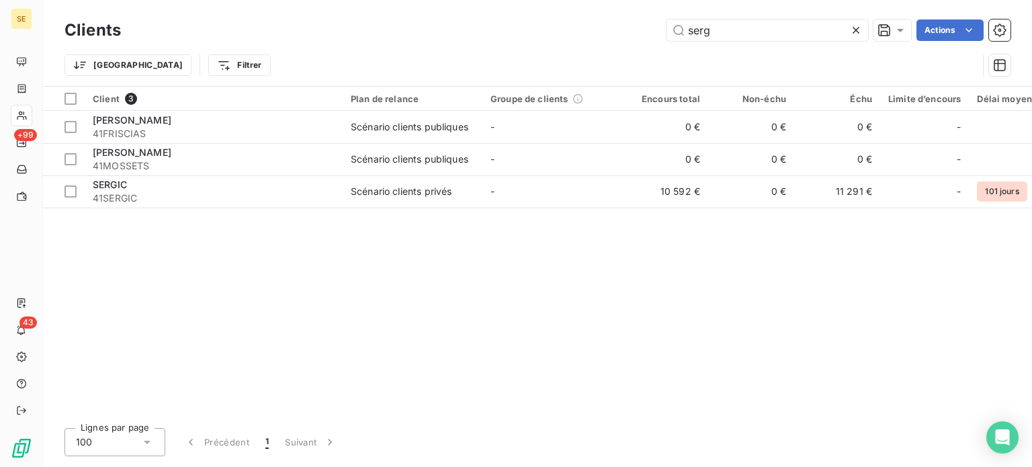
drag, startPoint x: 724, startPoint y: 28, endPoint x: 612, endPoint y: 28, distance: 112.2
click at [612, 28] on div "serg Actions" at bounding box center [574, 30] width 874 height 22
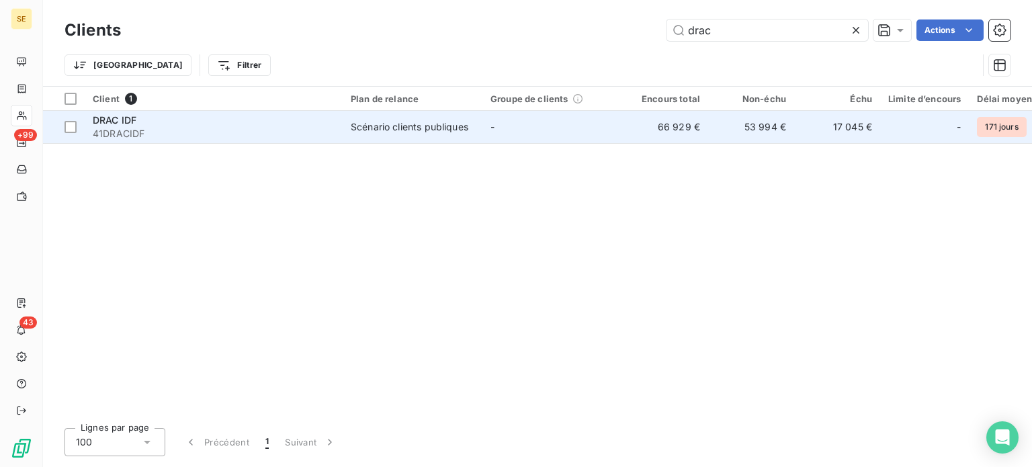
type input "drac"
click at [336, 128] on td "DRAC IDF 41DRACIDF" at bounding box center [214, 127] width 258 height 32
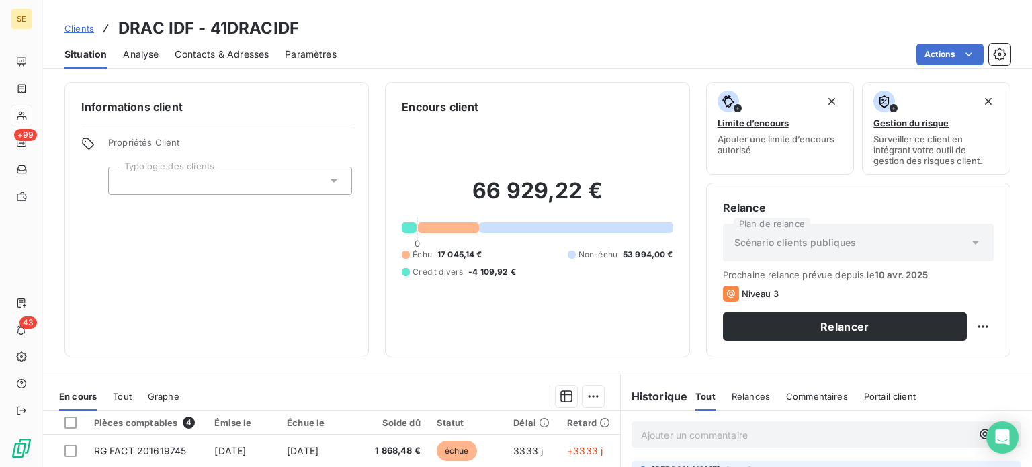
click at [75, 30] on span "Clients" at bounding box center [80, 28] width 30 height 11
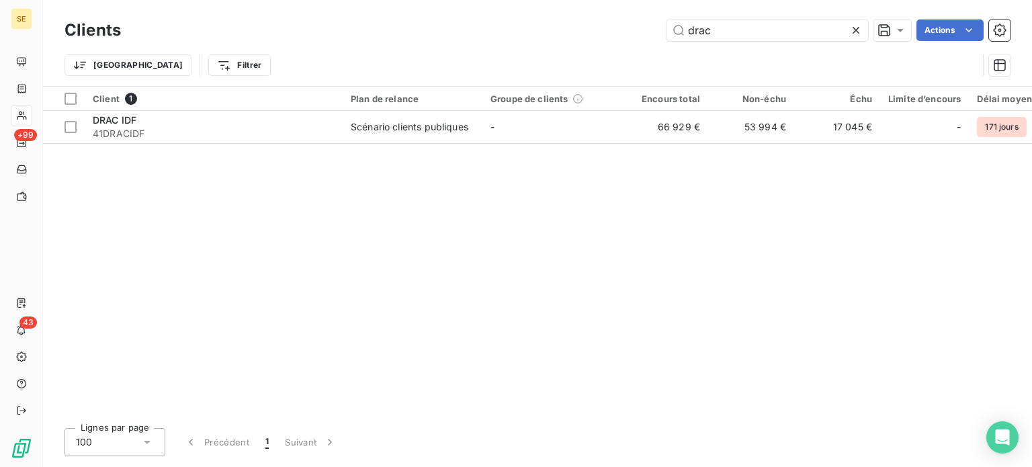
drag, startPoint x: 729, startPoint y: 26, endPoint x: 618, endPoint y: 29, distance: 110.9
click at [618, 29] on div "drac Actions" at bounding box center [574, 30] width 874 height 22
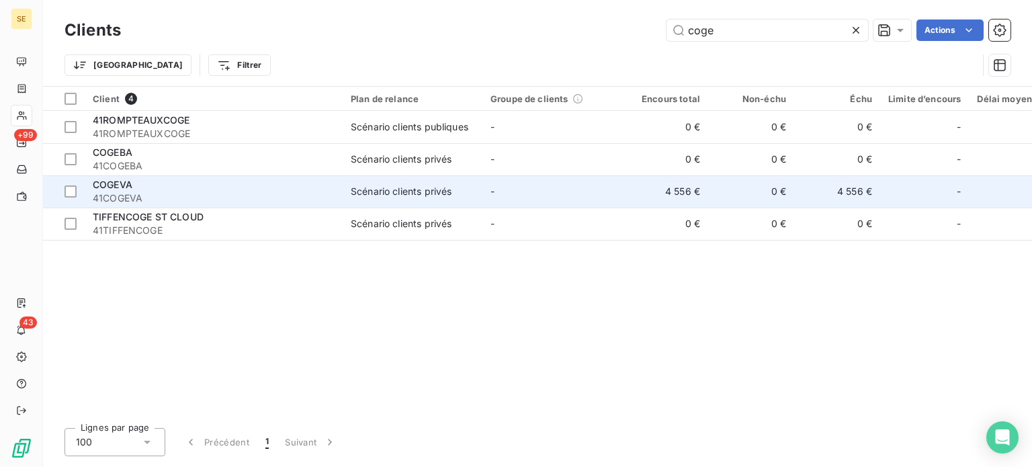
type input "coge"
click at [257, 184] on div "COGEVA" at bounding box center [214, 184] width 242 height 13
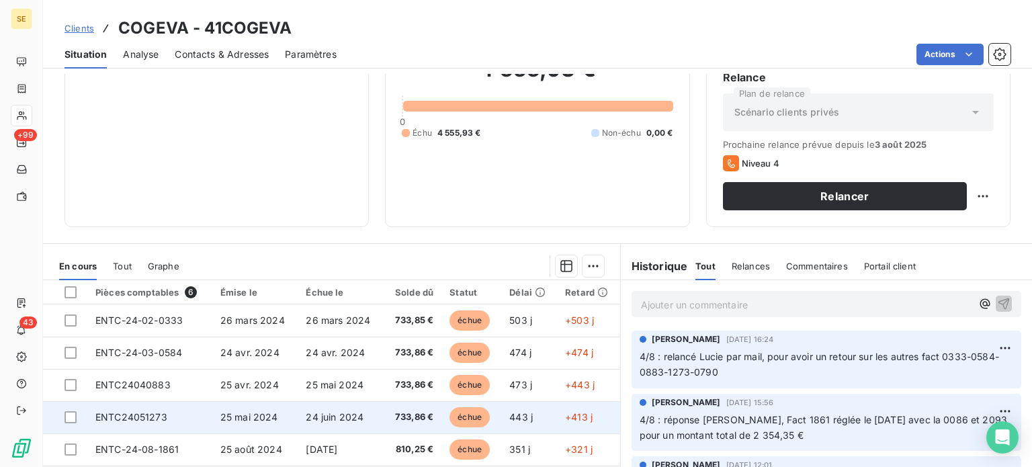
scroll to position [108, 0]
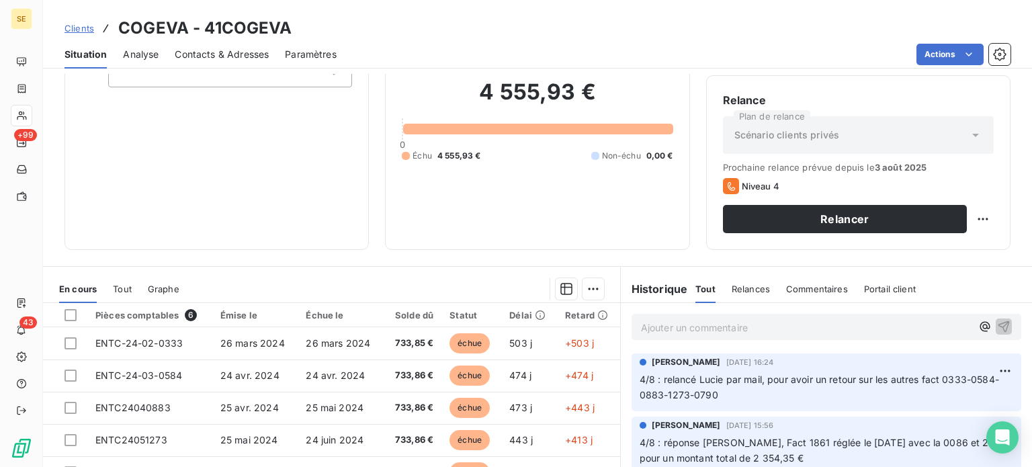
click at [235, 51] on span "Contacts & Adresses" at bounding box center [222, 54] width 94 height 13
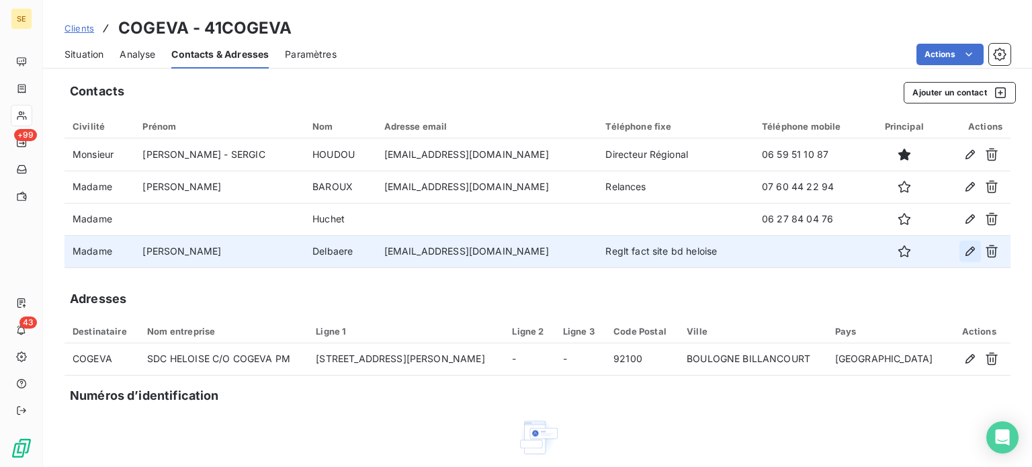
click at [968, 254] on button "button" at bounding box center [971, 252] width 22 height 22
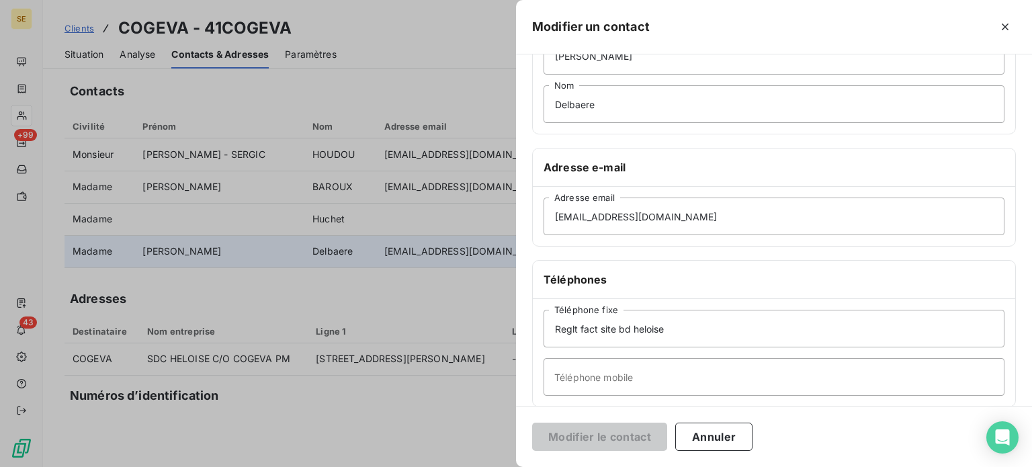
scroll to position [134, 0]
drag, startPoint x: 673, startPoint y: 319, endPoint x: 513, endPoint y: 319, distance: 159.3
click at [513, 466] on div "Modifier un contact Informations générales Civilité Madame [PERSON_NAME] Delbae…" at bounding box center [516, 467] width 1032 height 0
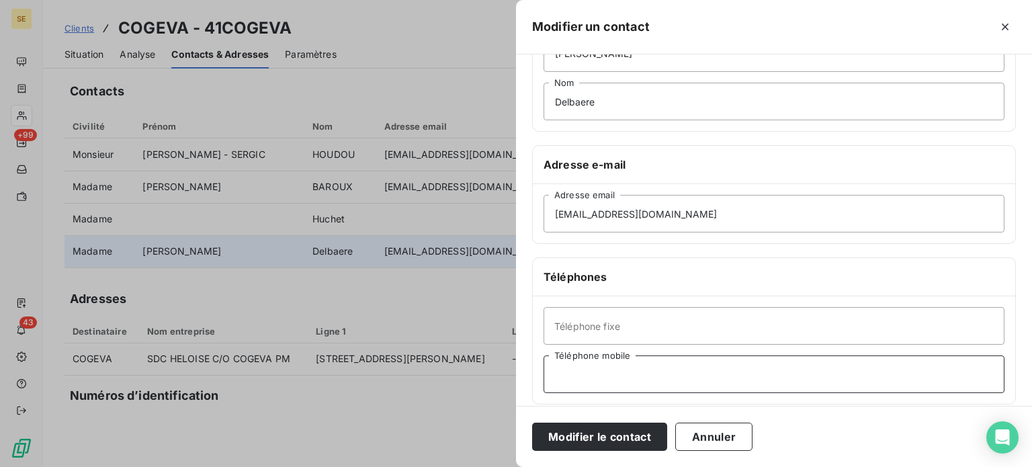
click at [722, 373] on input "Téléphone mobile" at bounding box center [774, 375] width 461 height 38
paste input "Reglt fact site bd heloise"
type input "Reglt fact site bd heloise"
click at [643, 323] on input "Téléphone fixe" at bounding box center [774, 326] width 461 height 38
type input "[PHONE_NUMBER]"
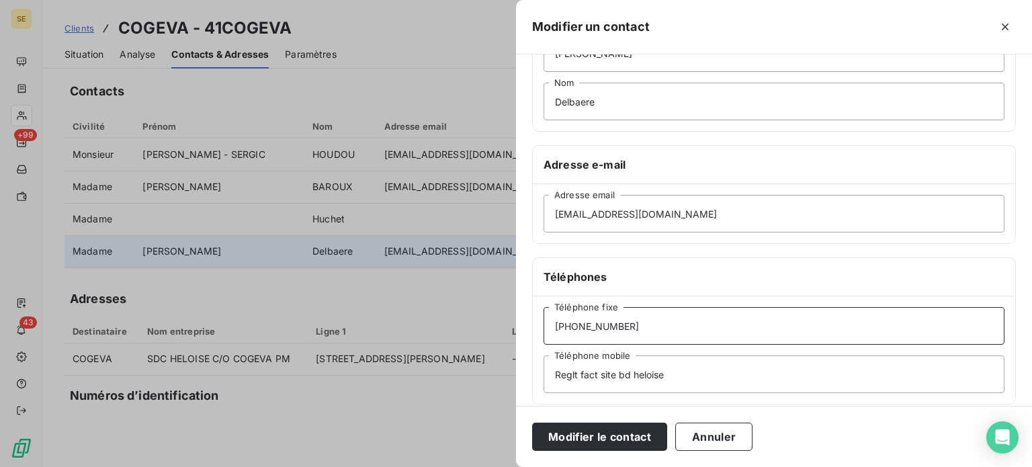
click at [532, 423] on button "Modifier le contact" at bounding box center [599, 437] width 135 height 28
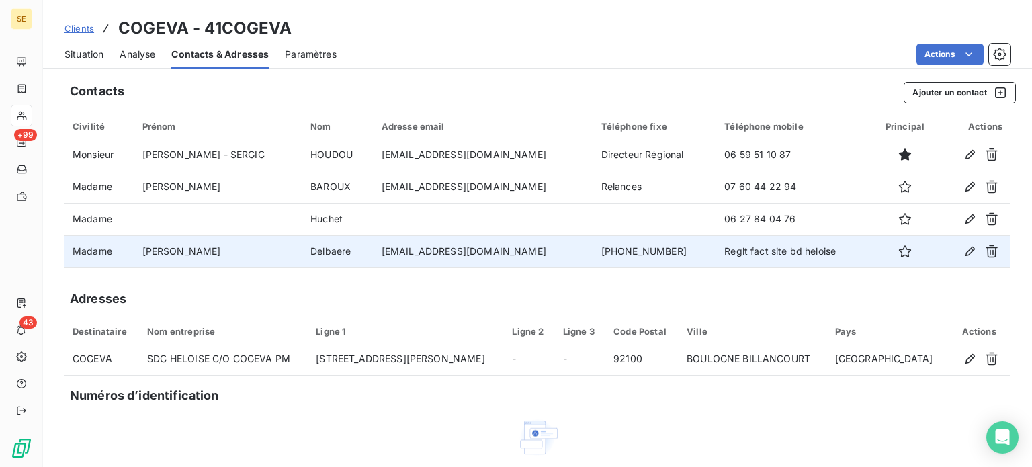
click at [89, 54] on span "Situation" at bounding box center [84, 54] width 39 height 13
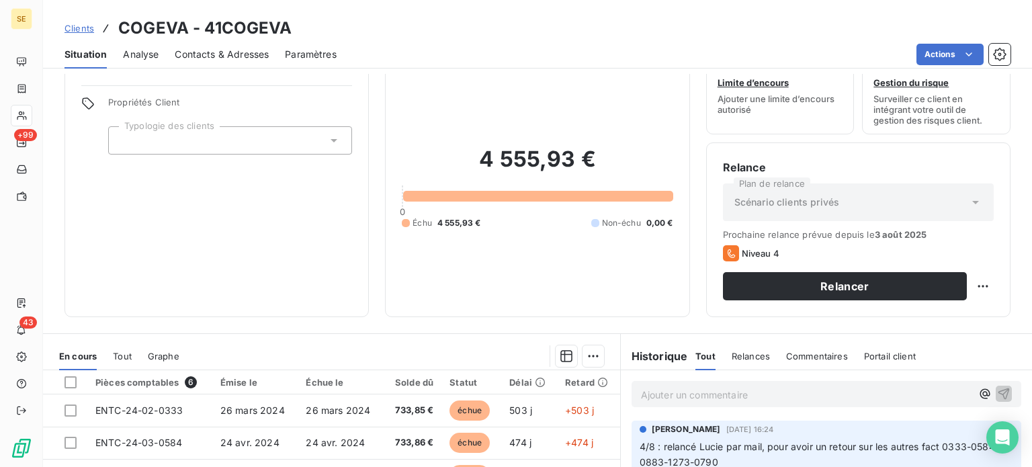
scroll to position [175, 0]
